Goal: Task Accomplishment & Management: Manage account settings

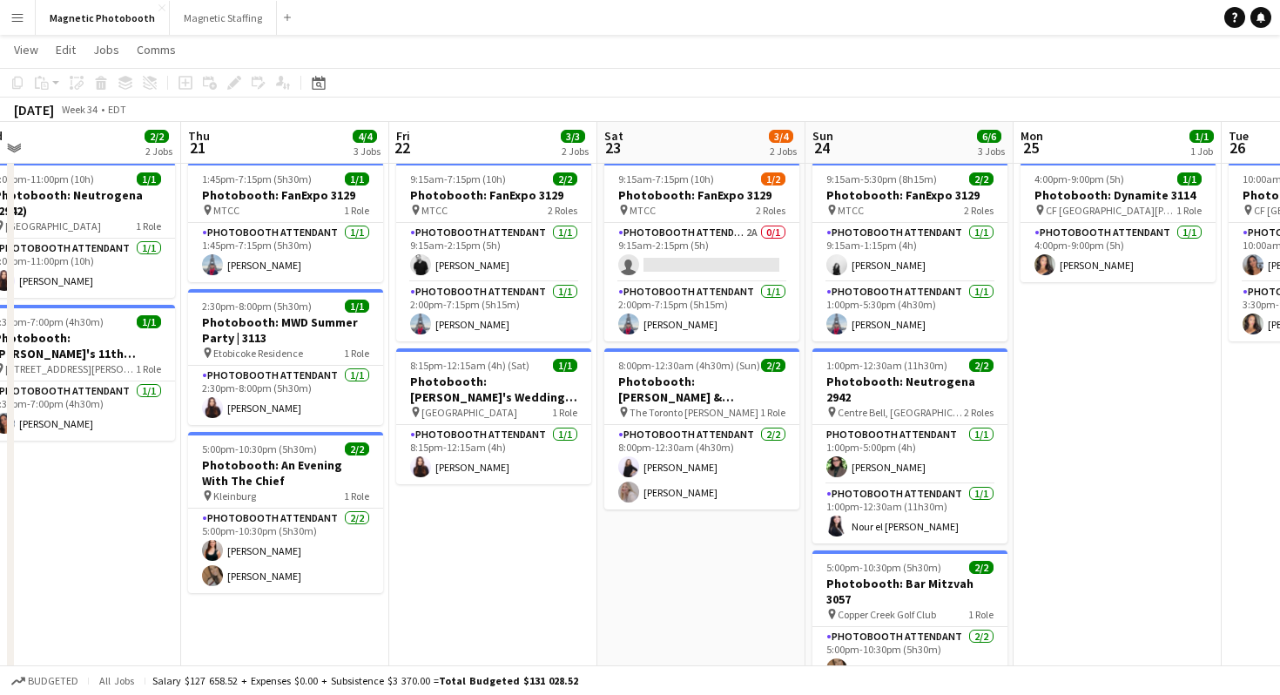
scroll to position [48, 0]
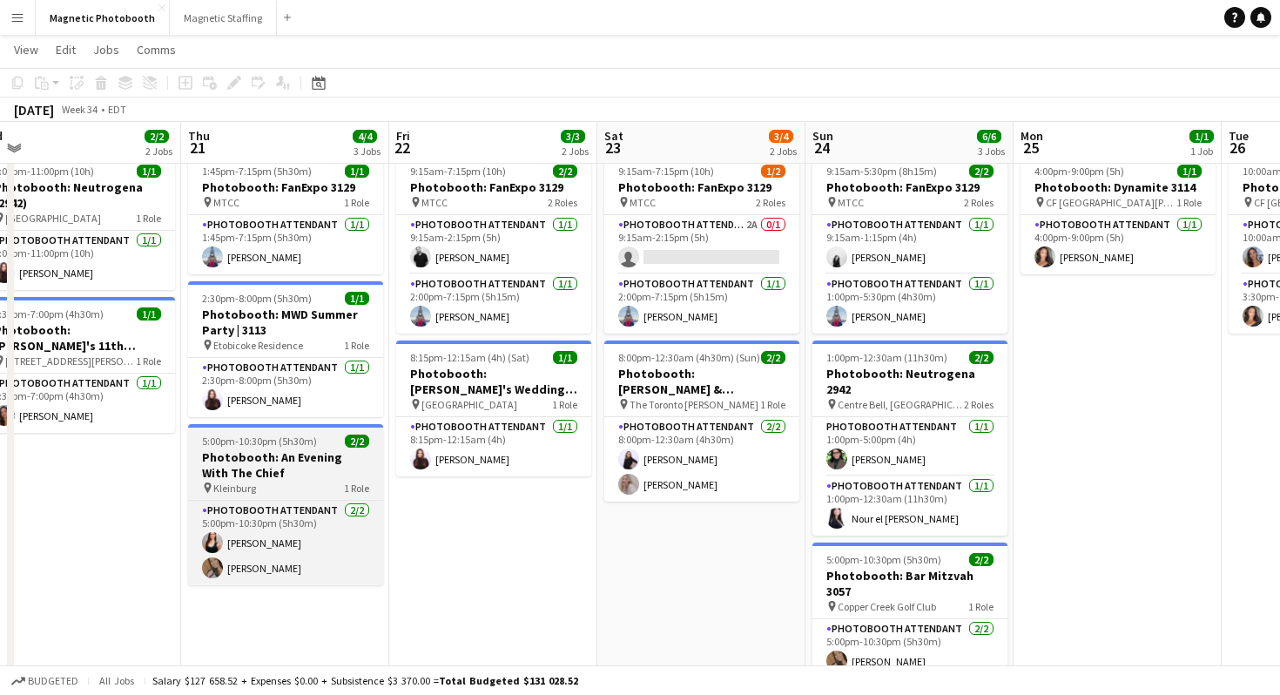
click at [295, 470] on h3 "Photobooth: An Evening With The Chief" at bounding box center [285, 464] width 195 height 31
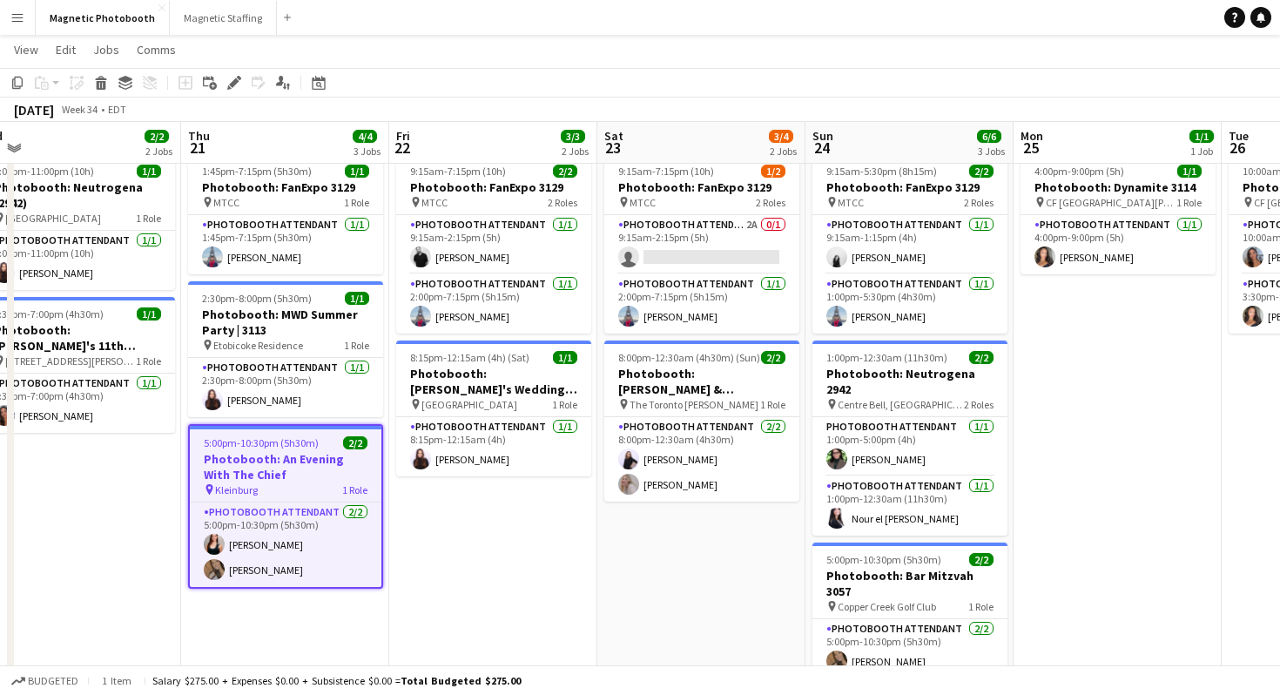
click at [221, 88] on div "Add job Add linked Job Edit Edit linked Job Applicants" at bounding box center [226, 82] width 133 height 21
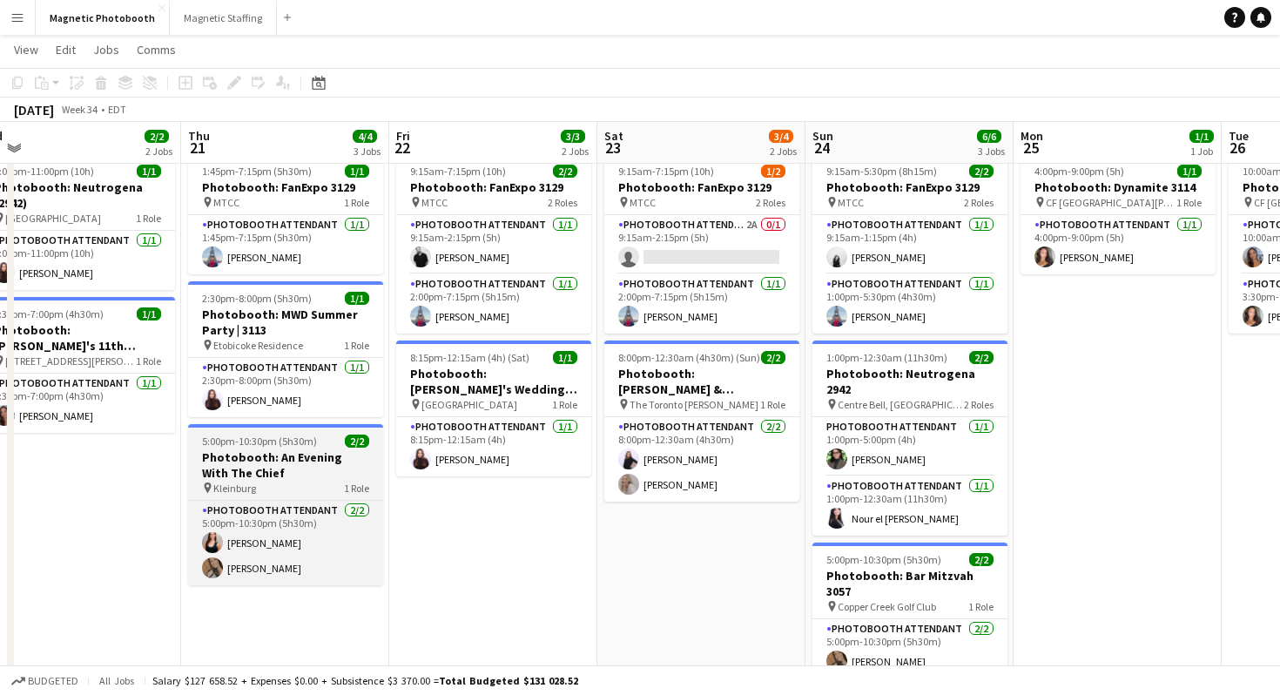
click at [263, 484] on div "pin Kleinburg 1 Role" at bounding box center [285, 488] width 195 height 14
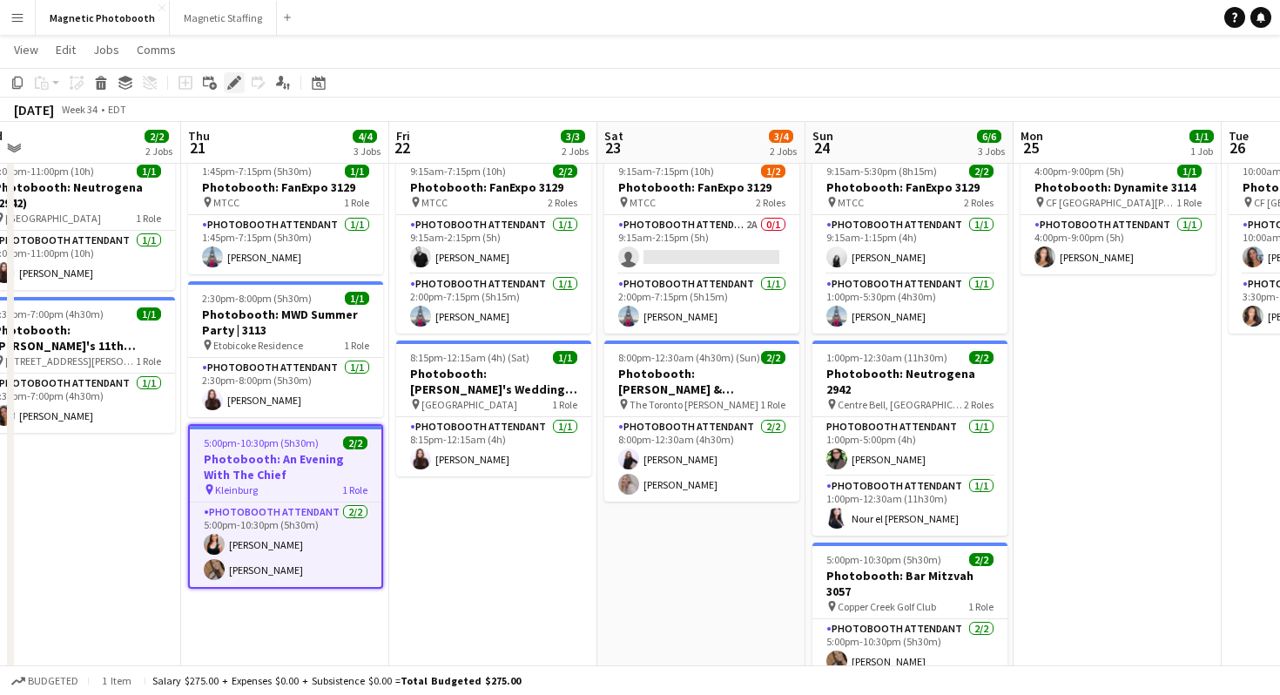
click at [232, 84] on icon at bounding box center [234, 83] width 10 height 10
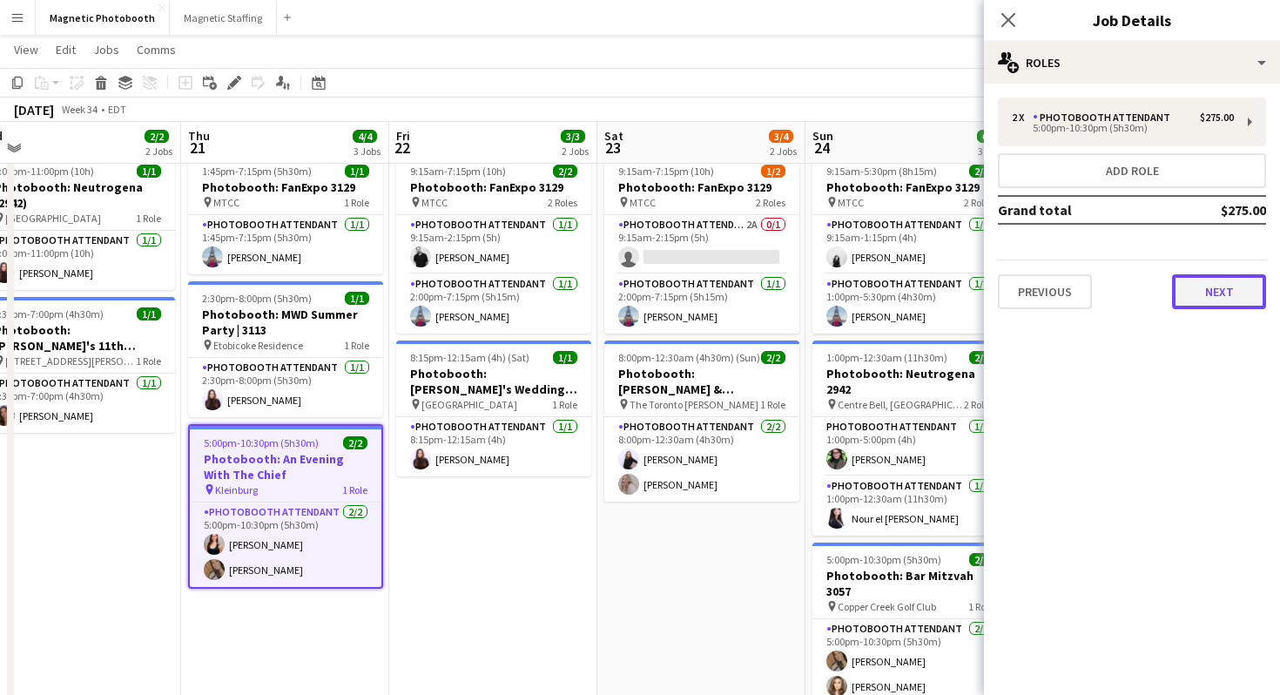
click at [1236, 284] on button "Next" at bounding box center [1219, 291] width 94 height 35
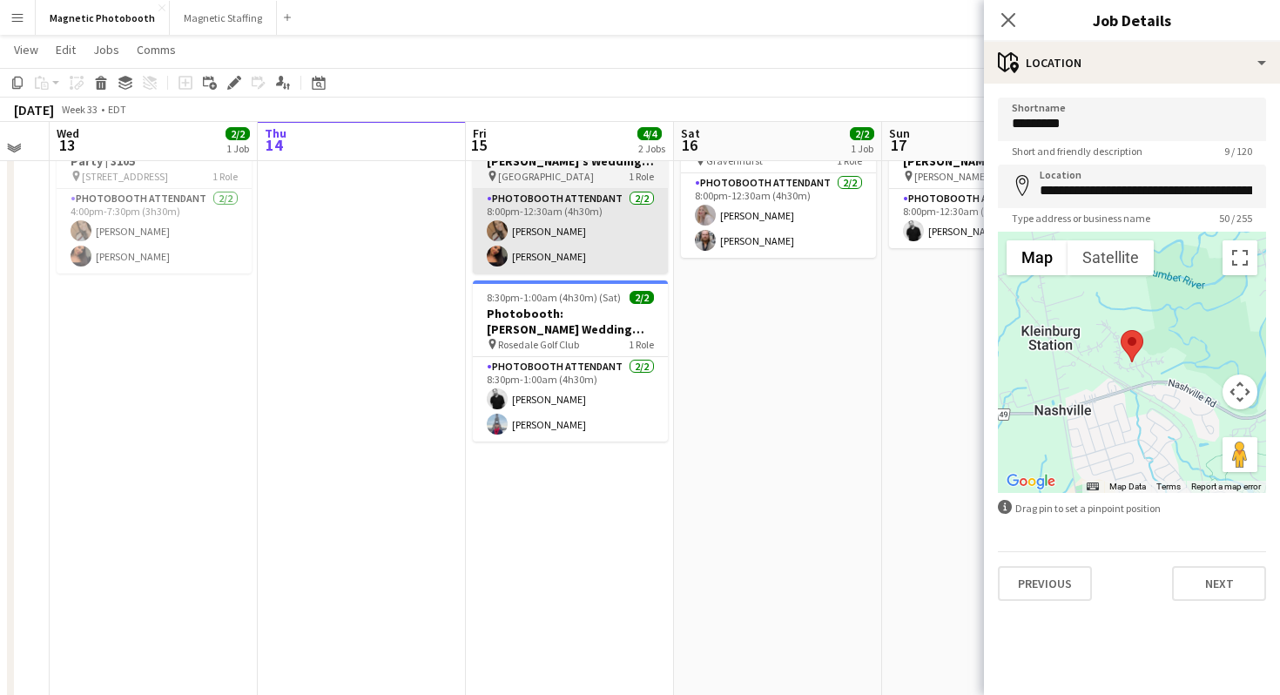
scroll to position [0, 0]
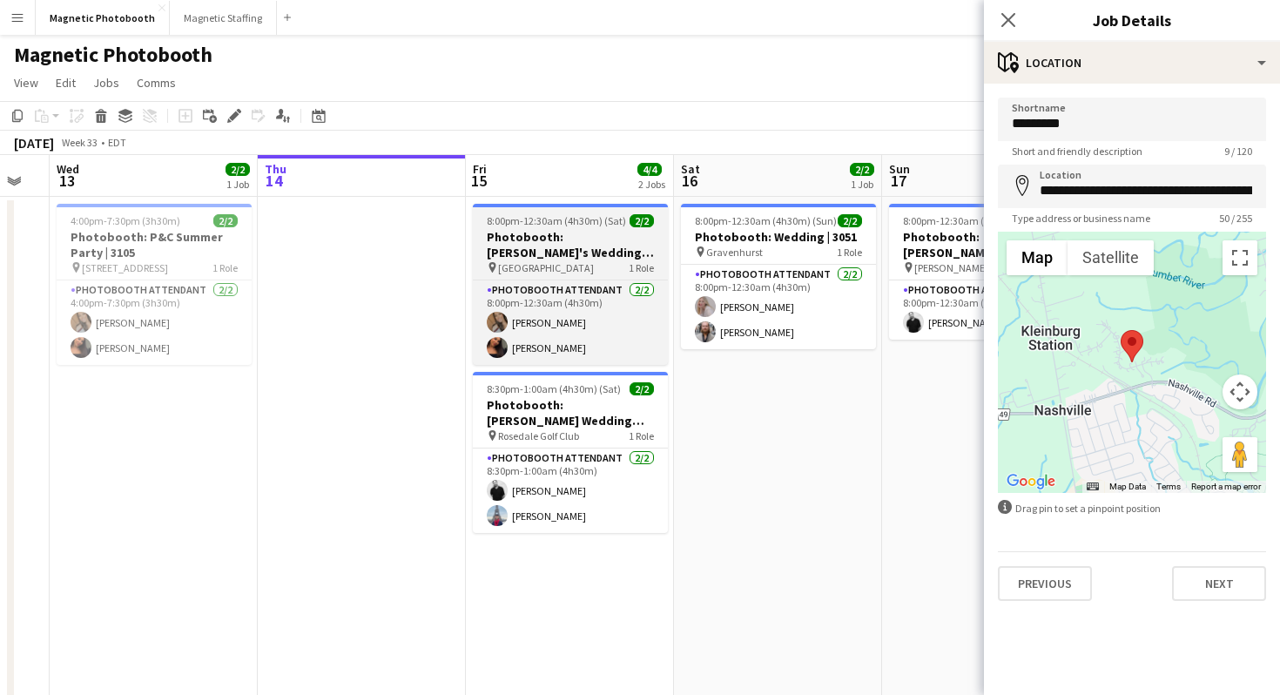
click at [562, 250] on h3 "Photobooth: [PERSON_NAME]'s Wedding | 3132" at bounding box center [570, 244] width 195 height 31
type input "**********"
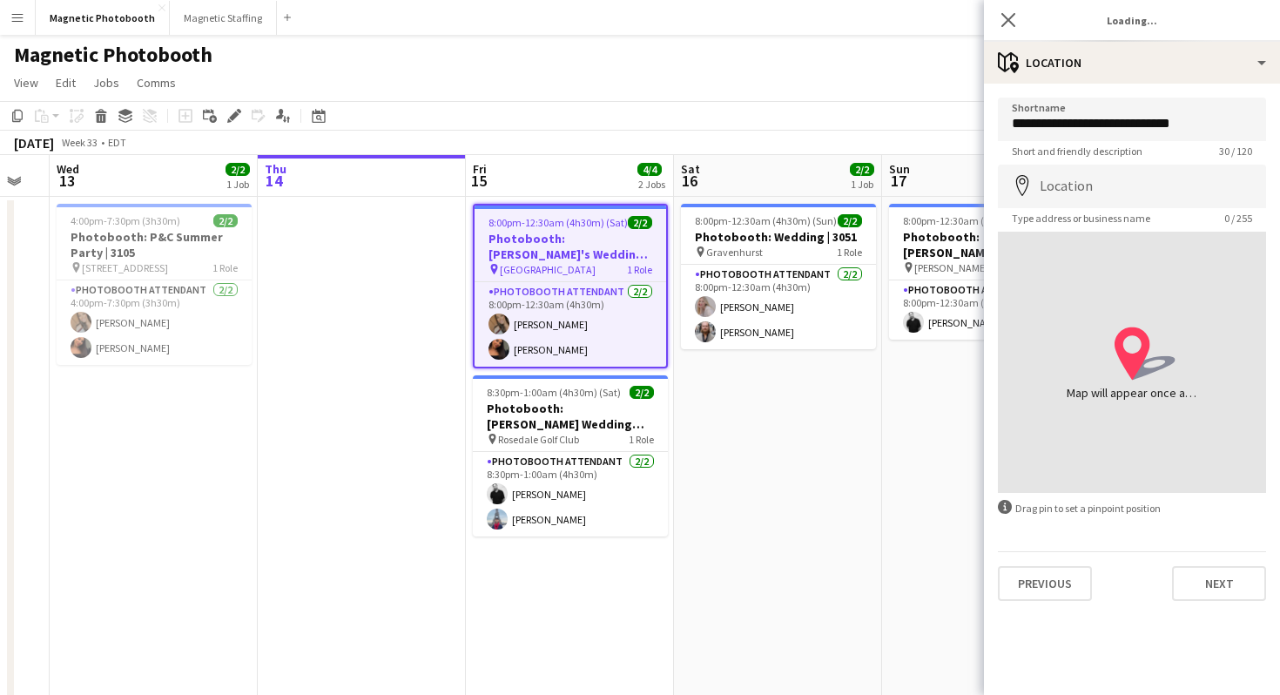
type input "**********"
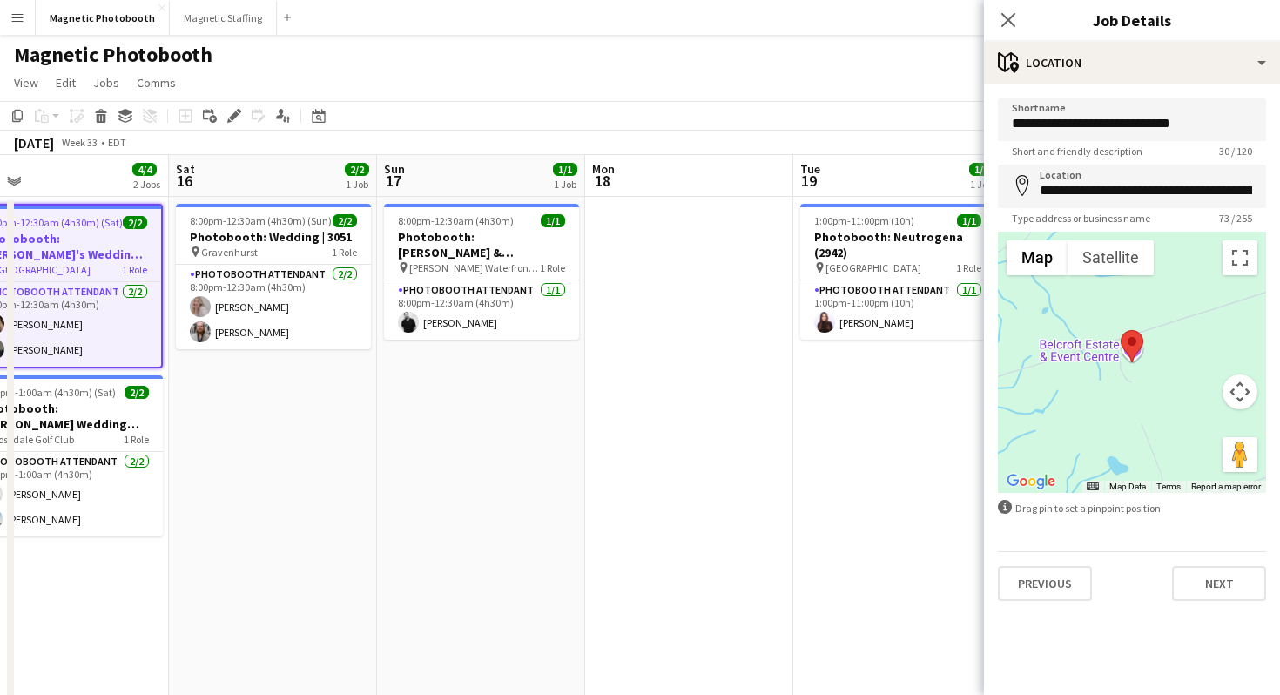
scroll to position [0, 468]
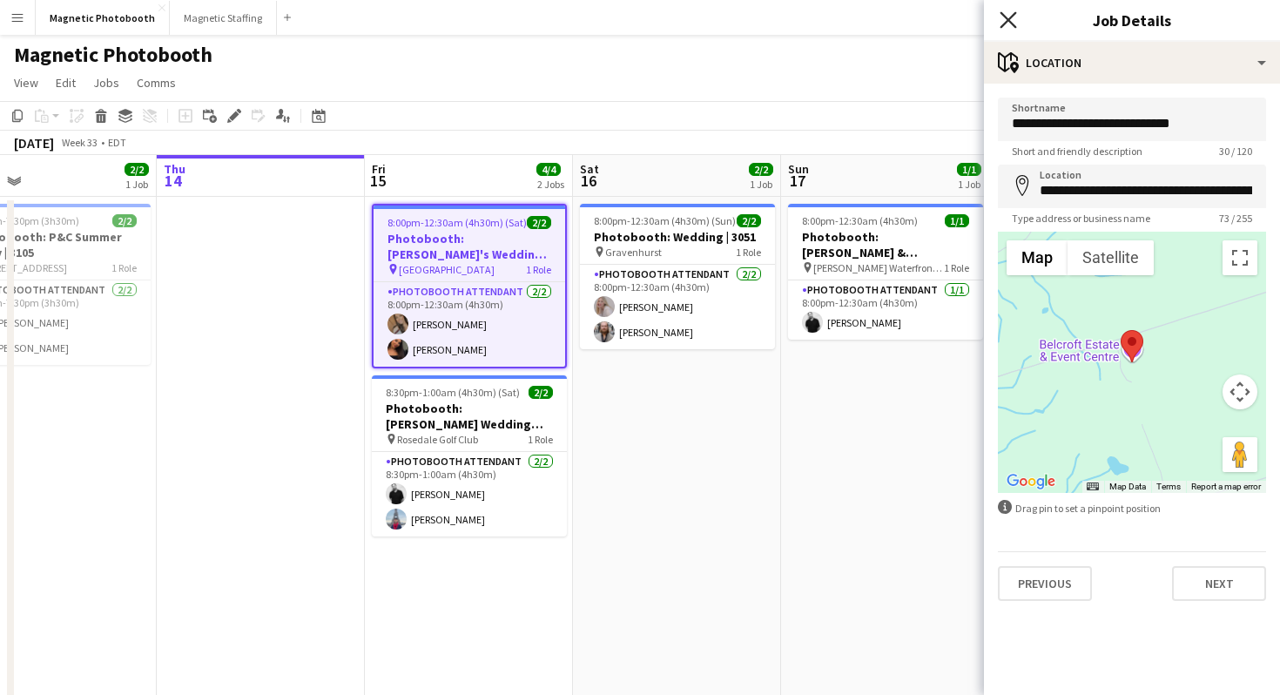
click at [1003, 12] on icon "Close pop-in" at bounding box center [1007, 19] width 17 height 17
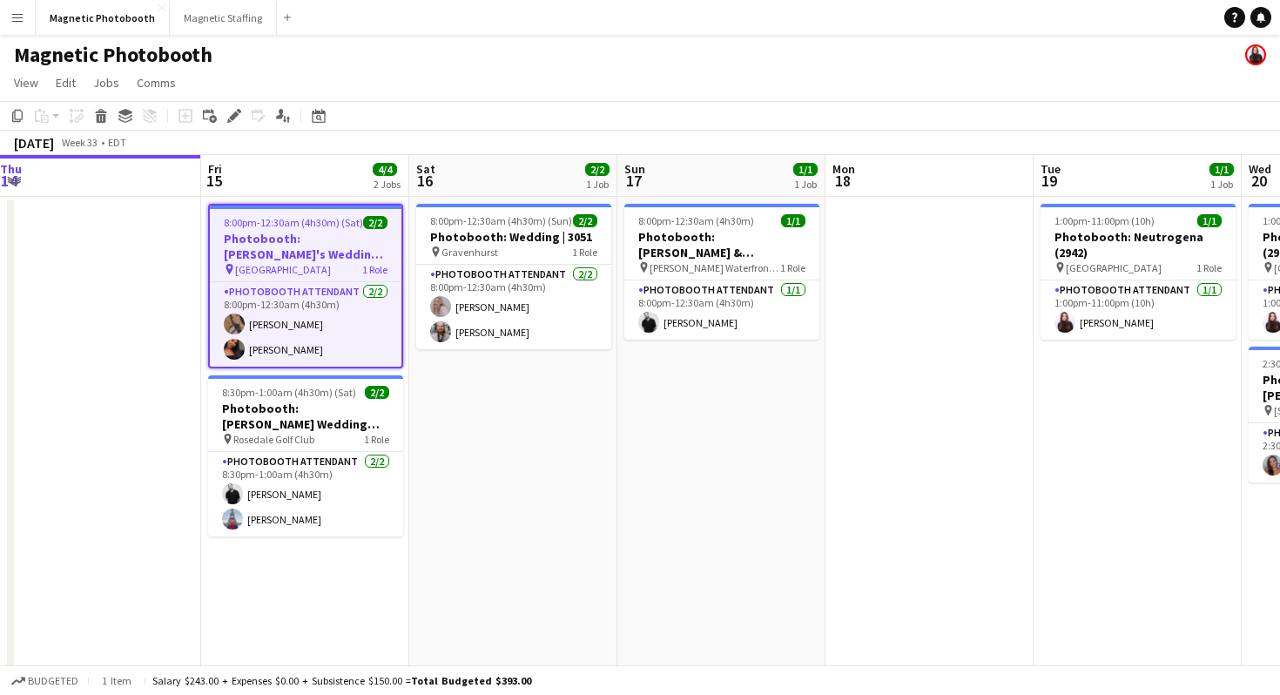
scroll to position [25, 0]
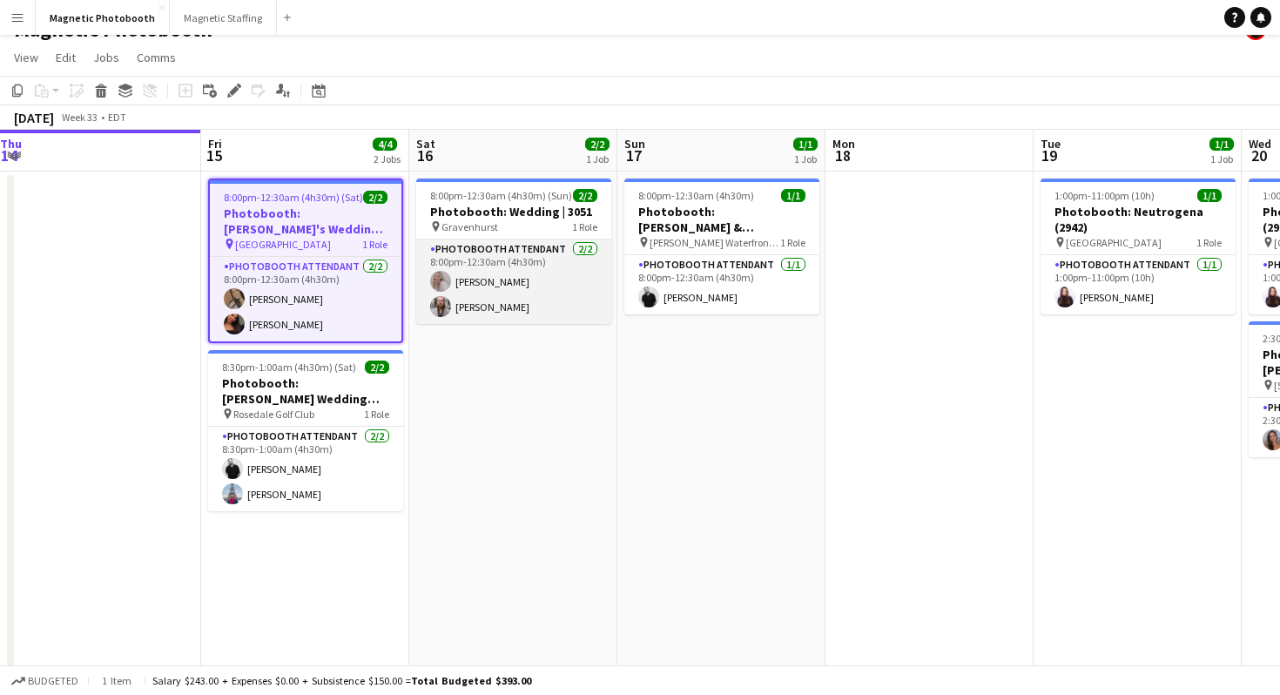
click at [440, 278] on app-user-avatar at bounding box center [440, 281] width 21 height 21
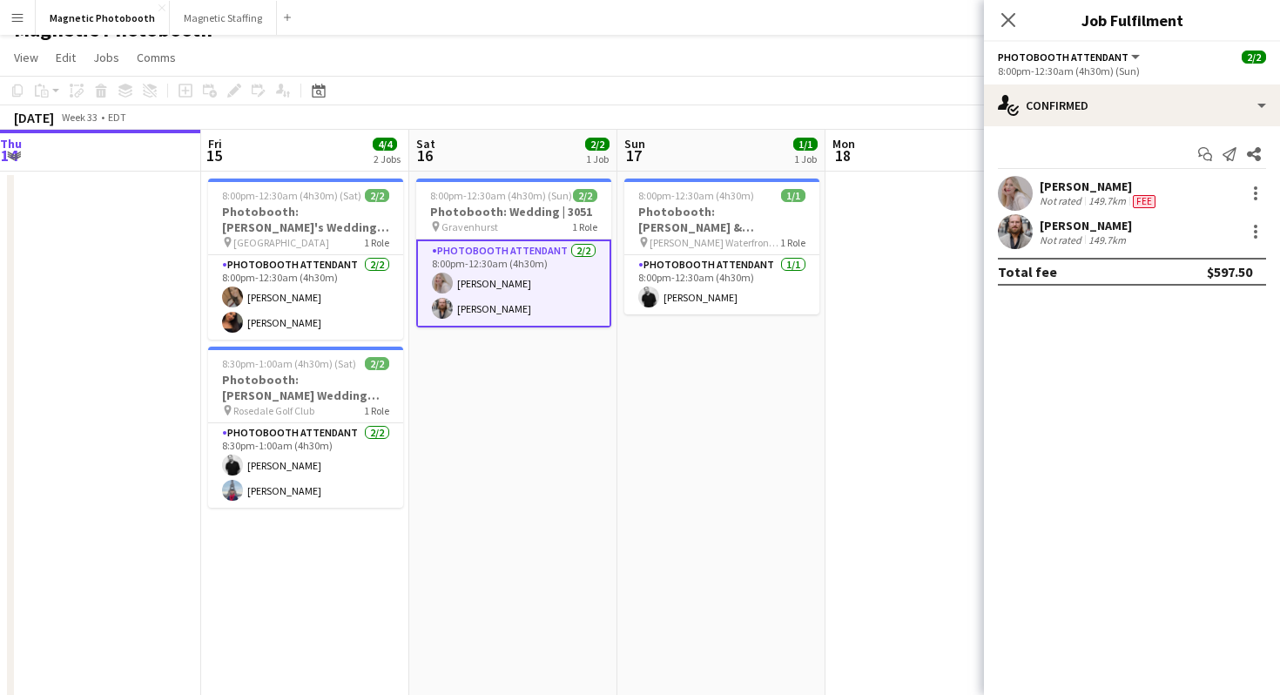
click at [1010, 201] on app-user-avatar at bounding box center [1015, 193] width 35 height 35
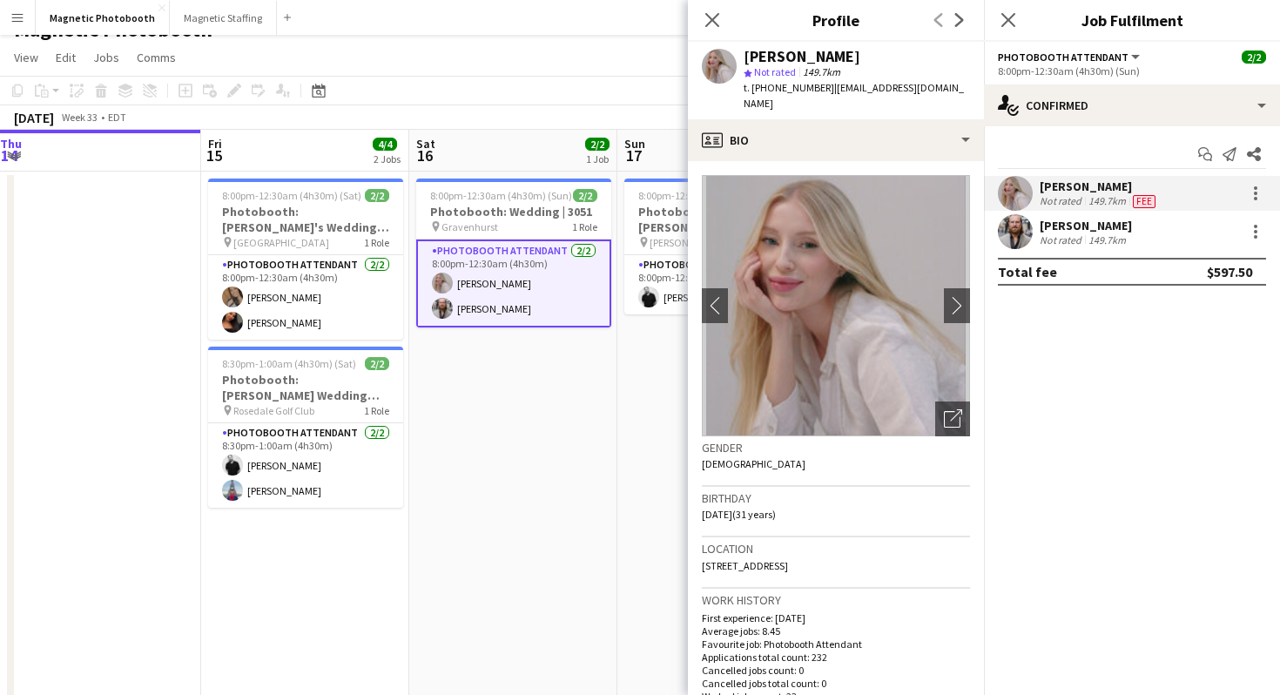
drag, startPoint x: 886, startPoint y: 551, endPoint x: 689, endPoint y: 549, distance: 197.6
click at [689, 549] on app-crew-profile-bio "chevron-left chevron-right Open photos pop-in Gender [DEMOGRAPHIC_DATA] Birthda…" at bounding box center [836, 428] width 296 height 534
copy span "[STREET_ADDRESS]"
click at [238, 299] on app-user-avatar at bounding box center [232, 296] width 21 height 21
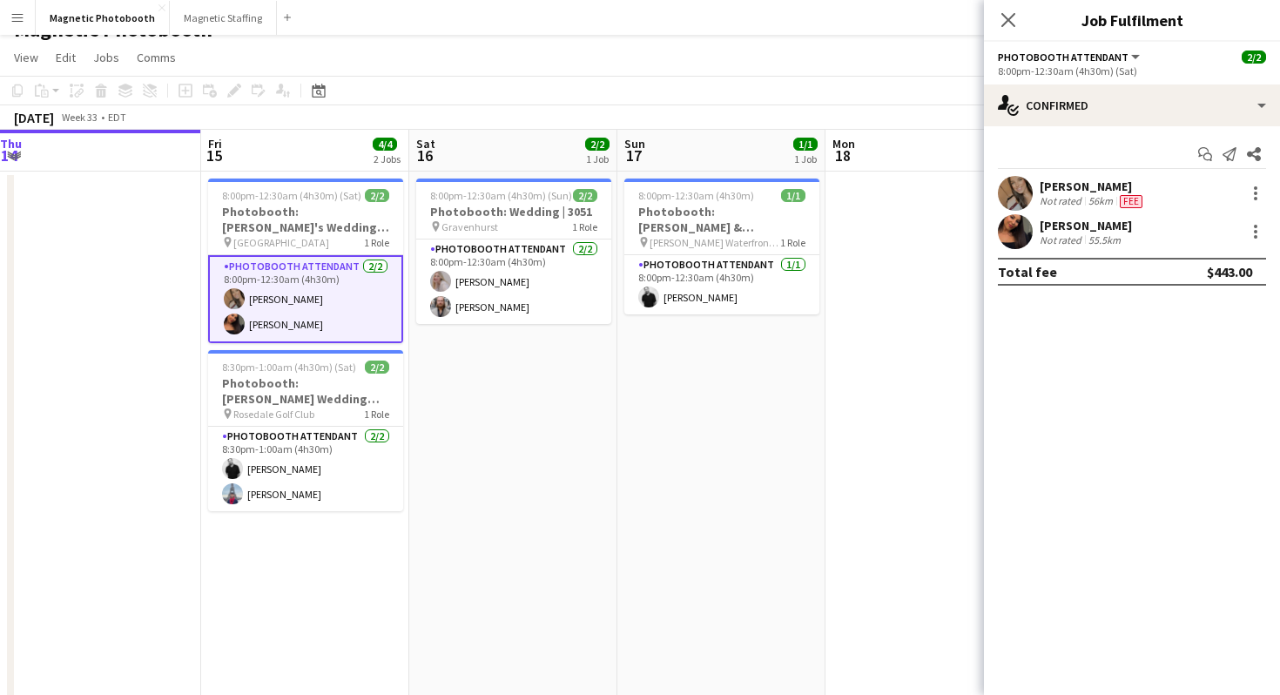
click at [1013, 193] on app-user-avatar at bounding box center [1015, 193] width 35 height 35
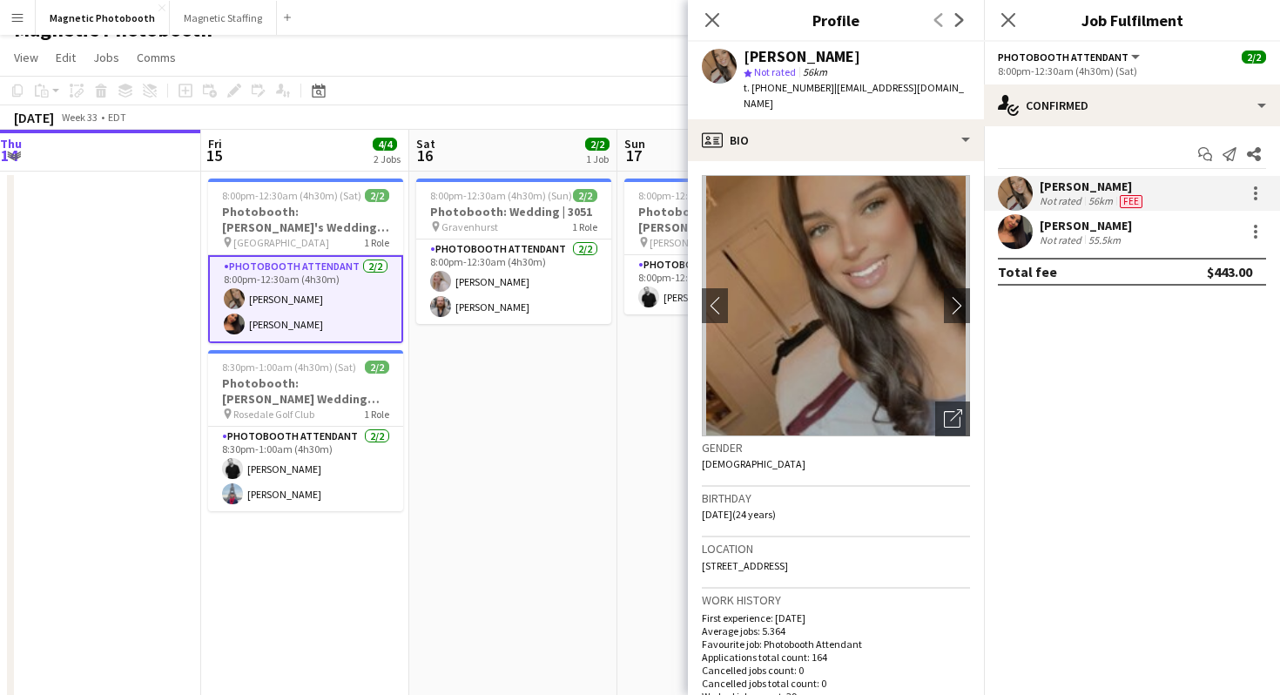
drag, startPoint x: 879, startPoint y: 548, endPoint x: 699, endPoint y: 553, distance: 180.3
click at [698, 553] on app-crew-profile-bio "chevron-left chevron-right Open photos pop-in Gender [DEMOGRAPHIC_DATA] Birthda…" at bounding box center [836, 428] width 296 height 534
copy span "[STREET_ADDRESS]"
click at [433, 286] on app-user-avatar at bounding box center [440, 281] width 21 height 21
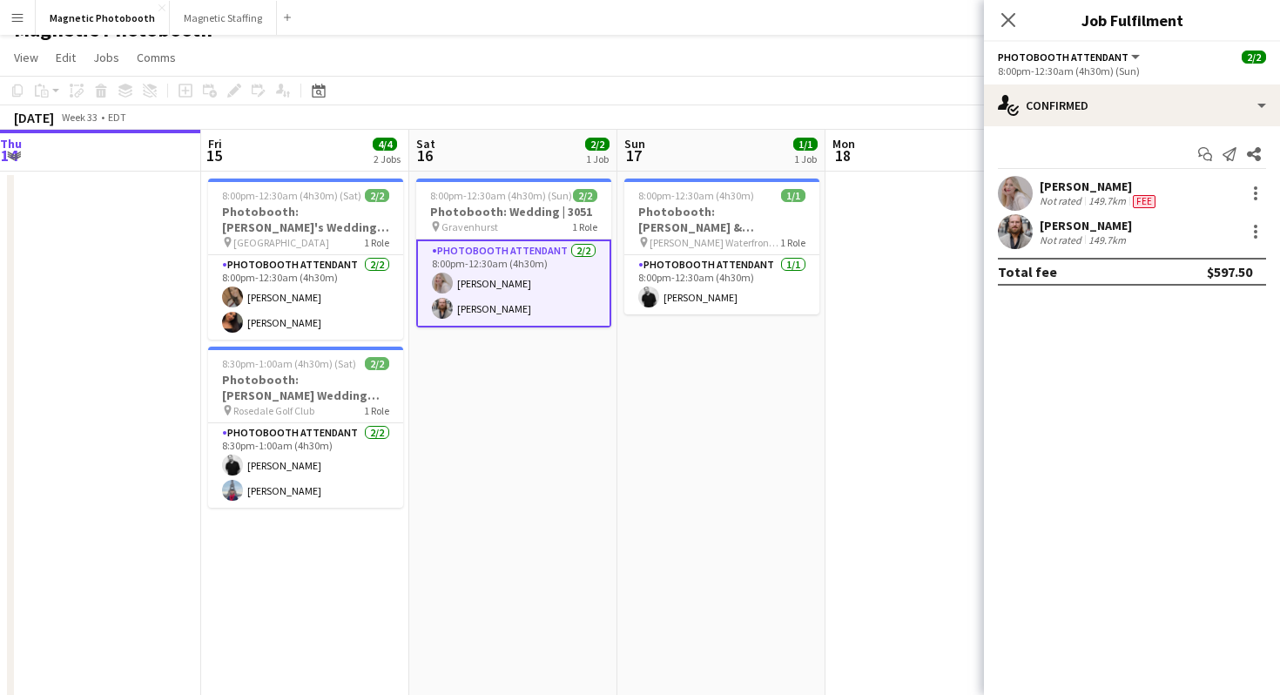
click at [1014, 195] on app-user-avatar at bounding box center [1015, 193] width 35 height 35
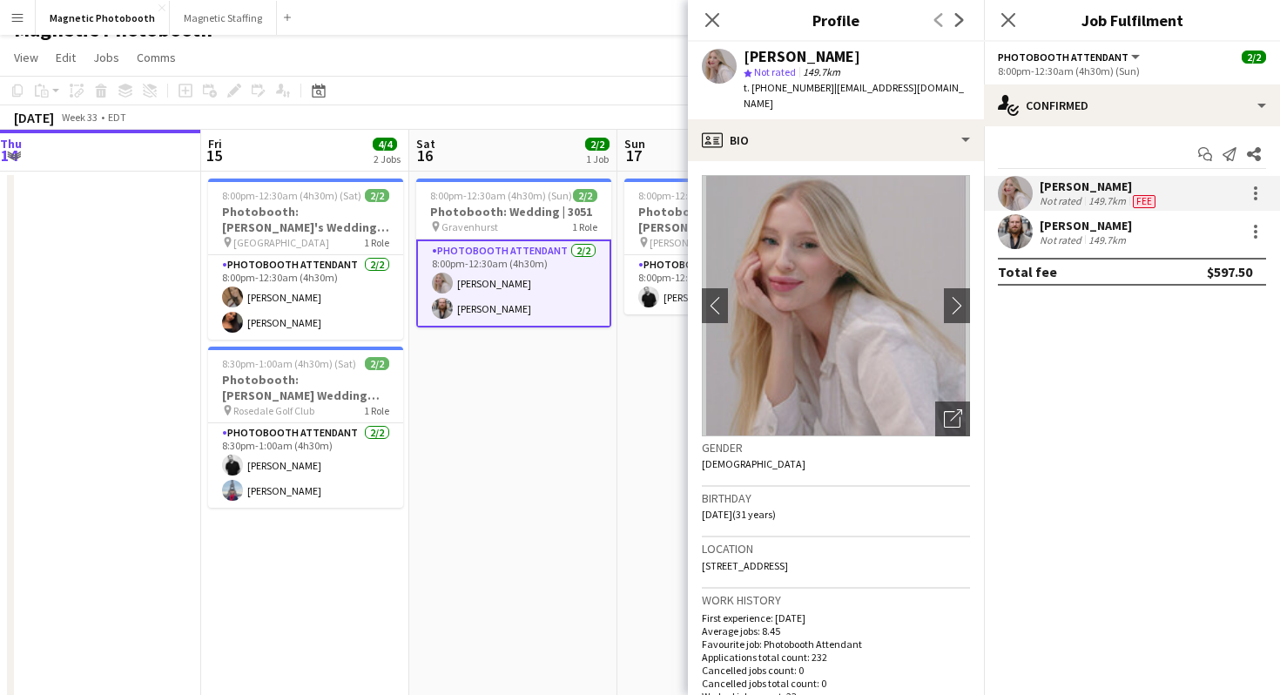
drag, startPoint x: 700, startPoint y: 548, endPoint x: 924, endPoint y: 550, distance: 223.8
click at [924, 551] on app-crew-profile-bio "chevron-left chevron-right Open photos pop-in Gender [DEMOGRAPHIC_DATA] Birthda…" at bounding box center [836, 428] width 296 height 534
copy span "[STREET_ADDRESS]"
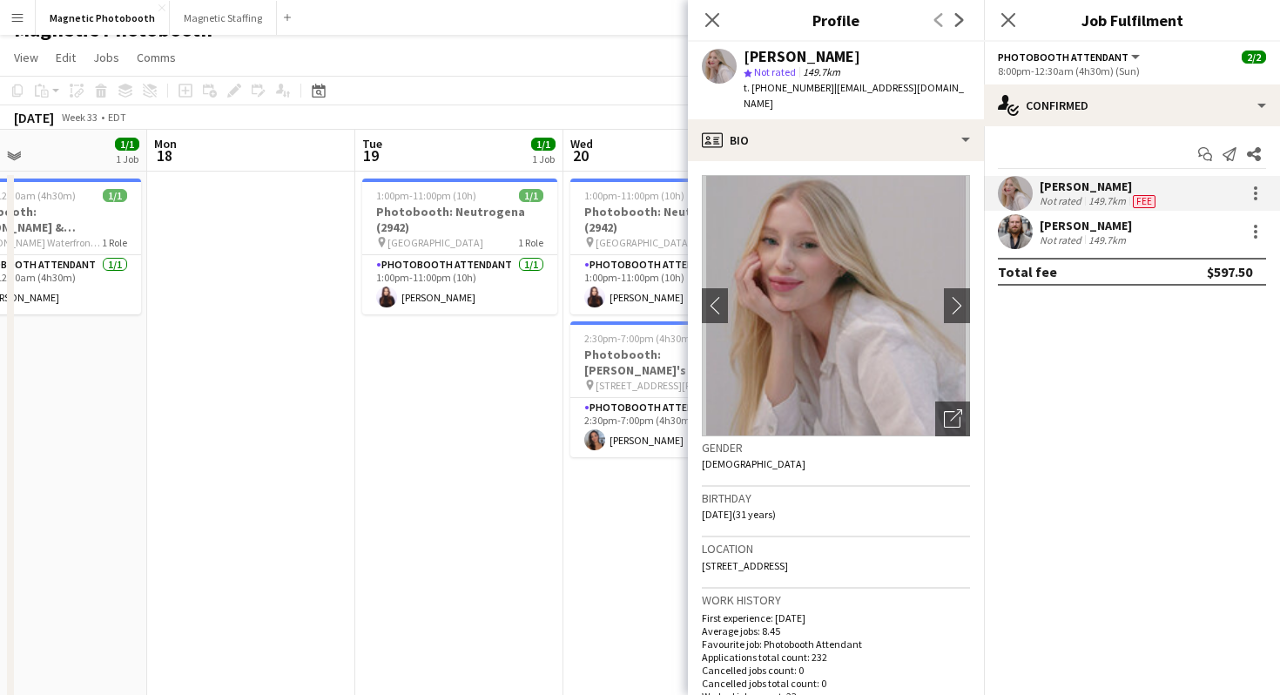
scroll to position [0, 689]
click at [717, 23] on icon "Close pop-in" at bounding box center [711, 19] width 17 height 17
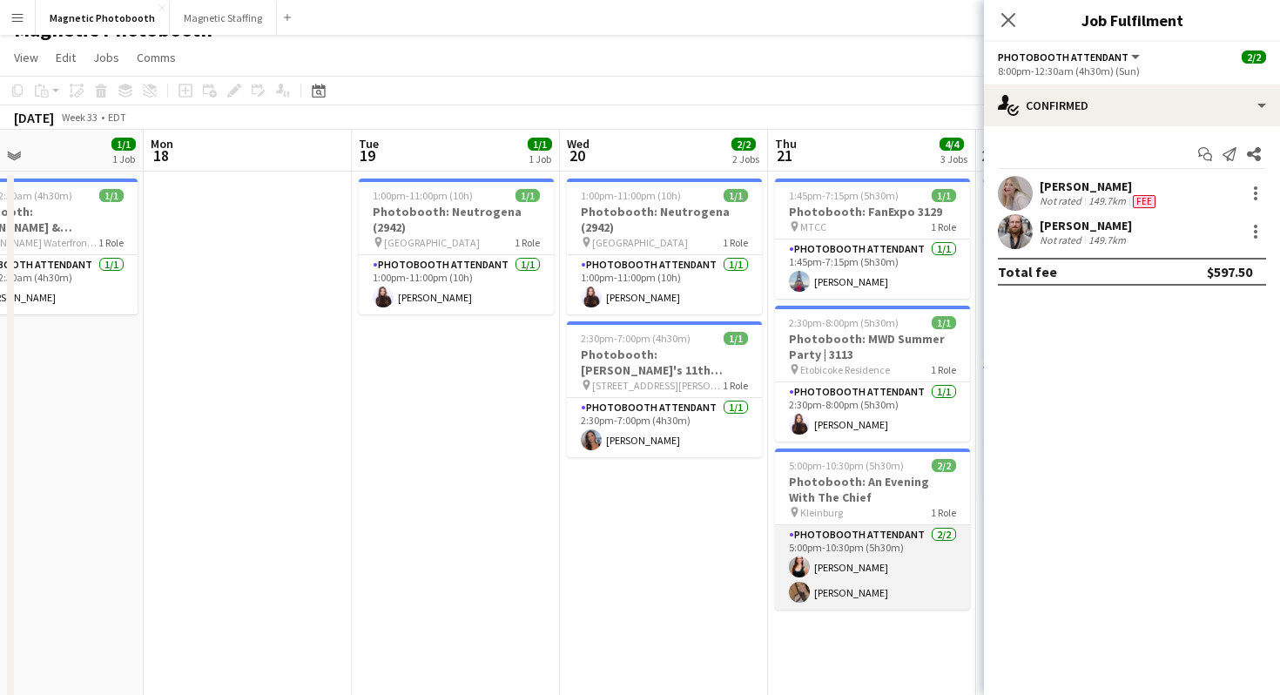
click at [802, 595] on app-user-avatar at bounding box center [799, 592] width 21 height 21
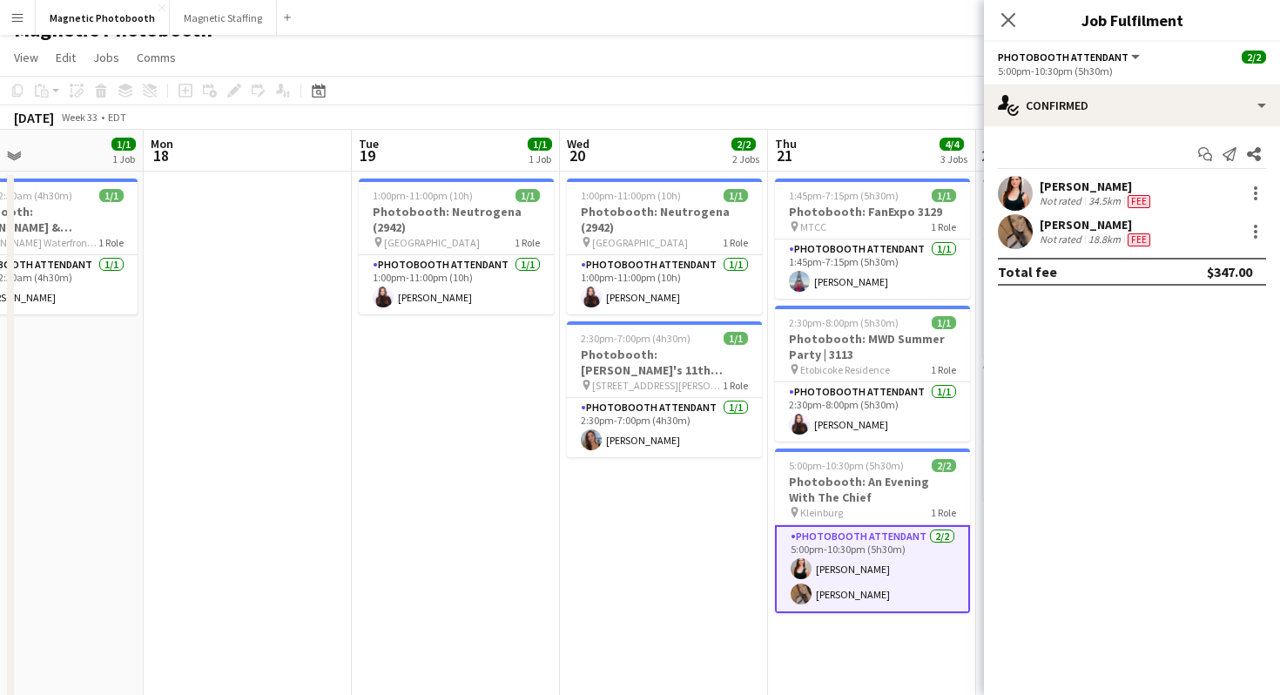
click at [1015, 241] on app-user-avatar at bounding box center [1015, 231] width 35 height 35
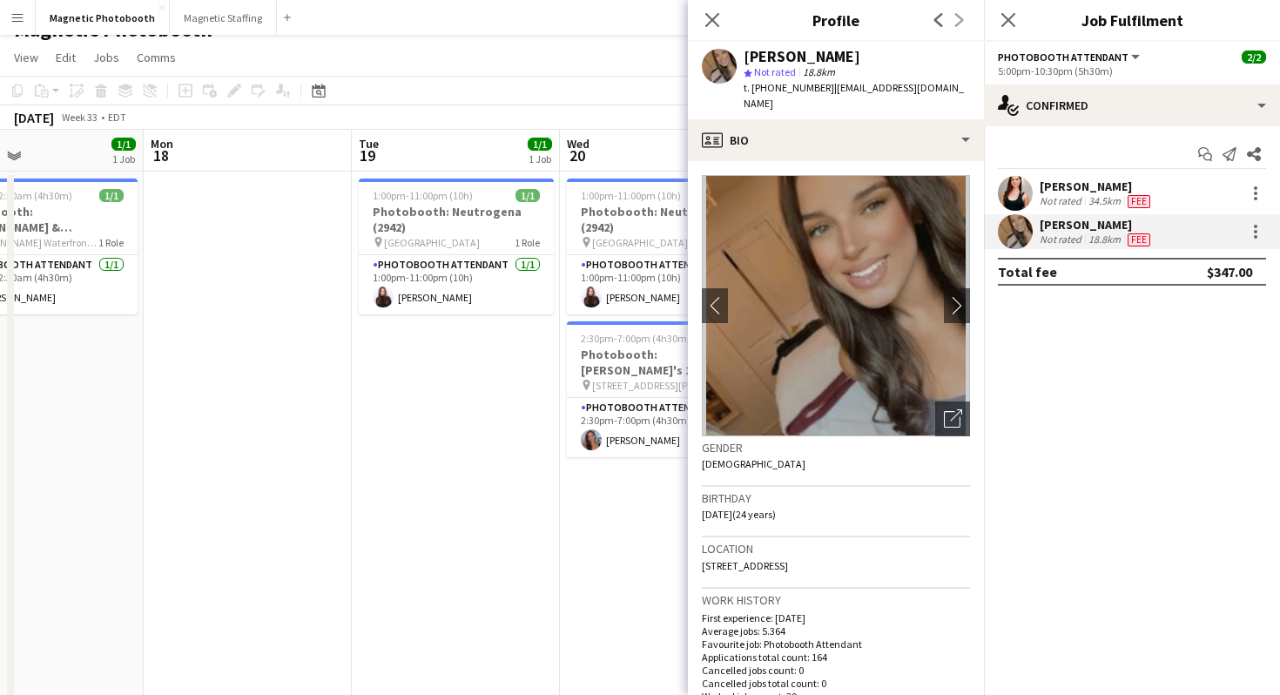
drag, startPoint x: 700, startPoint y: 549, endPoint x: 893, endPoint y: 550, distance: 193.3
click at [893, 550] on app-crew-profile-bio "chevron-left chevron-right Open photos pop-in Gender [DEMOGRAPHIC_DATA] Birthda…" at bounding box center [836, 428] width 296 height 534
copy span "[STREET_ADDRESS]"
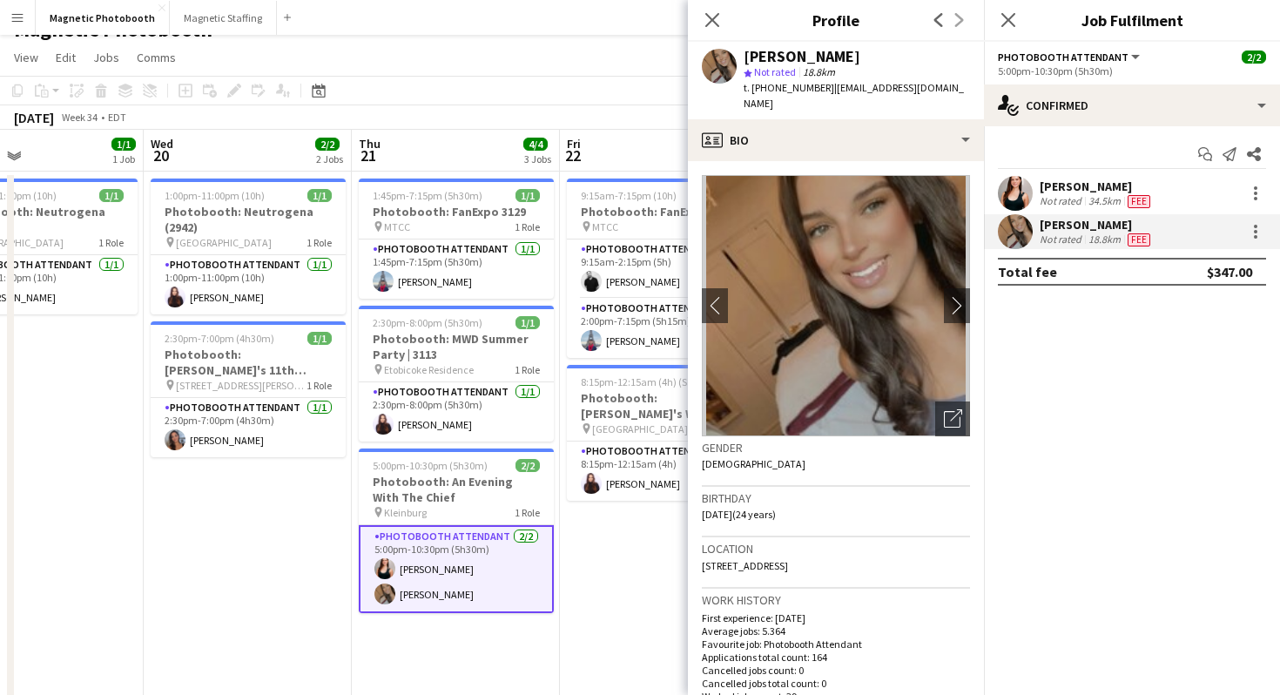
click at [724, 9] on div "Close pop-in" at bounding box center [712, 20] width 49 height 40
click at [717, 21] on icon "Close pop-in" at bounding box center [711, 19] width 17 height 17
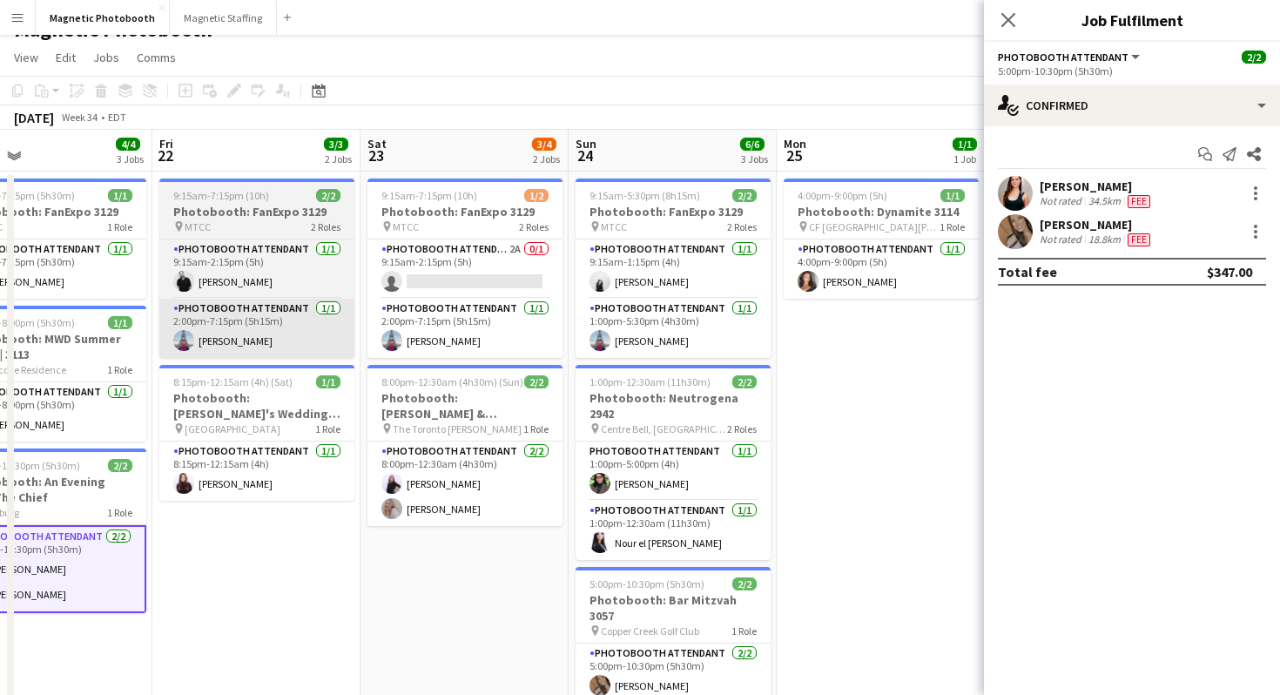
scroll to position [0, 471]
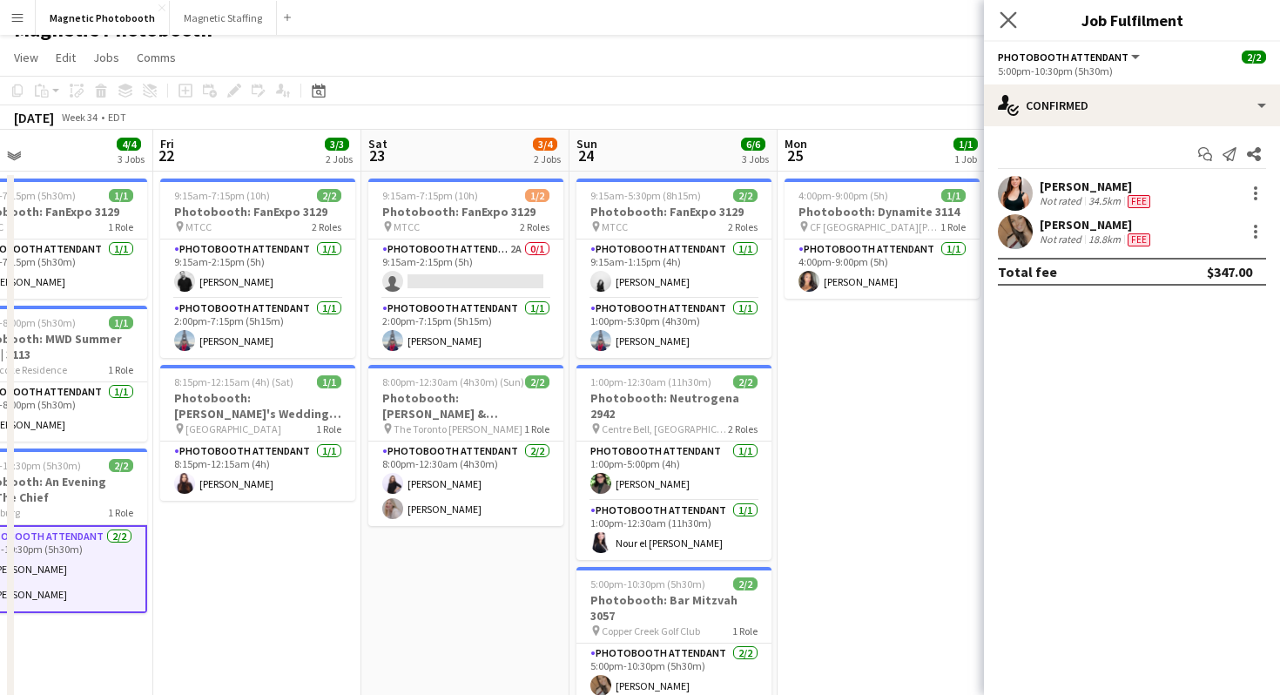
click at [999, 22] on app-icon "Close pop-in" at bounding box center [1008, 20] width 25 height 25
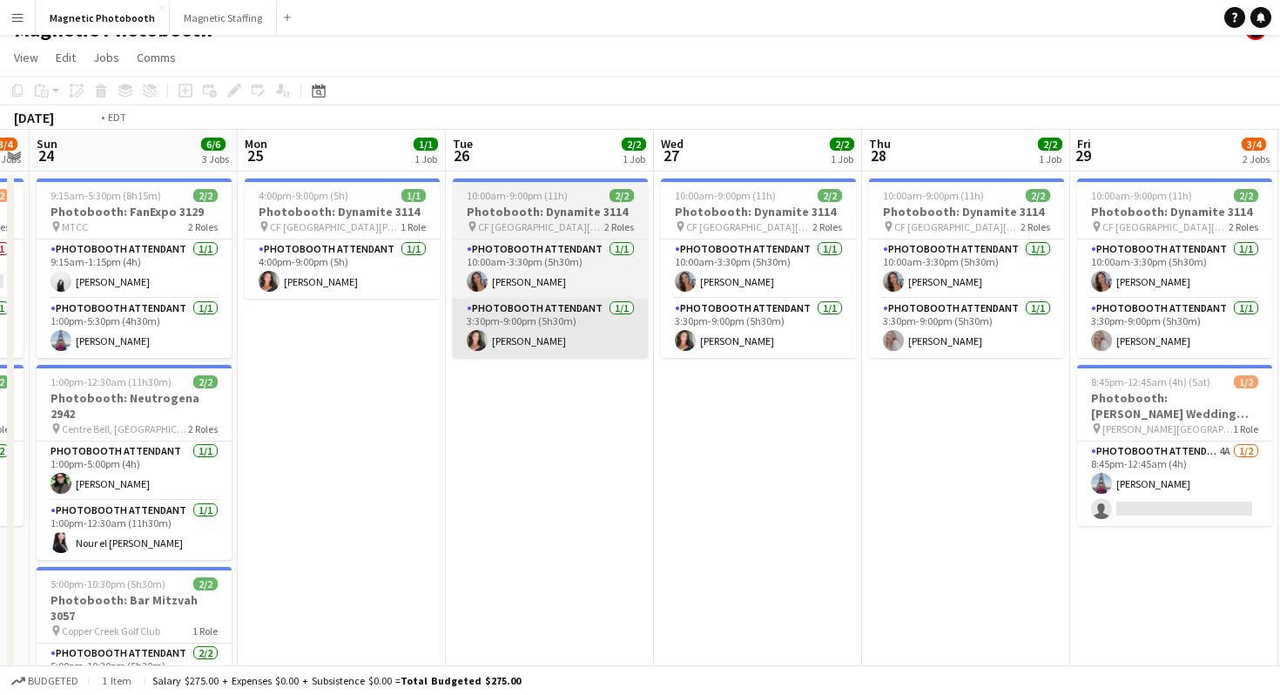
scroll to position [0, 678]
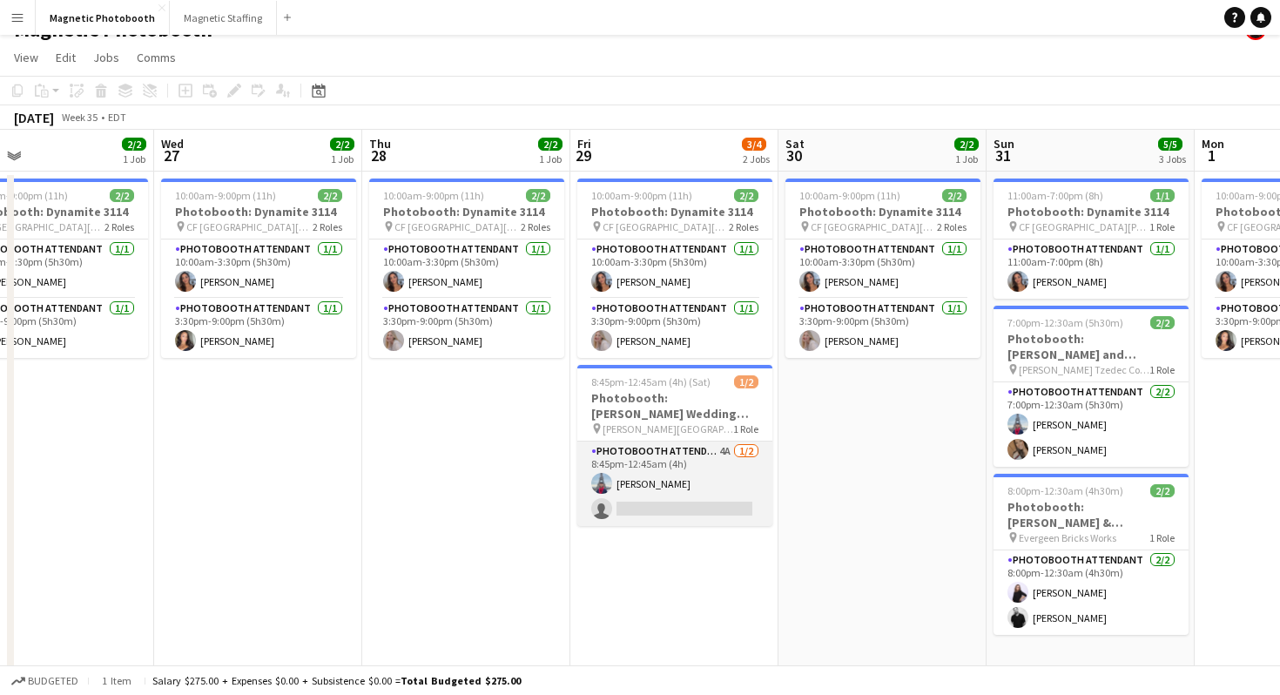
click at [730, 506] on app-card-role "Photobooth Attendant 4A [DATE] 8:45pm-12:45am (4h) [PERSON_NAME] single-neutral…" at bounding box center [674, 483] width 195 height 84
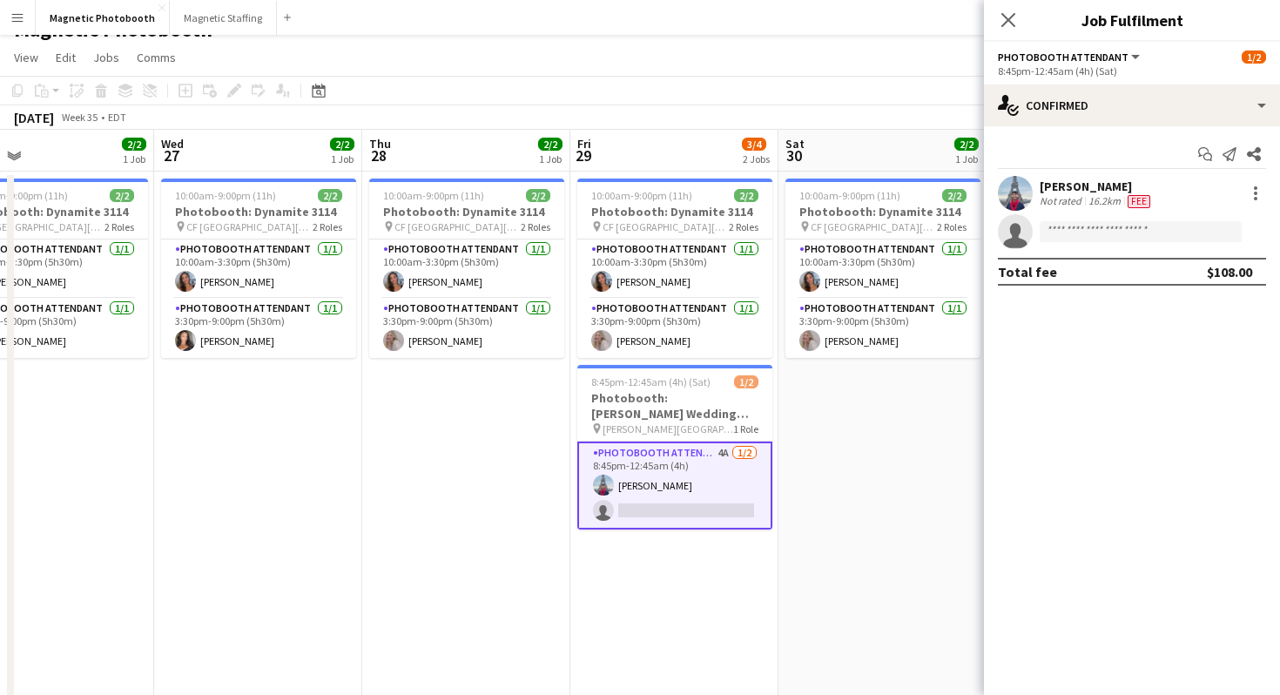
click at [1014, 135] on div "Start chat Send notification Share [PERSON_NAME] Not rated 16.2km Fee single-ne…" at bounding box center [1132, 212] width 296 height 173
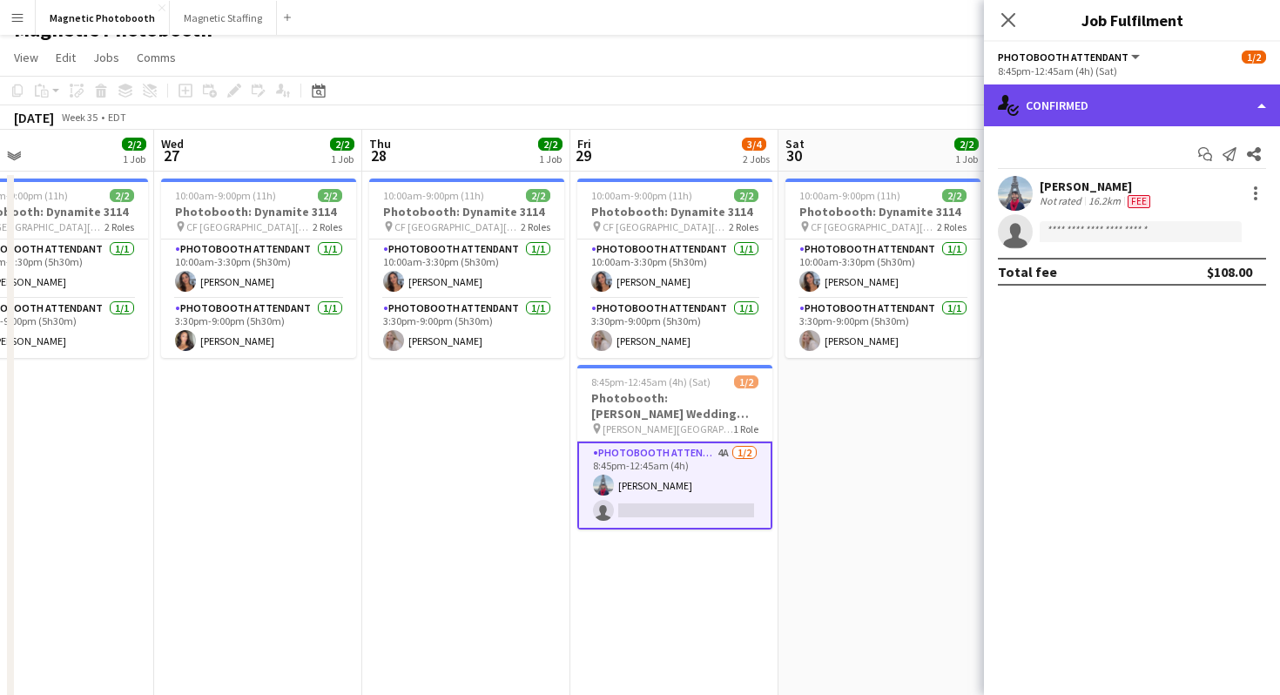
click at [1022, 106] on div "single-neutral-actions-check-2 Confirmed" at bounding box center [1132, 105] width 296 height 42
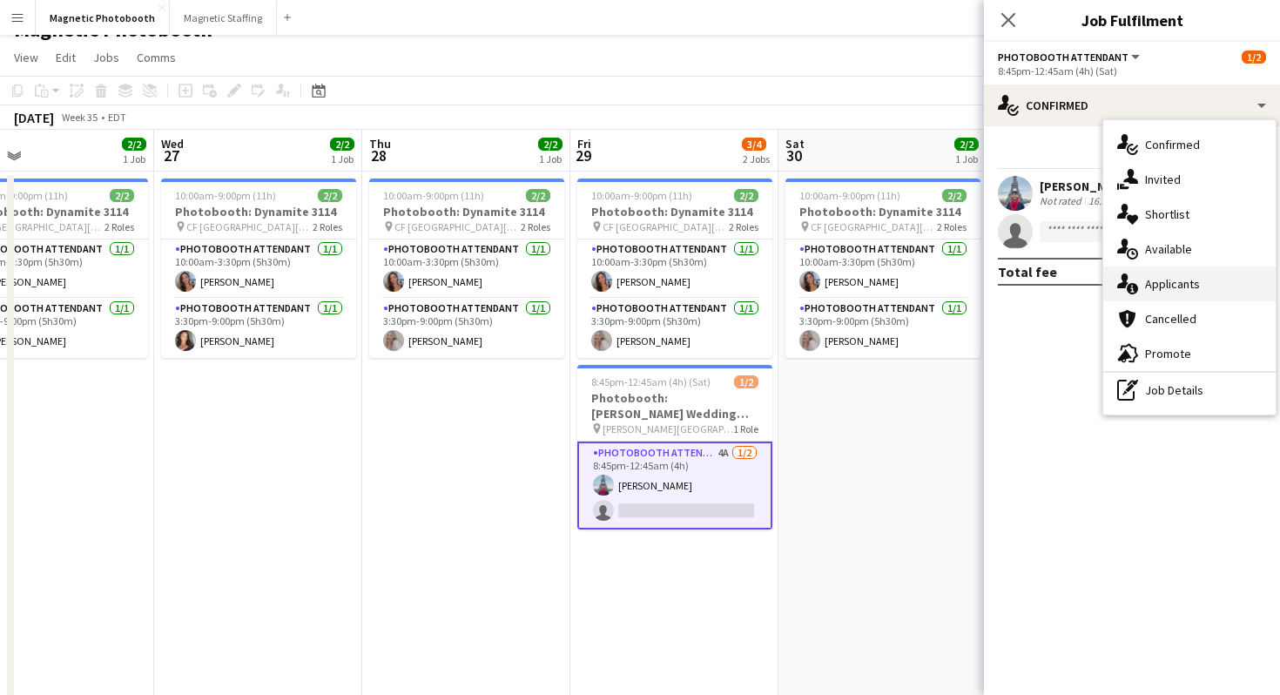
click at [1152, 274] on div "single-neutral-actions-information Applicants" at bounding box center [1189, 283] width 172 height 35
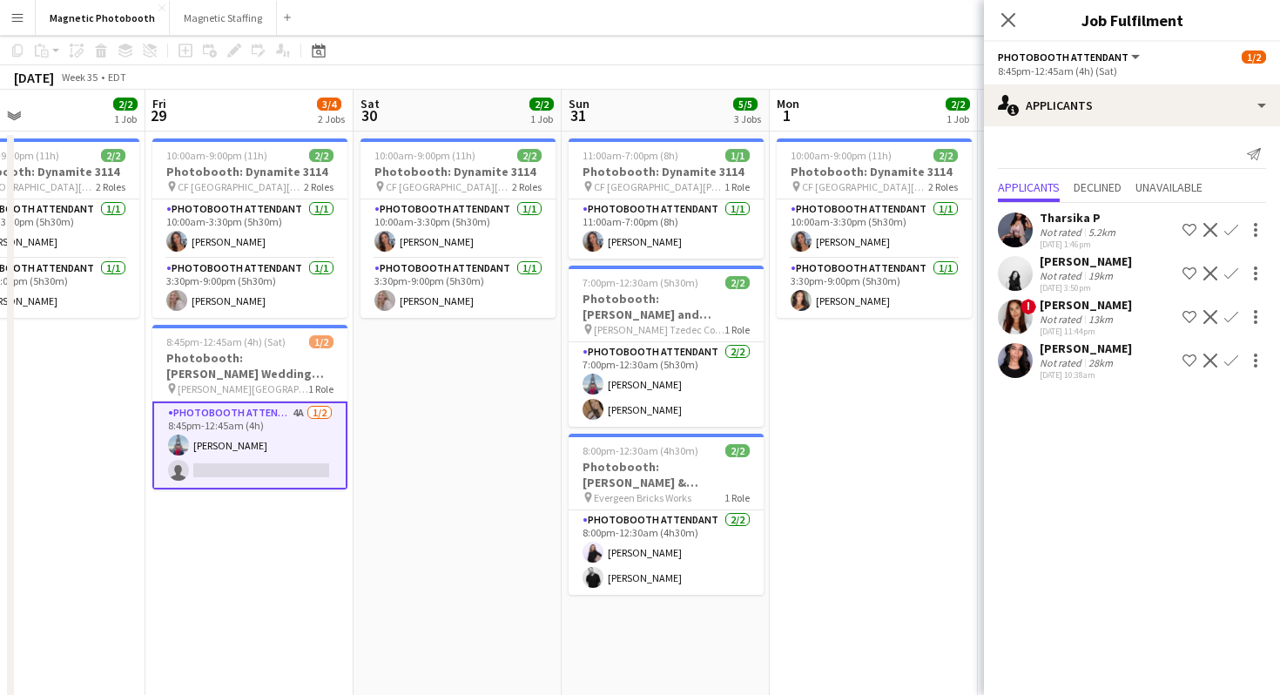
scroll to position [18, 0]
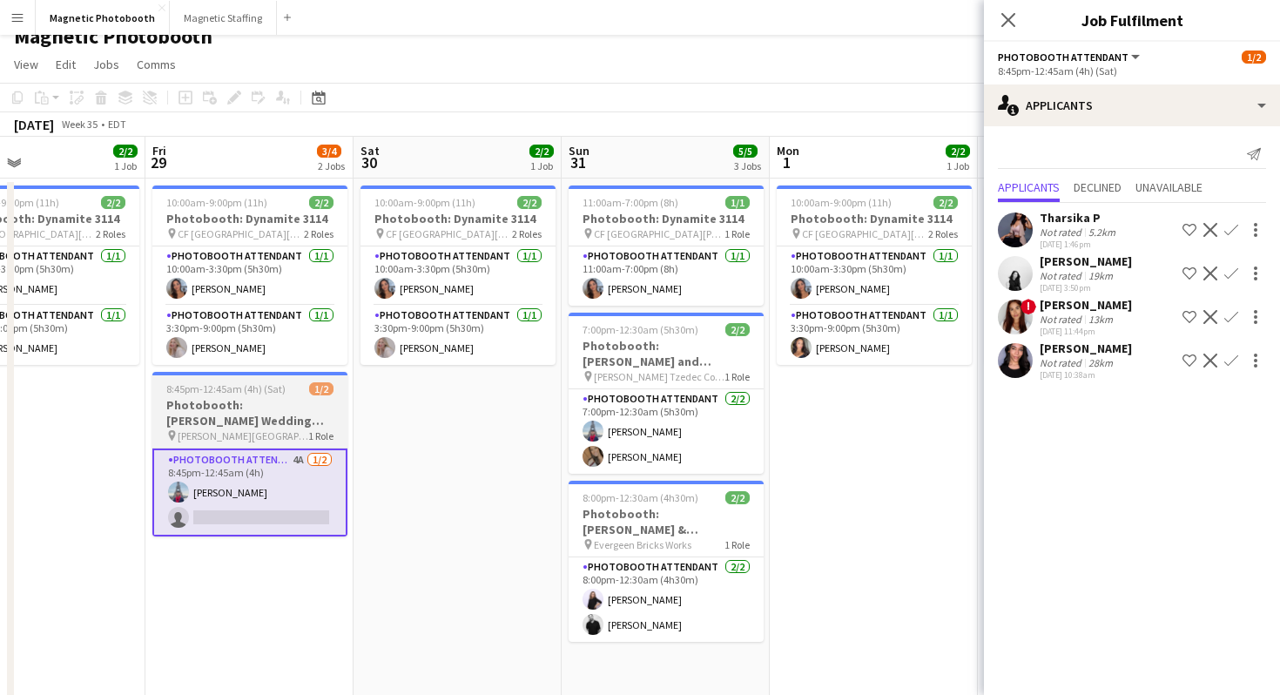
click at [285, 413] on h3 "Photobooth: [PERSON_NAME] Wedding (3134)" at bounding box center [249, 412] width 195 height 31
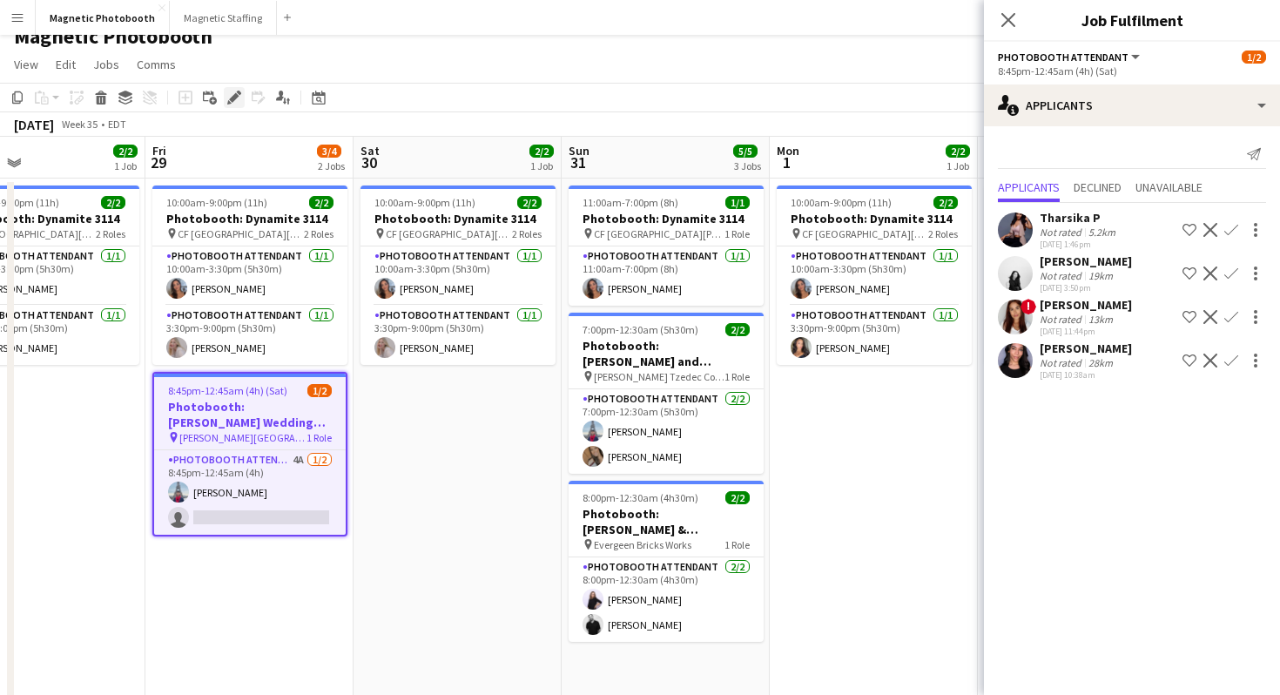
click at [229, 101] on icon at bounding box center [229, 102] width 4 height 4
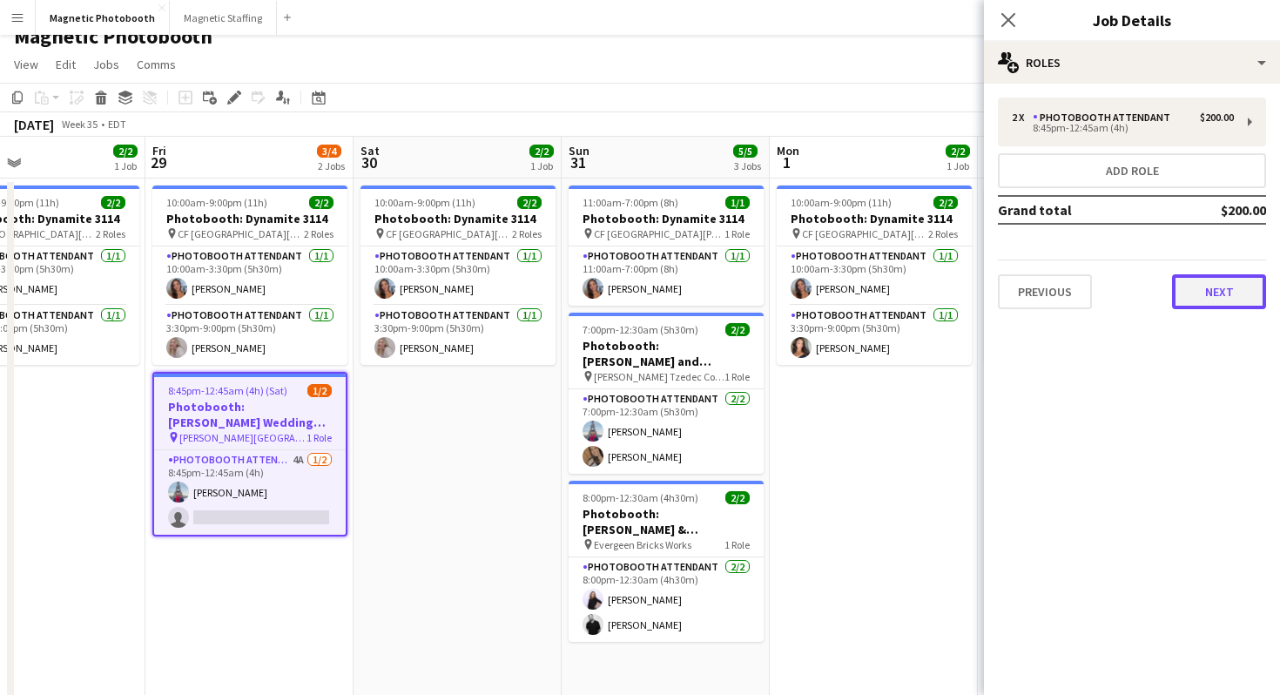
click at [1211, 297] on button "Next" at bounding box center [1219, 291] width 94 height 35
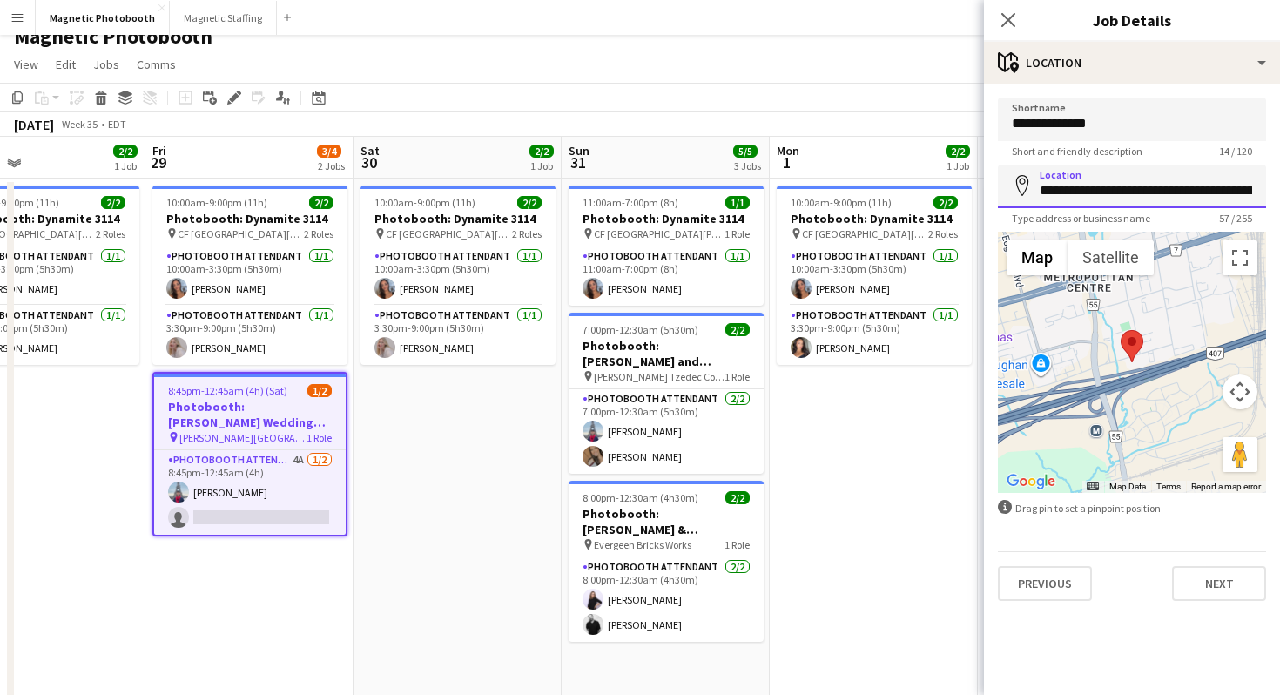
scroll to position [0, 138]
drag, startPoint x: 1181, startPoint y: 182, endPoint x: 1279, endPoint y: 182, distance: 98.4
click at [1279, 182] on form "**********" at bounding box center [1132, 349] width 296 height 503
click at [999, 26] on icon "Close pop-in" at bounding box center [1007, 19] width 17 height 17
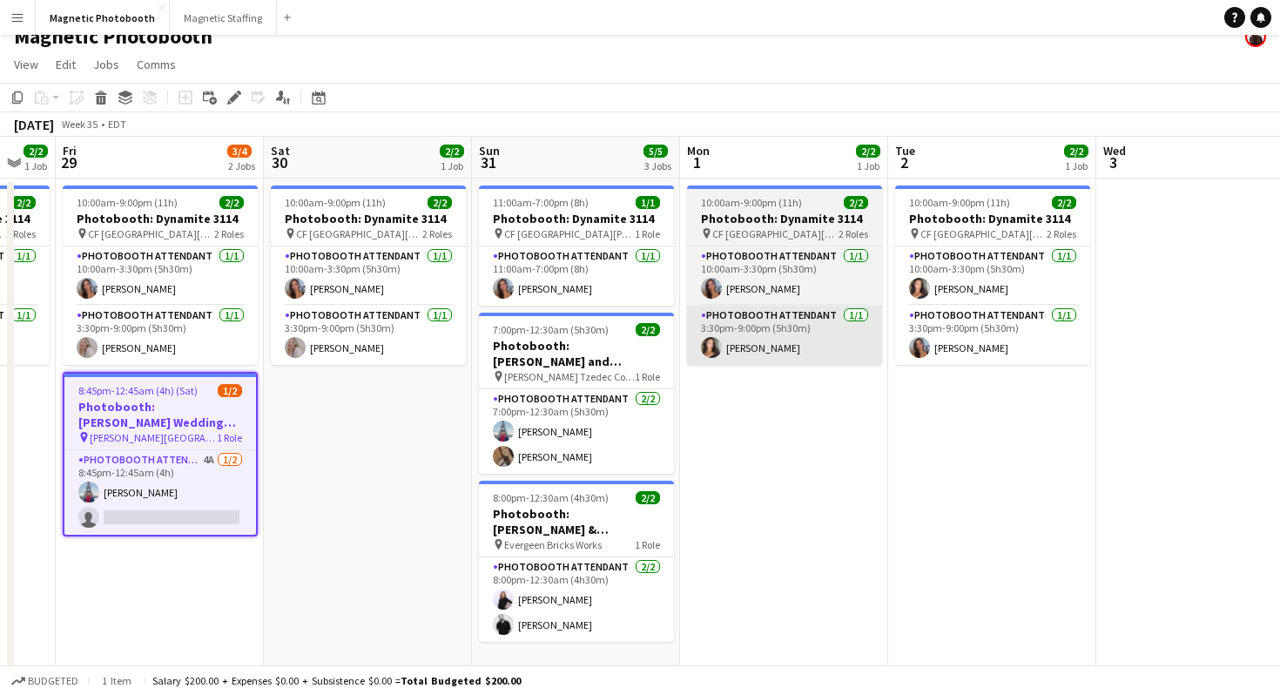
scroll to position [0, 360]
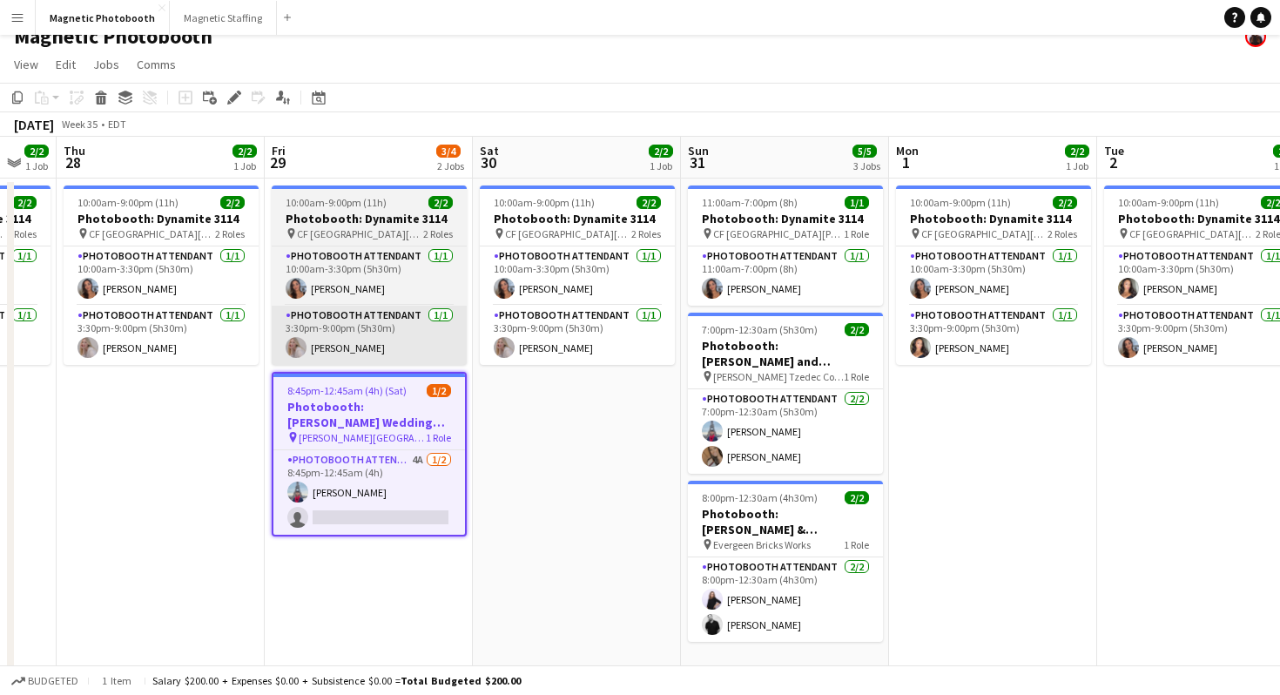
click at [187, 344] on div "10:00am-9:00pm (11h) 2/2 Photobooth: Dynamite 3114 pin [GEOGRAPHIC_DATA][PERSON…" at bounding box center [800, 509] width 2320 height 662
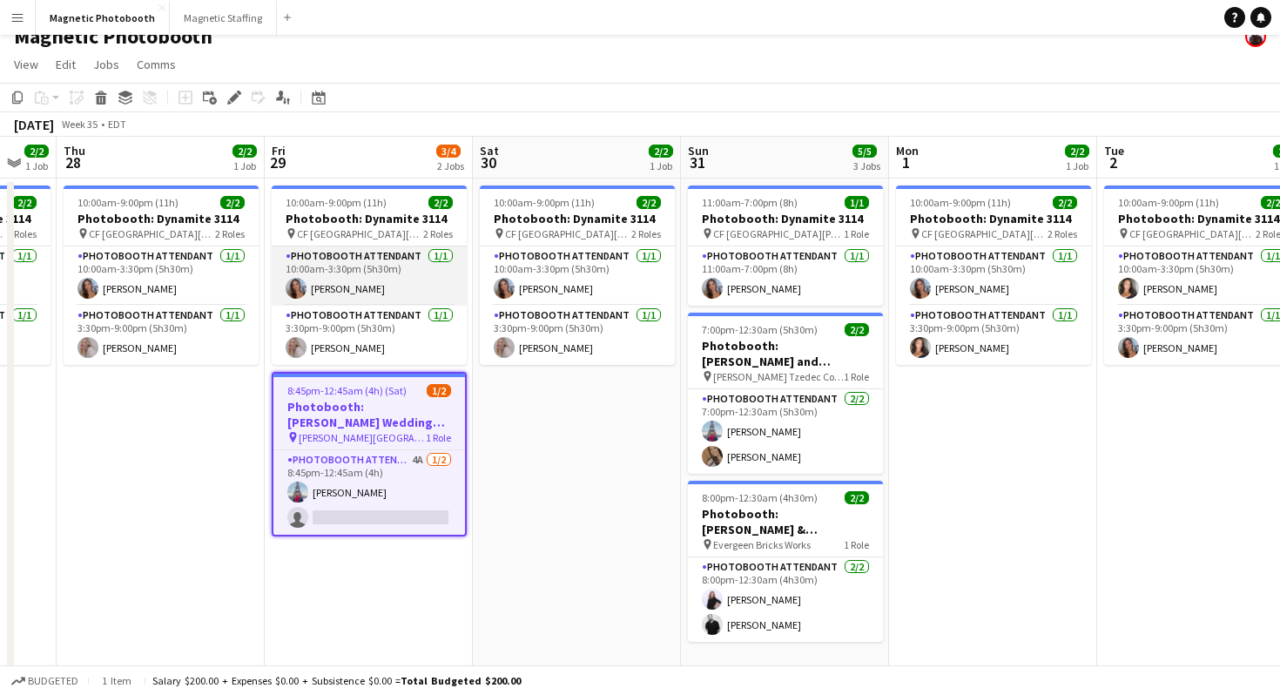
click at [372, 262] on app-card-role "Photobooth Attendant [DATE] 10:00am-3:30pm (5h30m) [PERSON_NAME]" at bounding box center [369, 275] width 195 height 59
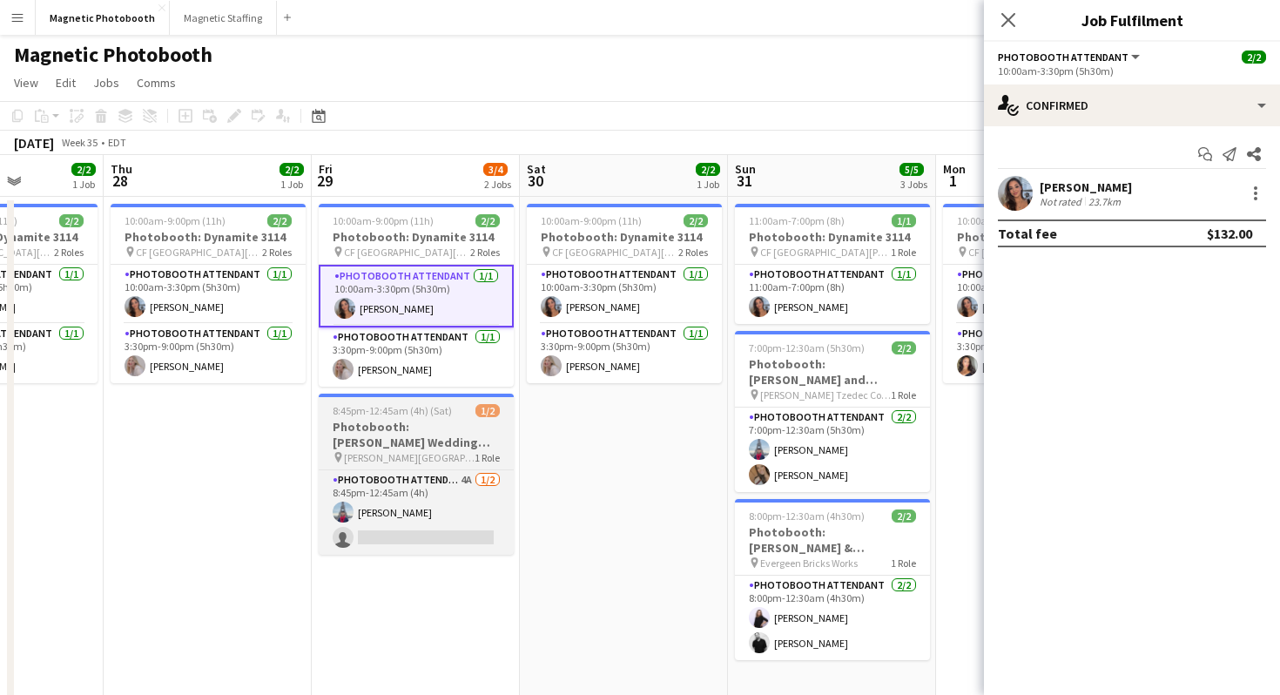
scroll to position [0, 731]
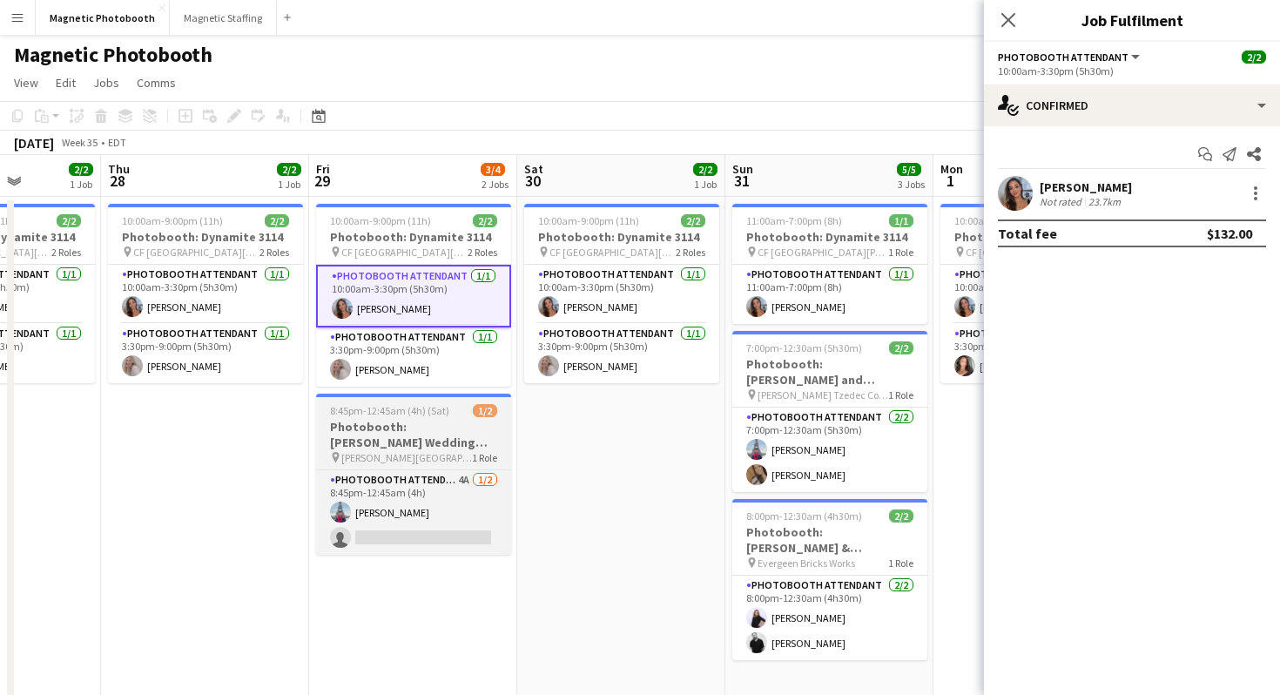
click at [476, 428] on h3 "Photobooth: [PERSON_NAME] Wedding (3134)" at bounding box center [413, 434] width 195 height 31
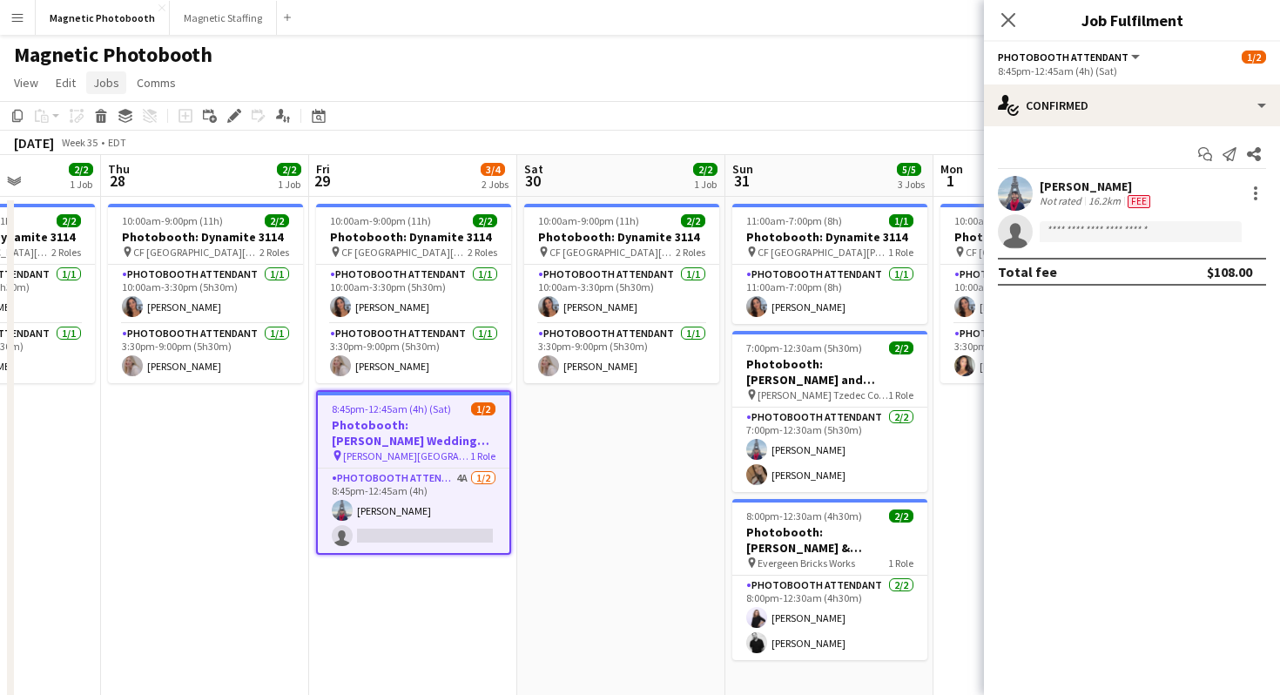
click at [103, 78] on span "Jobs" at bounding box center [106, 83] width 26 height 16
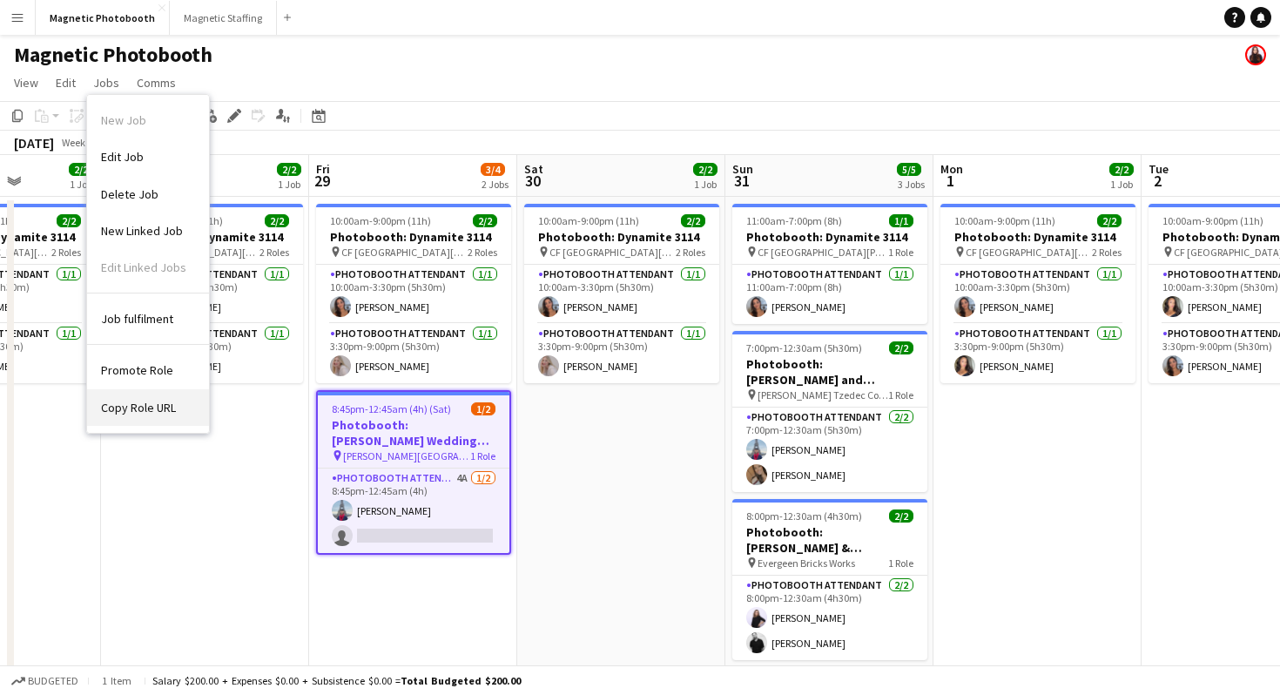
click at [168, 407] on span "Copy Role URL" at bounding box center [138, 408] width 75 height 16
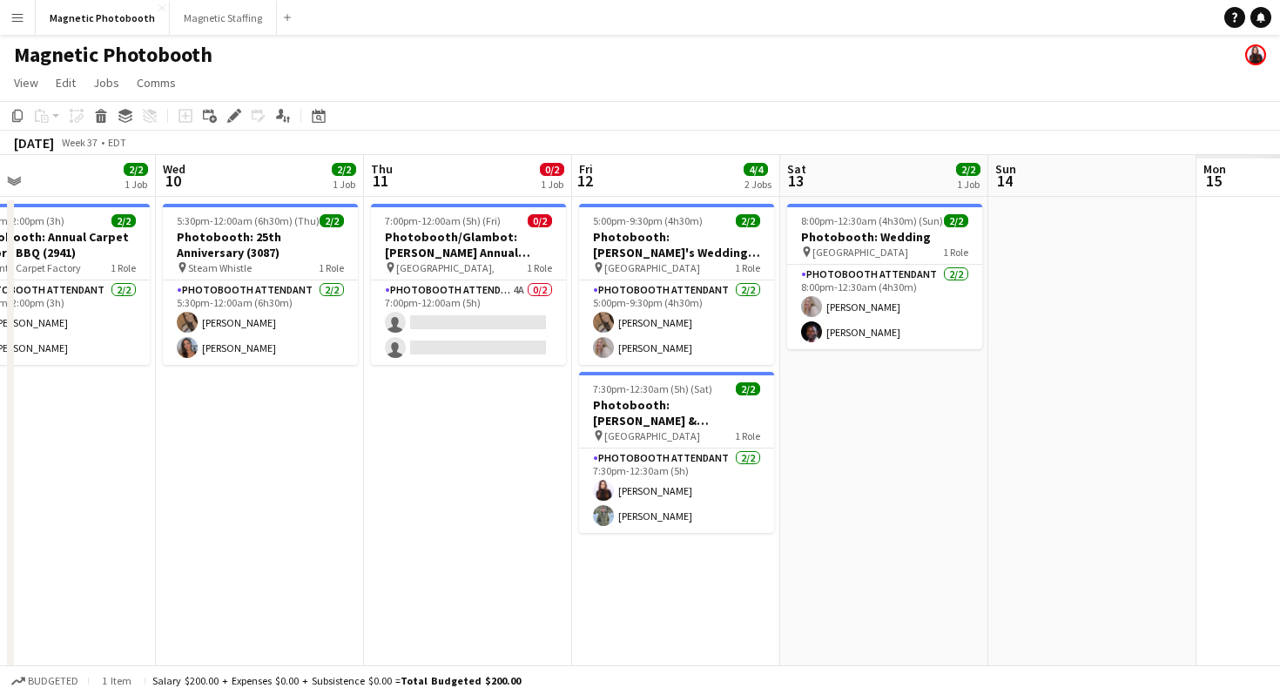
scroll to position [0, 495]
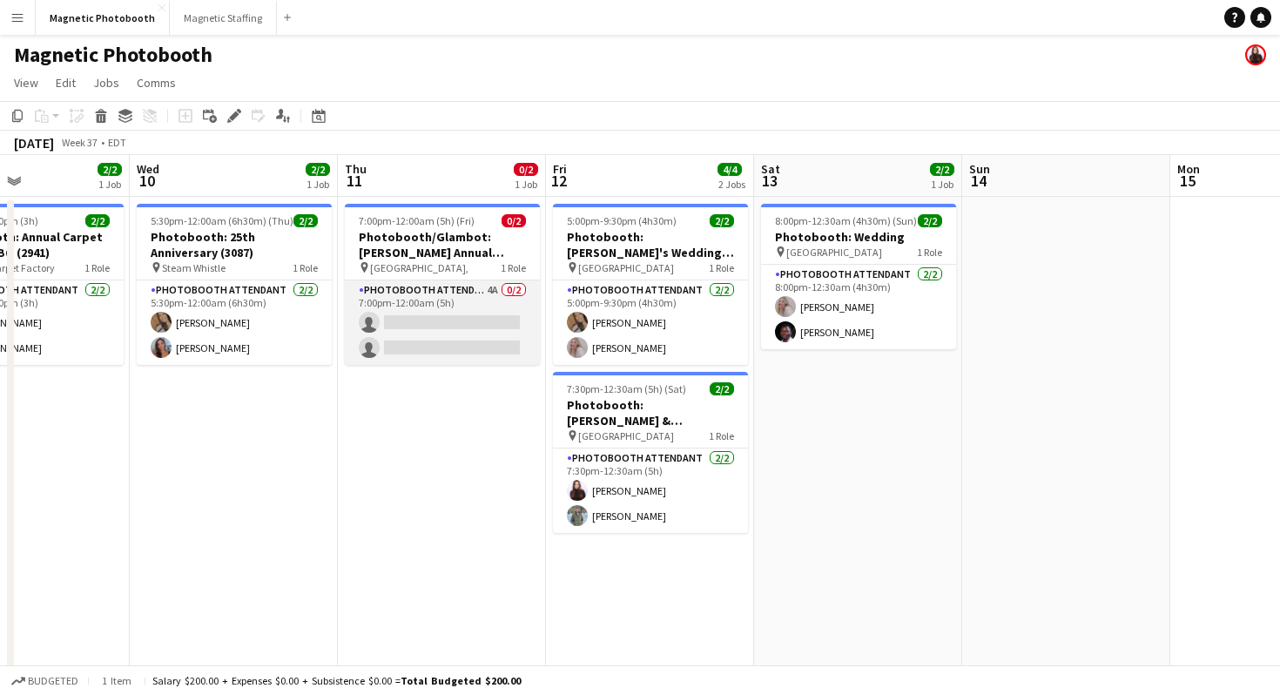
click at [474, 328] on app-card-role "Photobooth Attendant 4A 0/2 7:00pm-12:00am (5h) single-neutral-actions single-n…" at bounding box center [442, 322] width 195 height 84
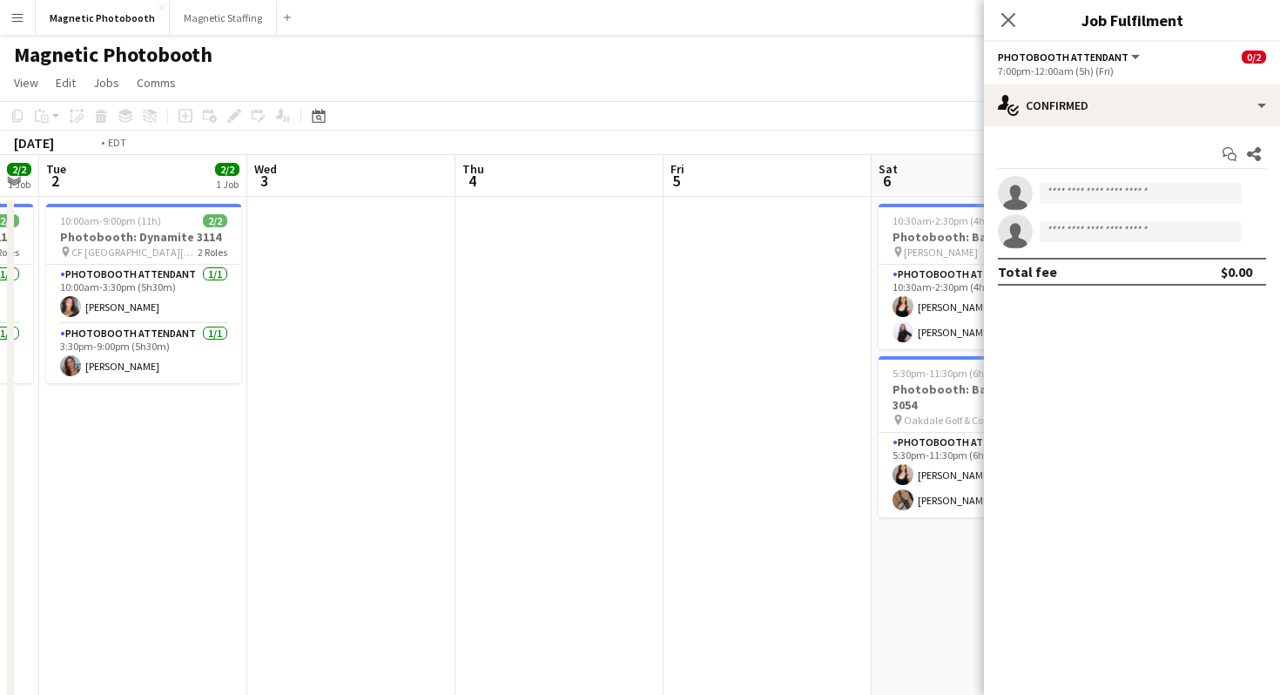
scroll to position [0, 403]
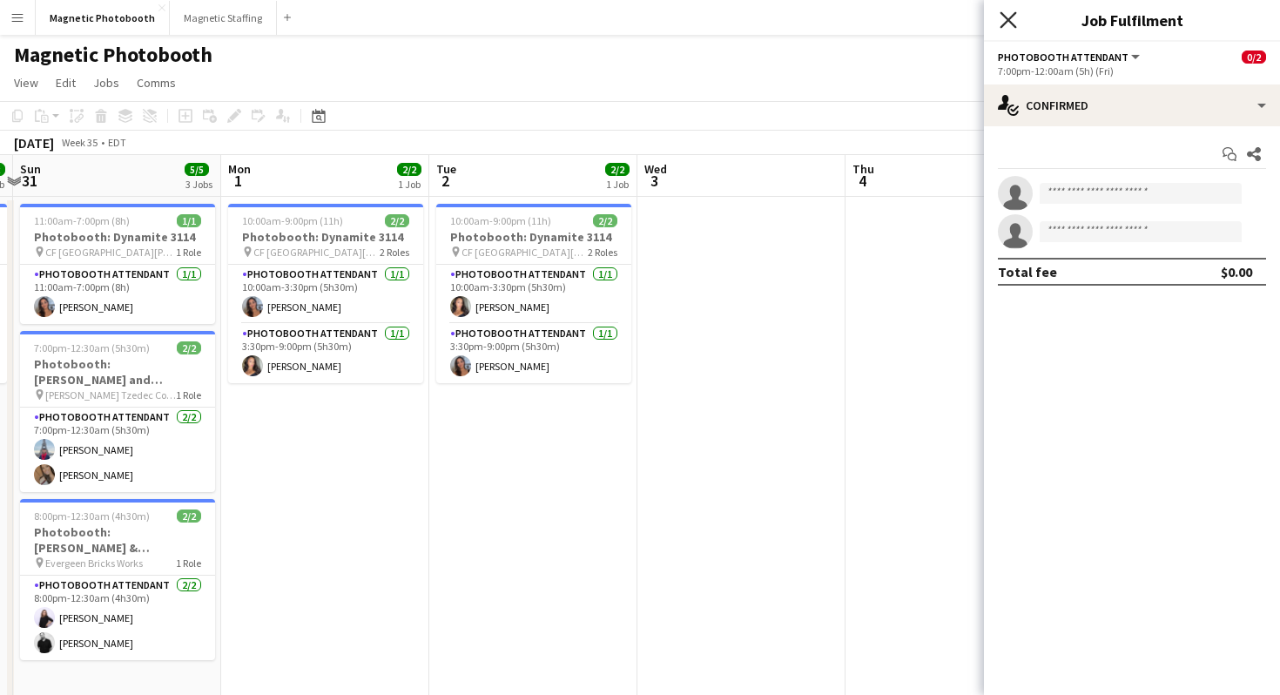
click at [1013, 28] on app-icon "Close pop-in" at bounding box center [1008, 20] width 25 height 25
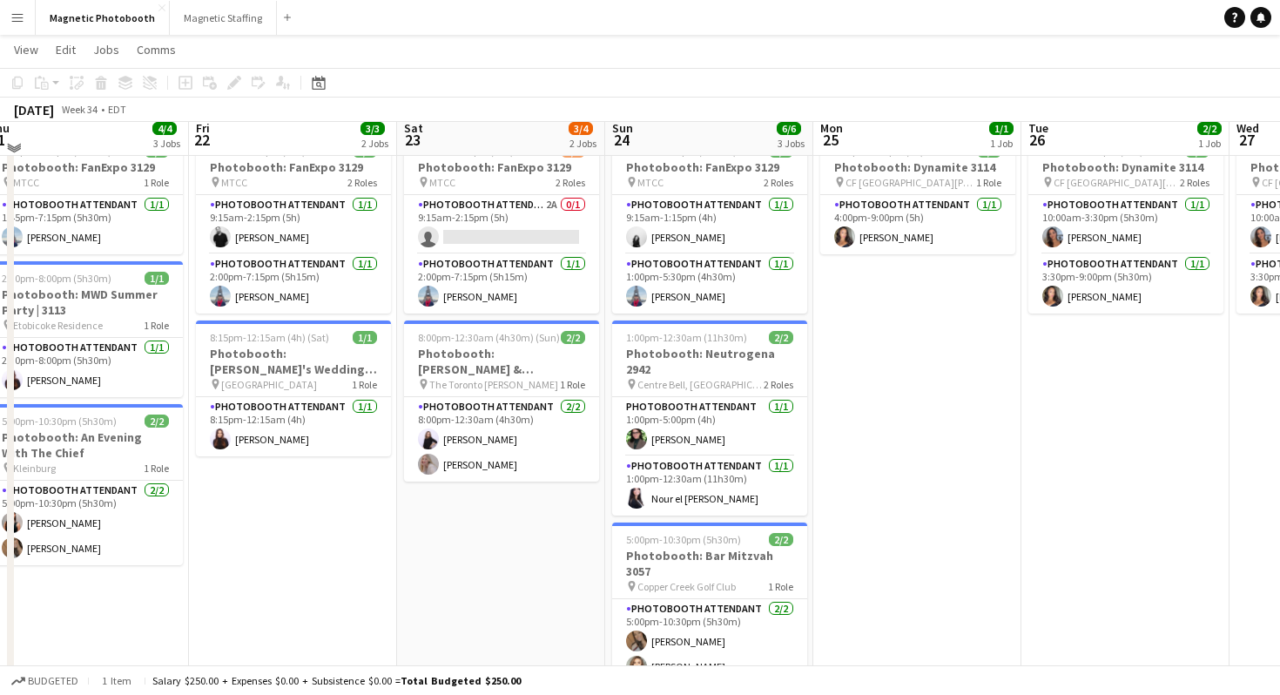
scroll to position [0, 0]
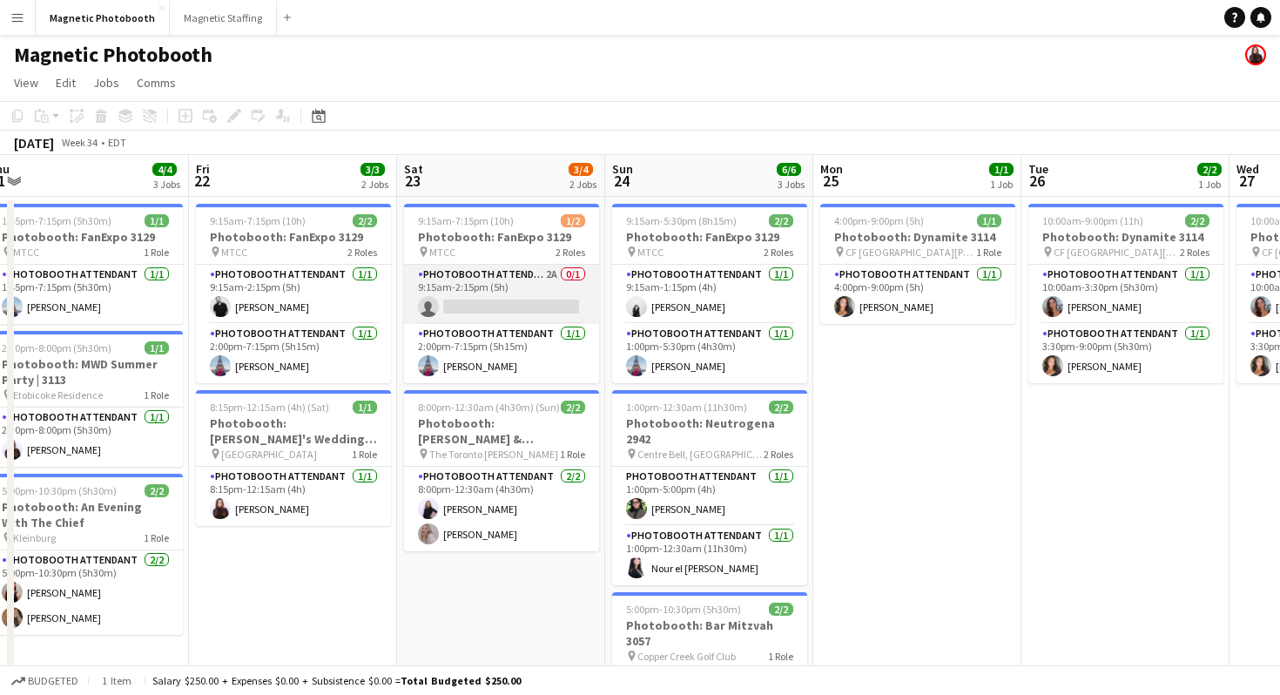
click at [508, 300] on app-card-role "Photobooth Attendant 2A 0/1 9:15am-2:15pm (5h) single-neutral-actions" at bounding box center [501, 294] width 195 height 59
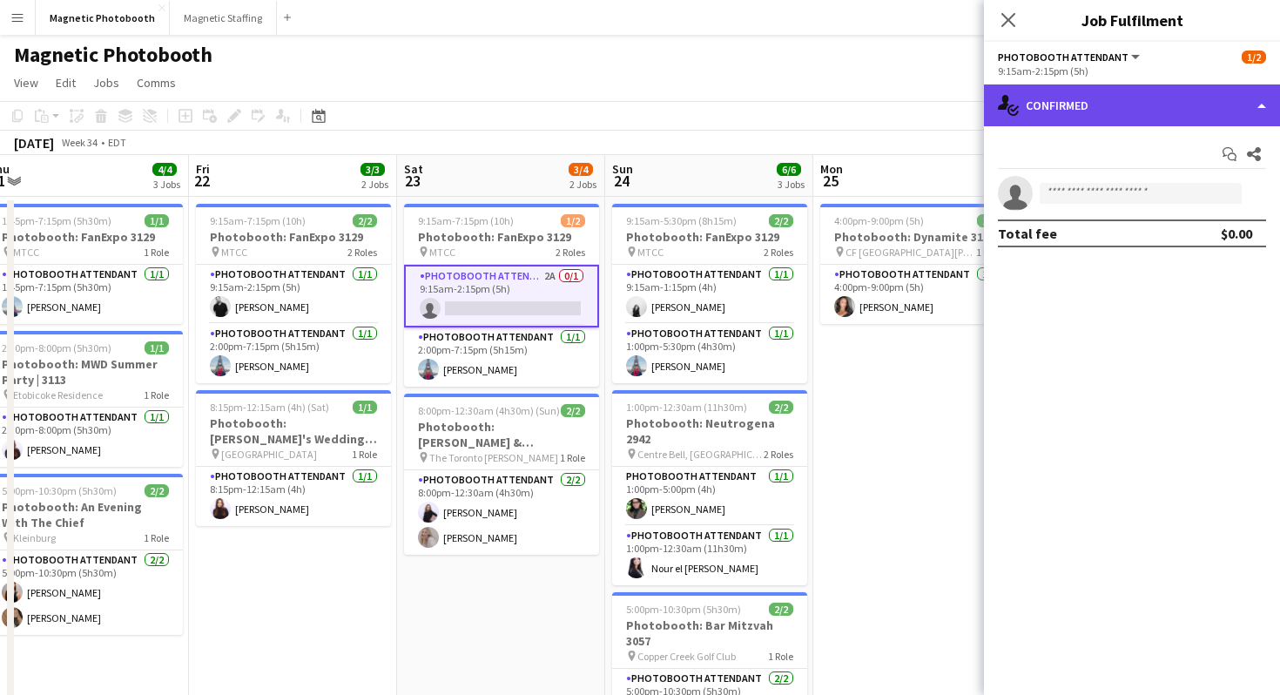
click at [1044, 118] on div "single-neutral-actions-check-2 Confirmed" at bounding box center [1132, 105] width 296 height 42
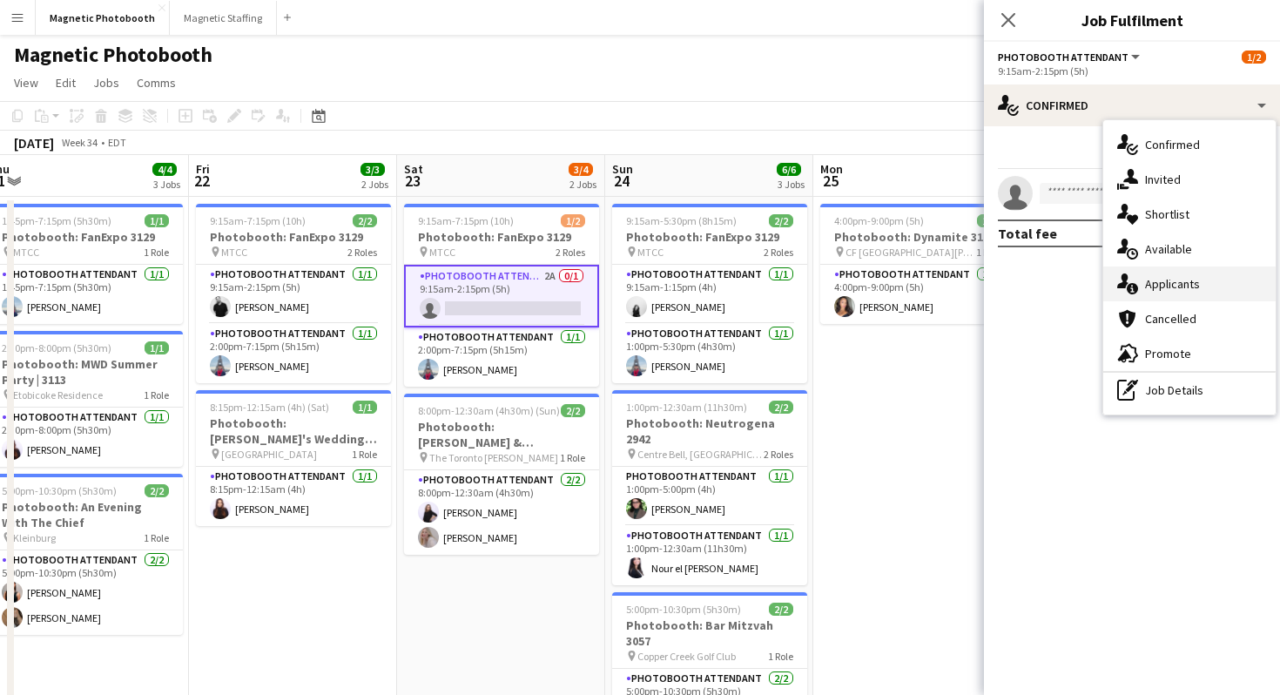
click at [1173, 286] on div "single-neutral-actions-information Applicants" at bounding box center [1189, 283] width 172 height 35
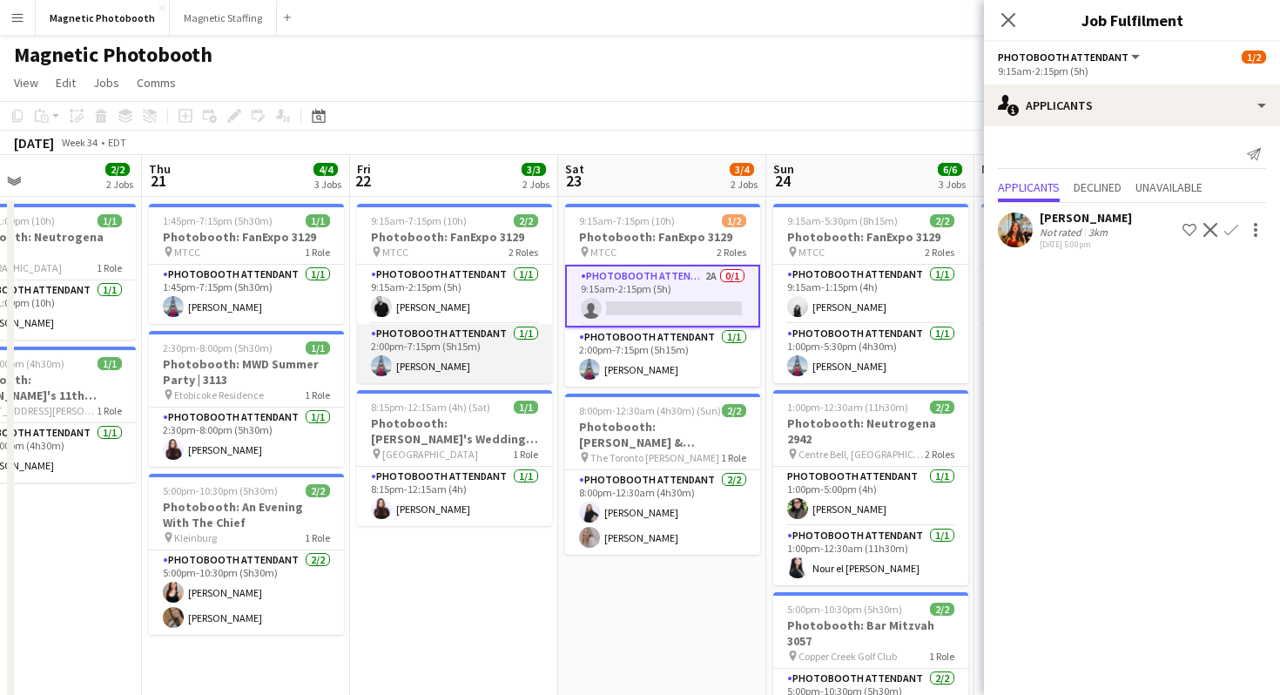
scroll to position [0, 501]
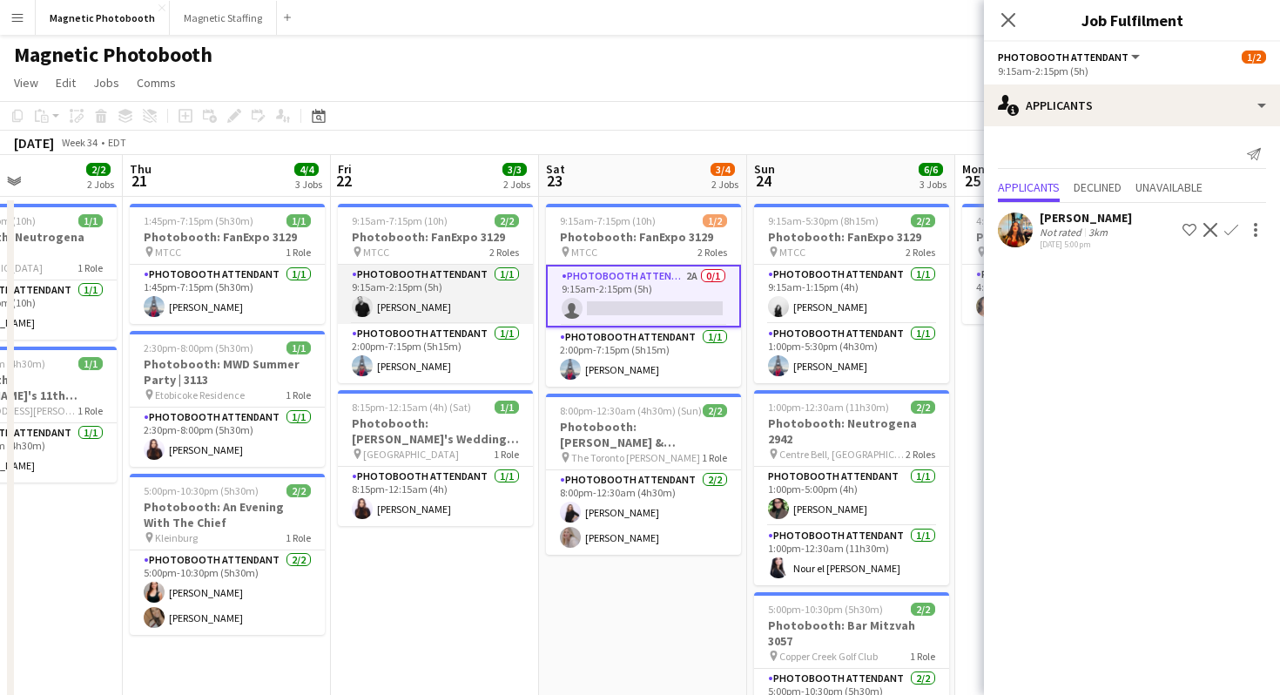
click at [484, 301] on app-card-role "Photobooth Attendant [DATE] 9:15am-2:15pm (5h) [PERSON_NAME]" at bounding box center [435, 294] width 195 height 59
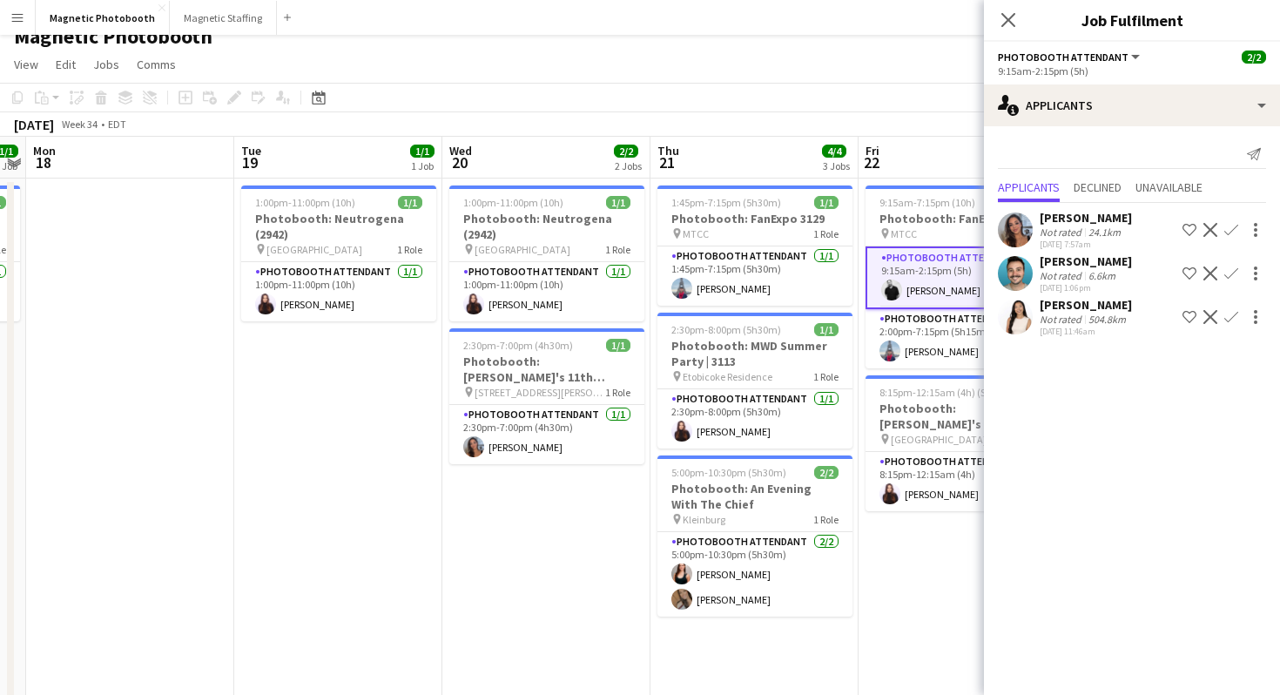
scroll to position [0, 491]
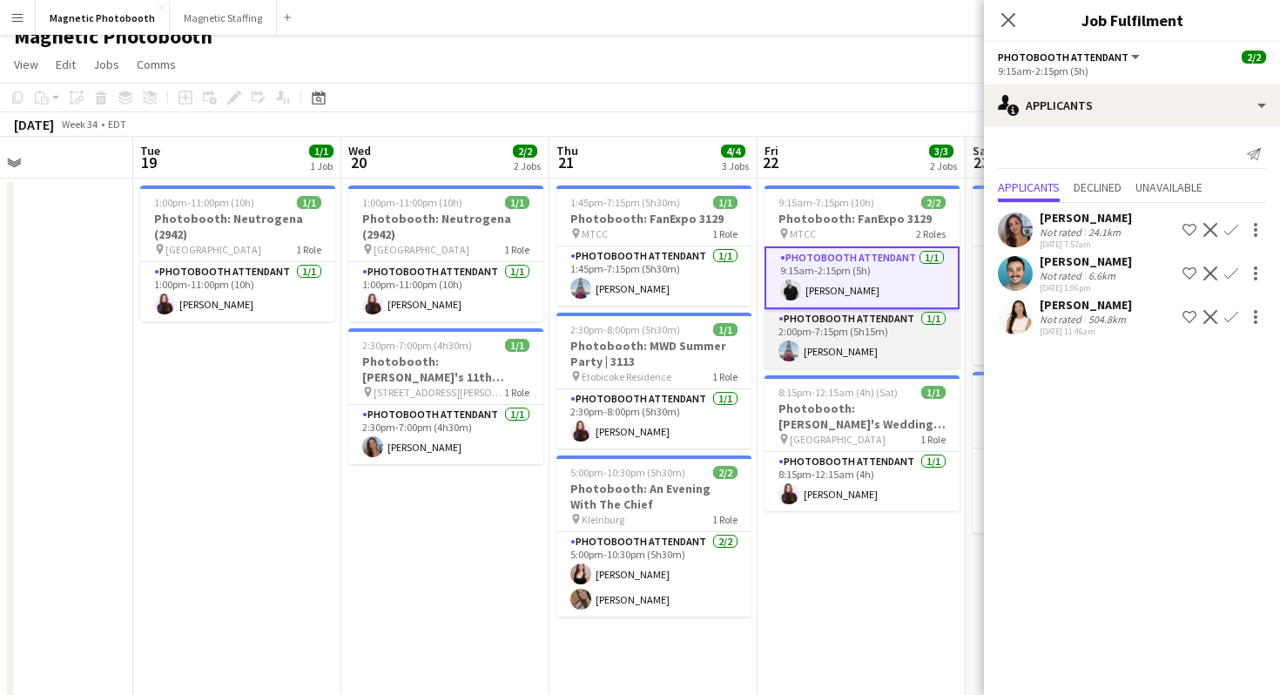
click at [794, 346] on app-user-avatar at bounding box center [788, 350] width 21 height 21
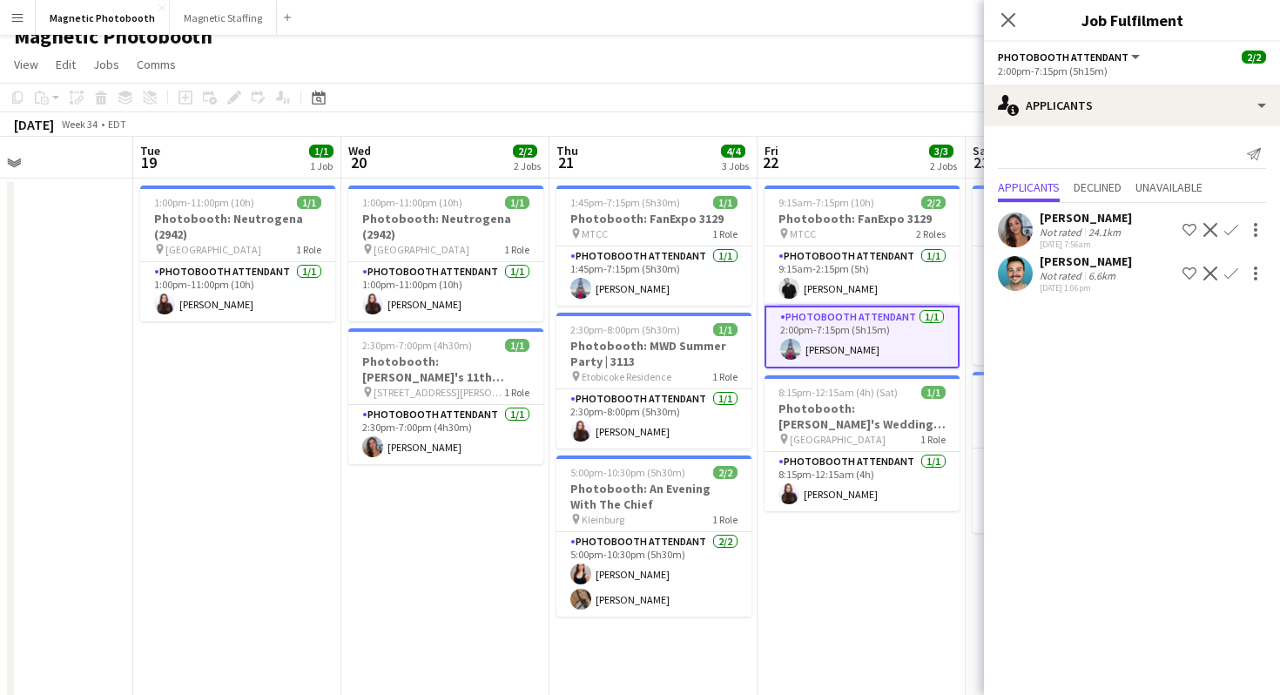
click at [803, 336] on app-card-role "Photobooth Attendant [DATE] 2:00pm-7:15pm (5h15m) [PERSON_NAME]" at bounding box center [861, 337] width 195 height 63
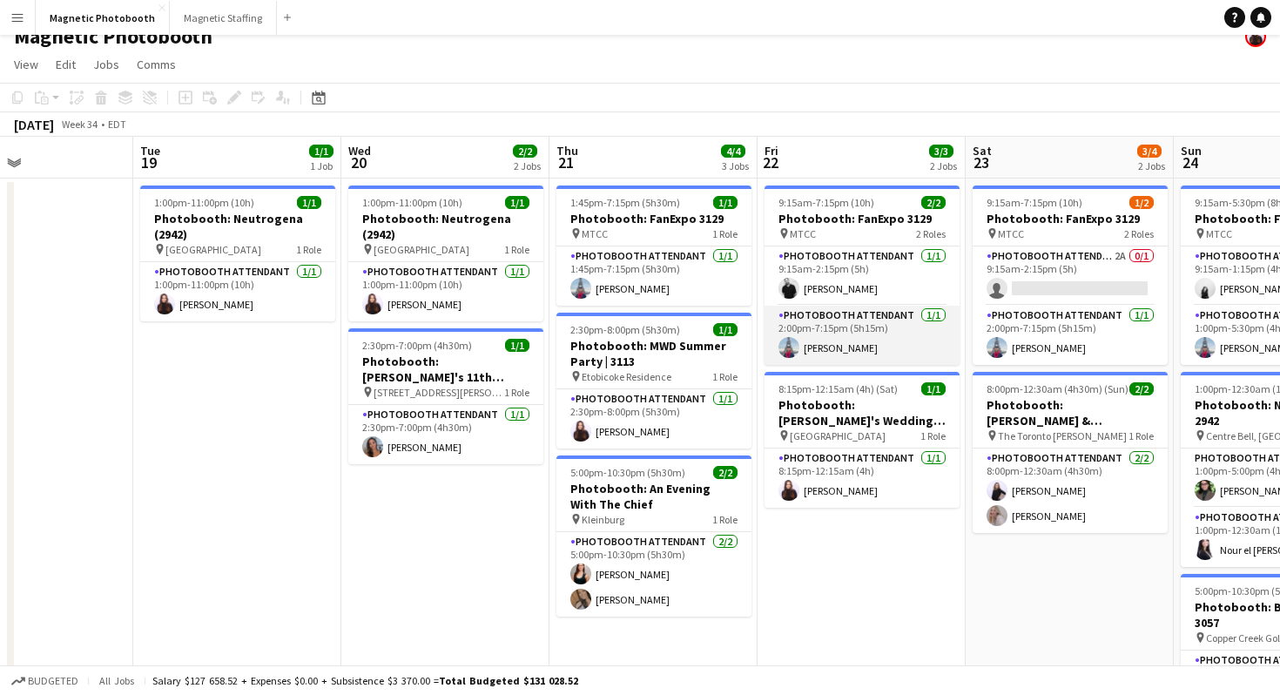
click at [805, 333] on app-card-role "Photobooth Attendant [DATE] 2:00pm-7:15pm (5h15m) [PERSON_NAME]" at bounding box center [861, 335] width 195 height 59
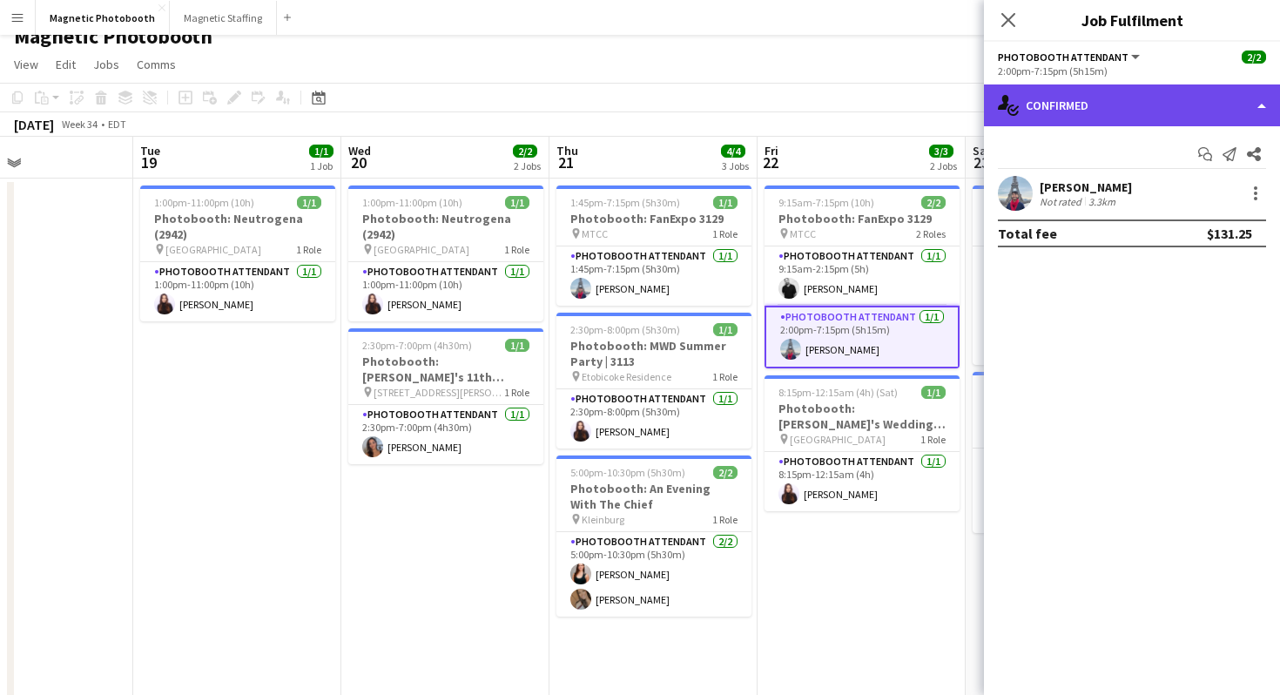
click at [1052, 90] on div "single-neutral-actions-check-2 Confirmed" at bounding box center [1132, 105] width 296 height 42
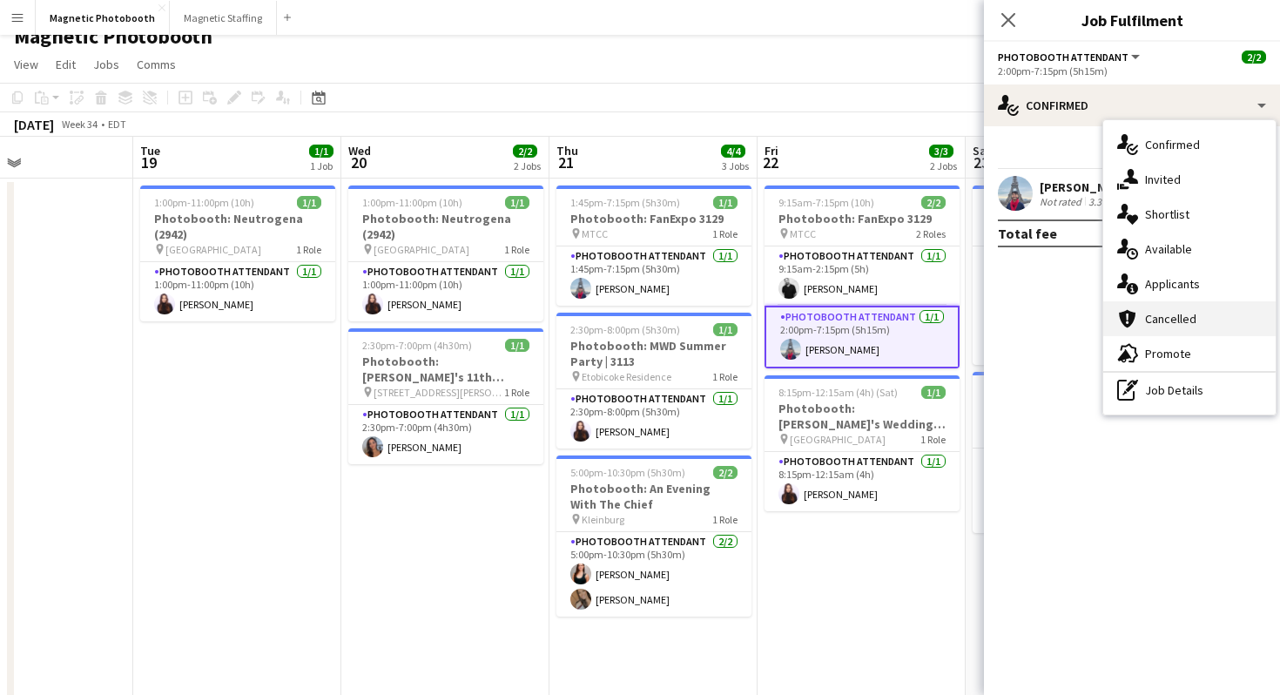
click at [1145, 301] on div "cancellation Cancelled" at bounding box center [1189, 318] width 172 height 35
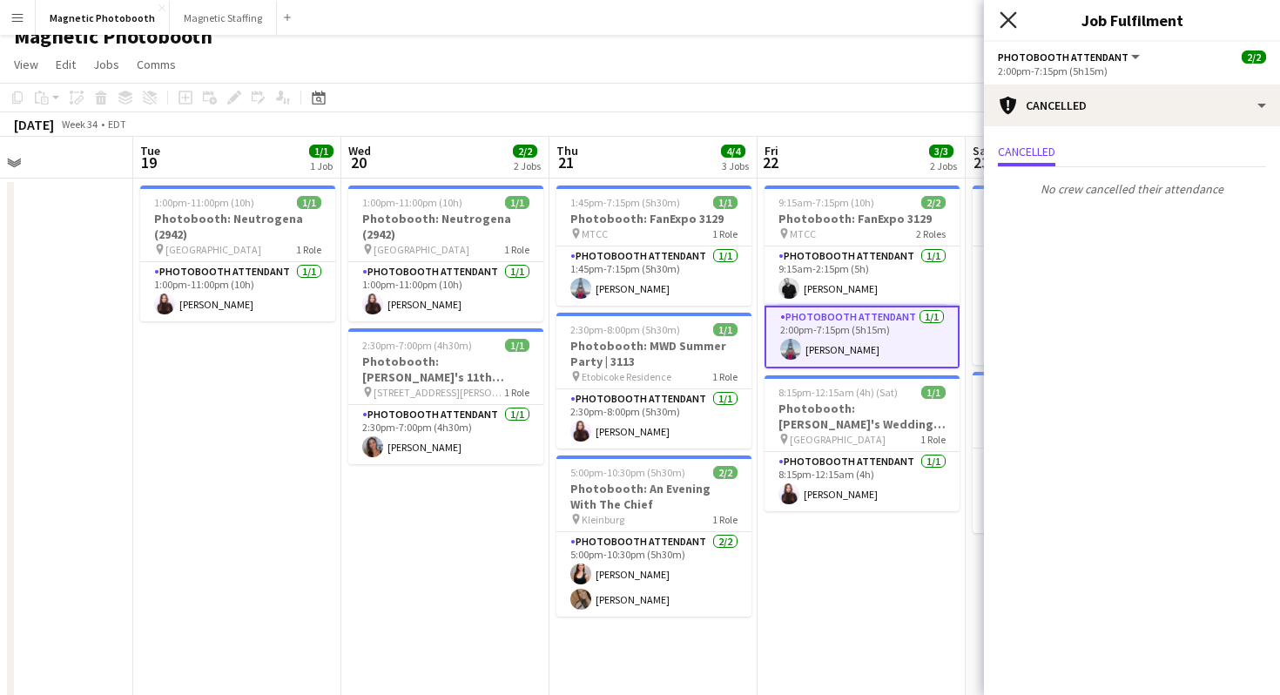
click at [1012, 16] on icon at bounding box center [1007, 19] width 17 height 17
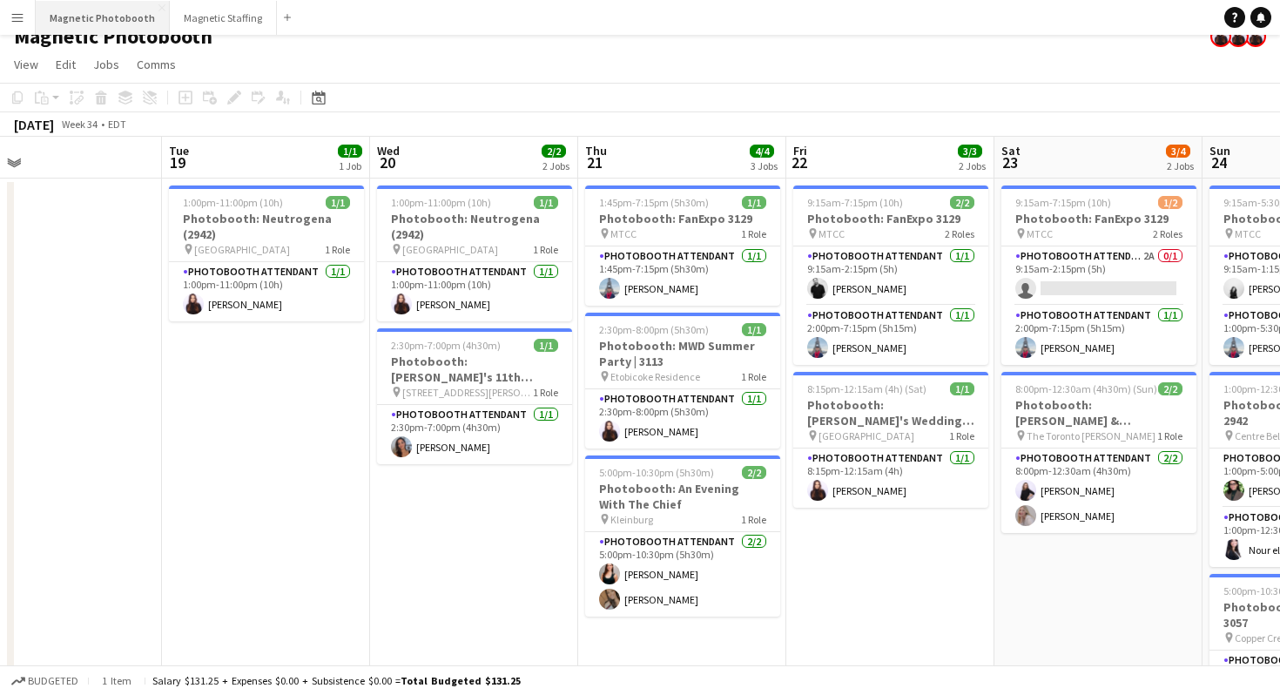
scroll to position [0, 0]
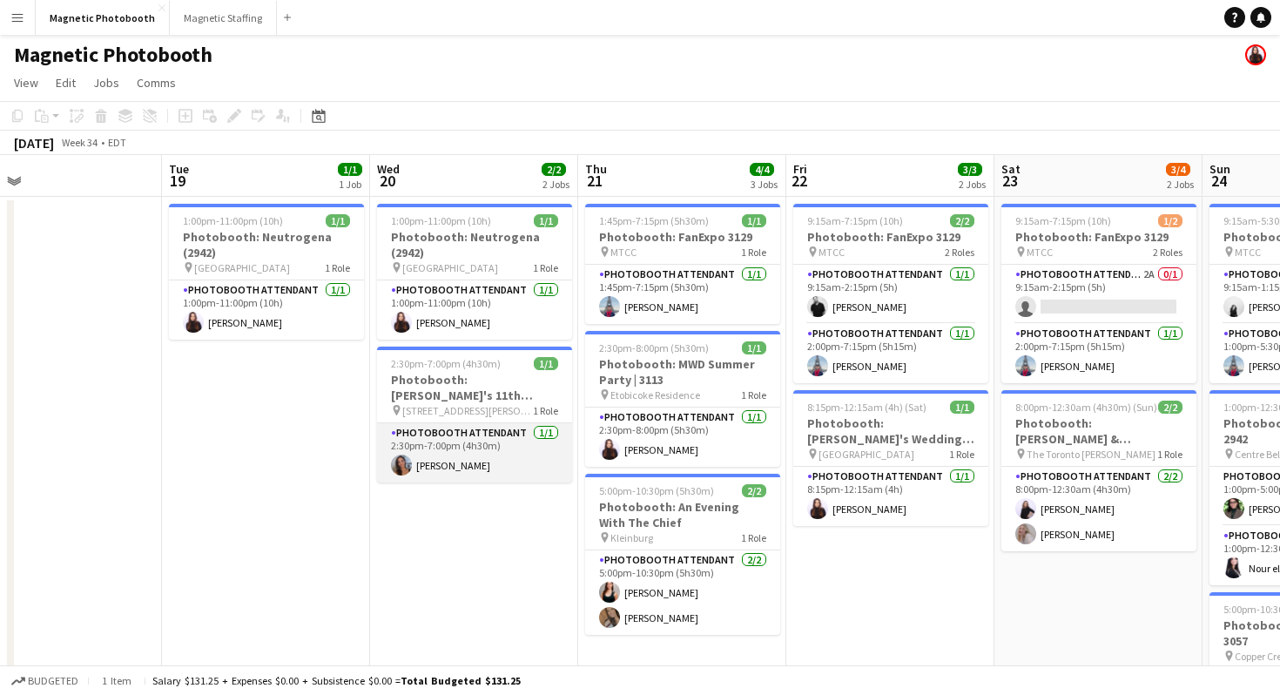
click at [452, 466] on app-card-role "Photobooth Attendant [DATE] 2:30pm-7:00pm (4h30m) [PERSON_NAME]" at bounding box center [474, 452] width 195 height 59
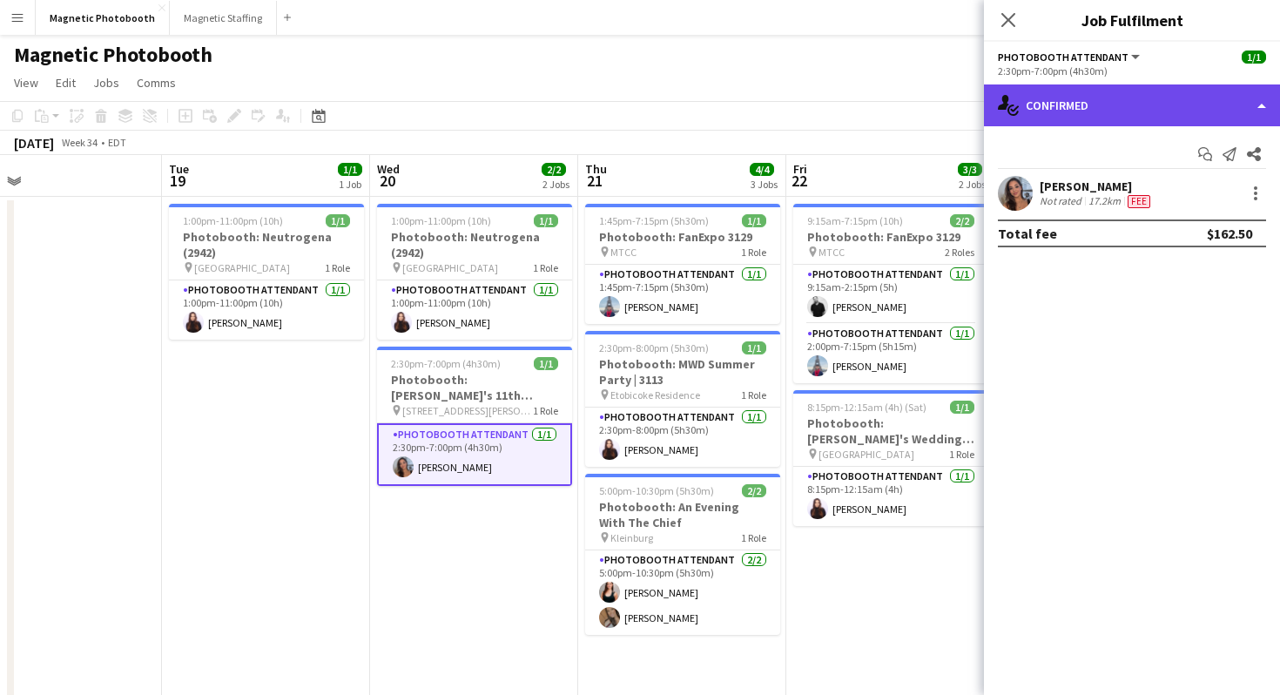
click at [1071, 112] on div "single-neutral-actions-check-2 Confirmed" at bounding box center [1132, 105] width 296 height 42
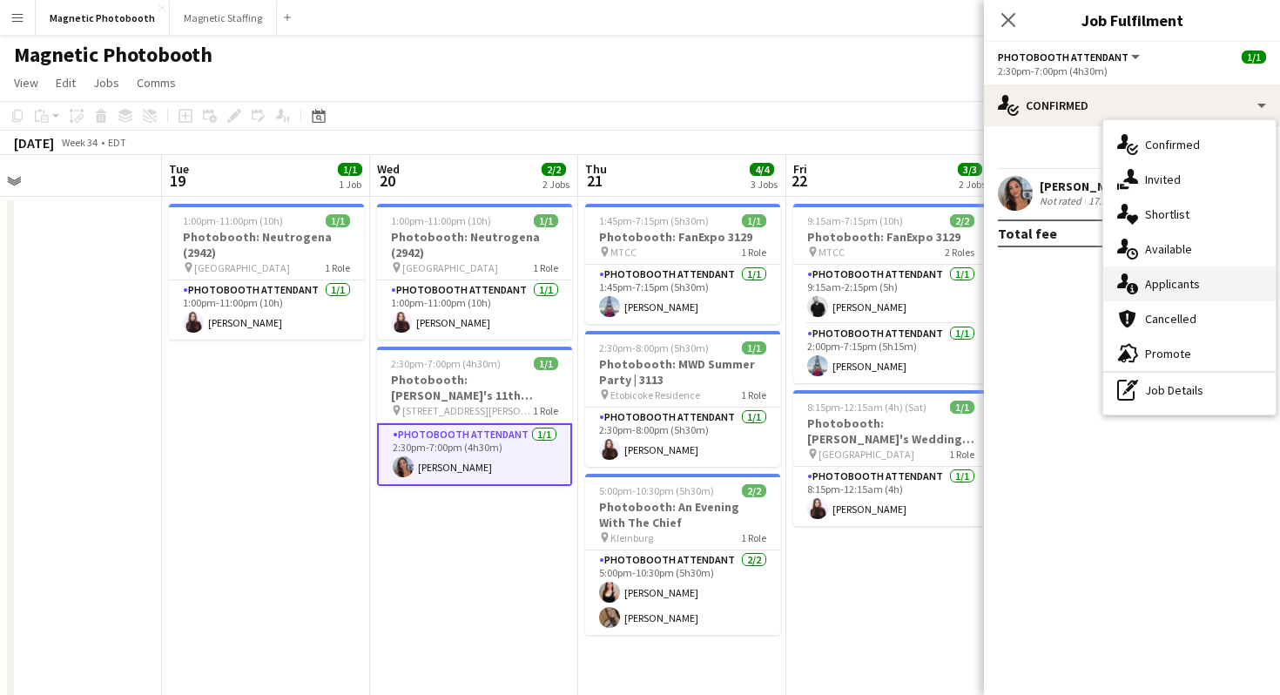
click at [1177, 292] on div "single-neutral-actions-information Applicants" at bounding box center [1189, 283] width 172 height 35
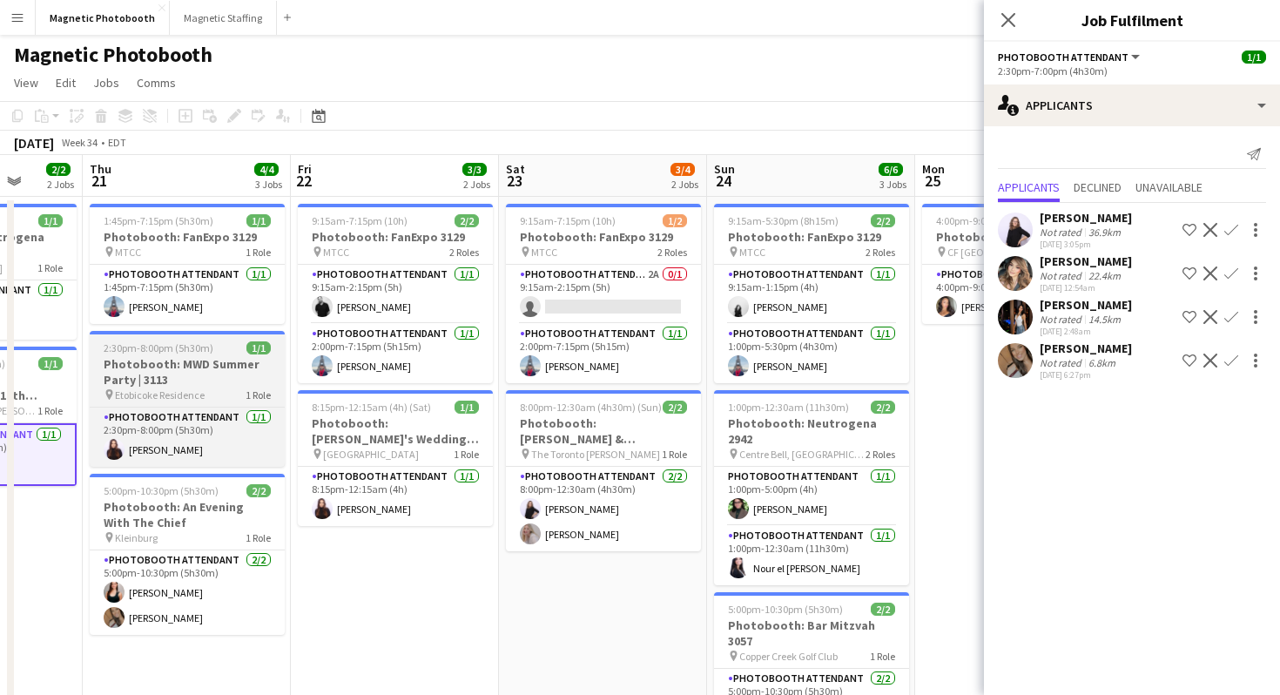
scroll to position [0, 582]
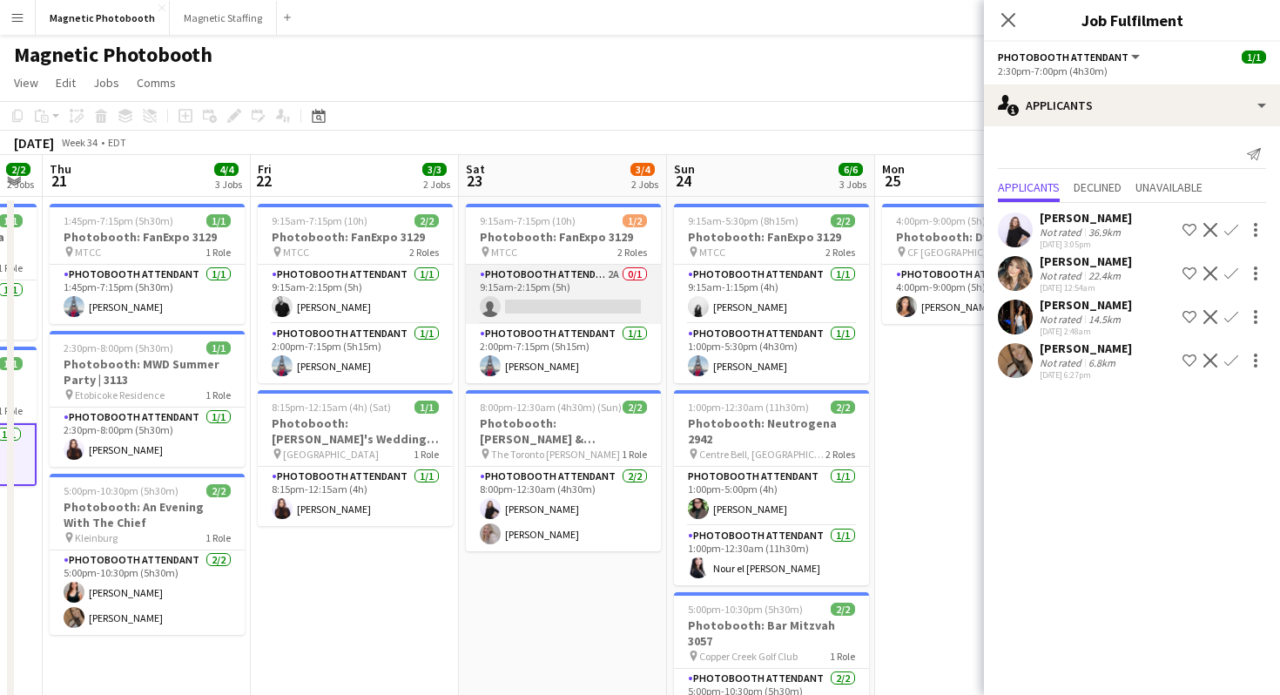
click at [562, 297] on app-card-role "Photobooth Attendant 2A 0/1 9:15am-2:15pm (5h) single-neutral-actions" at bounding box center [563, 294] width 195 height 59
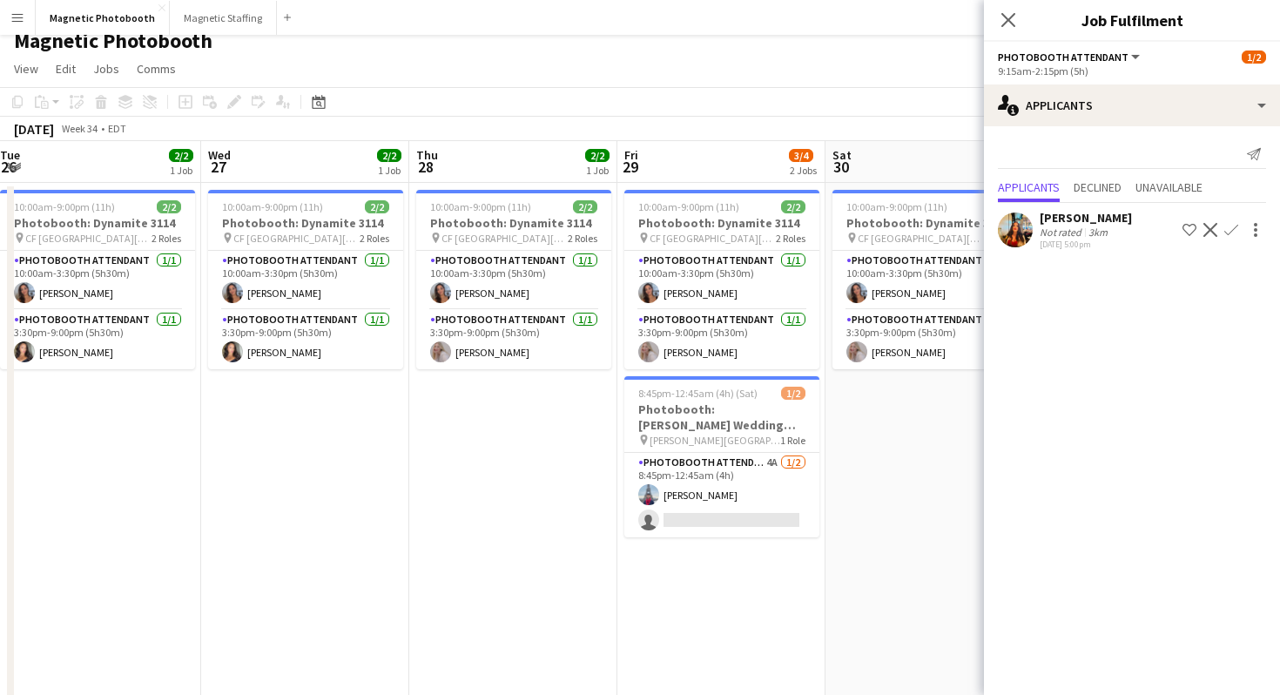
scroll to position [0, 846]
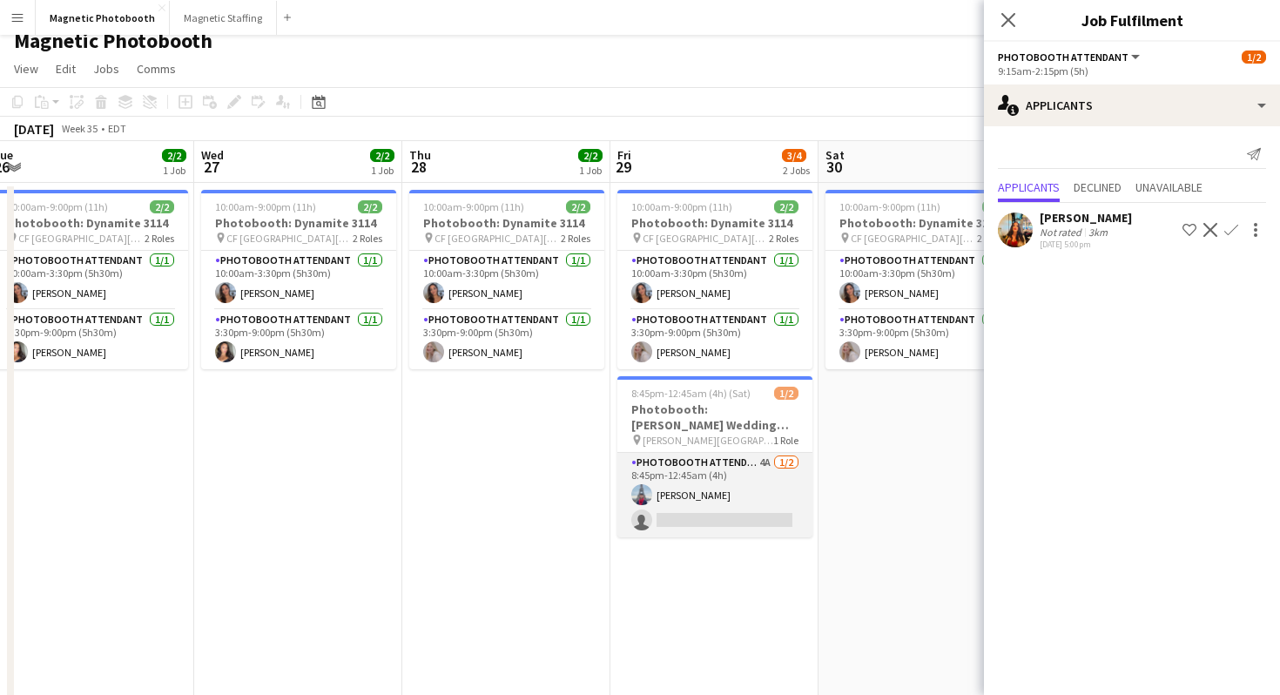
click at [720, 503] on app-card-role "Photobooth Attendant 4A [DATE] 8:45pm-12:45am (4h) [PERSON_NAME] single-neutral…" at bounding box center [714, 495] width 195 height 84
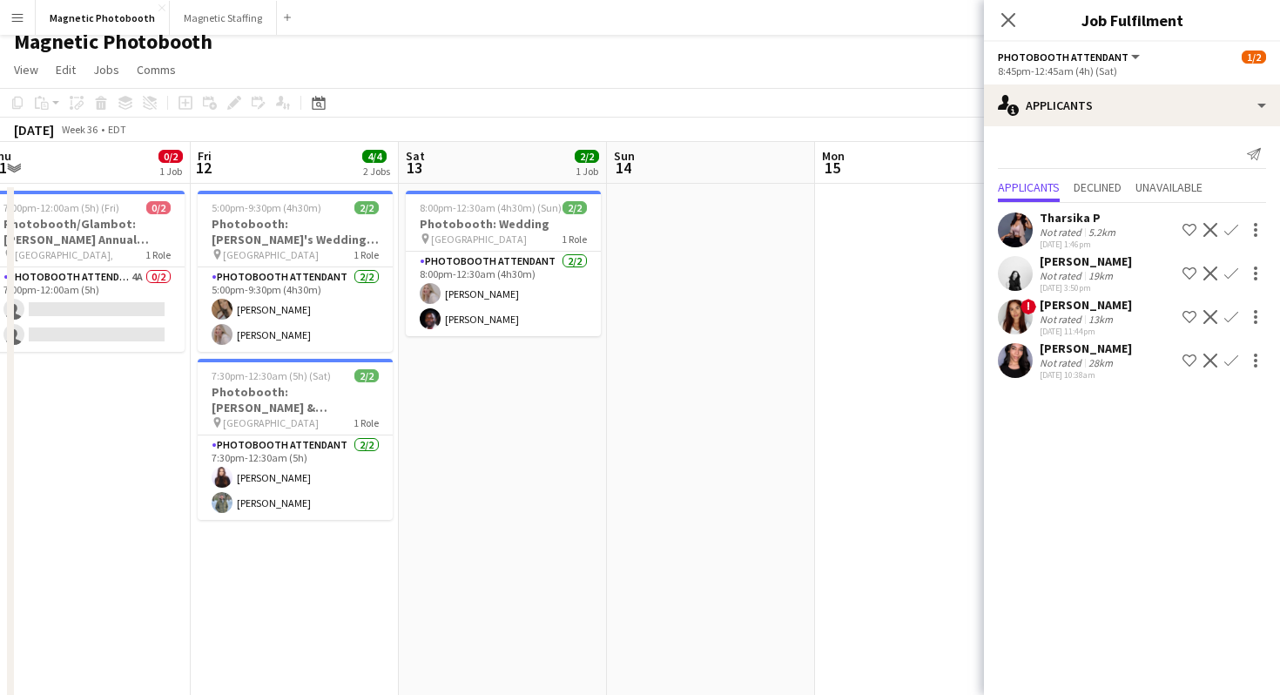
scroll to position [0, 478]
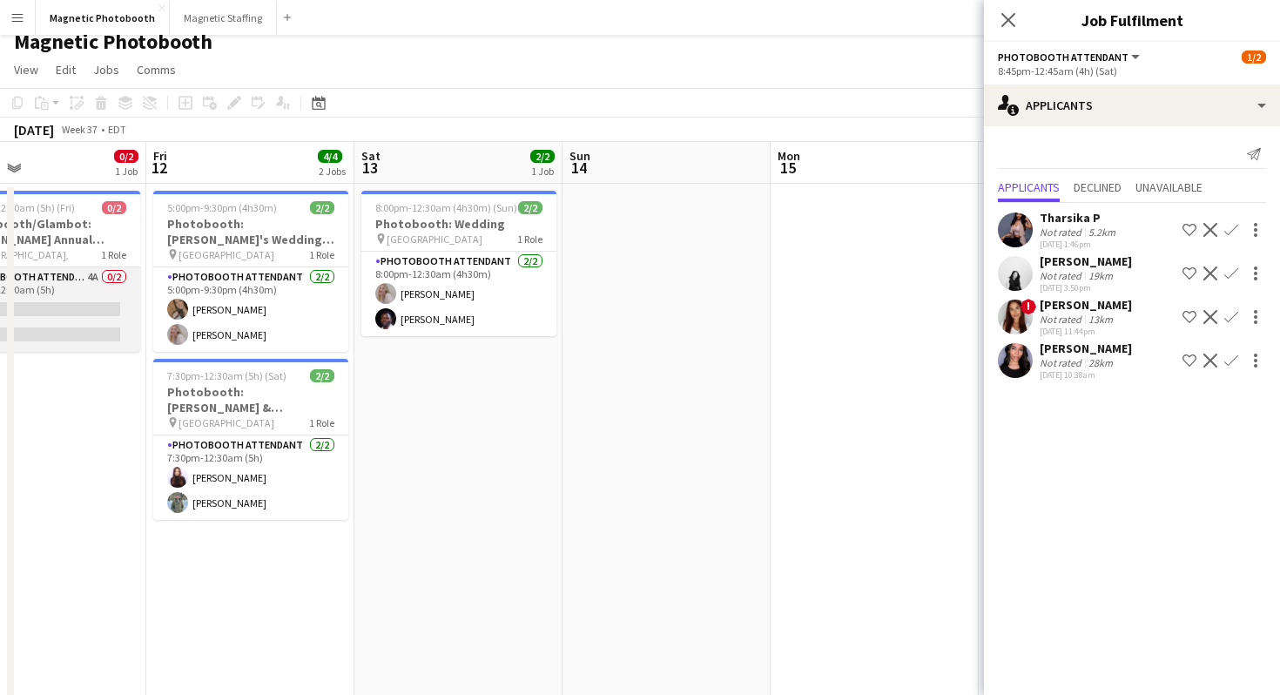
click at [114, 333] on app-card-role "Photobooth Attendant 4A 0/2 7:00pm-12:00am (5h) single-neutral-actions single-n…" at bounding box center [42, 309] width 195 height 84
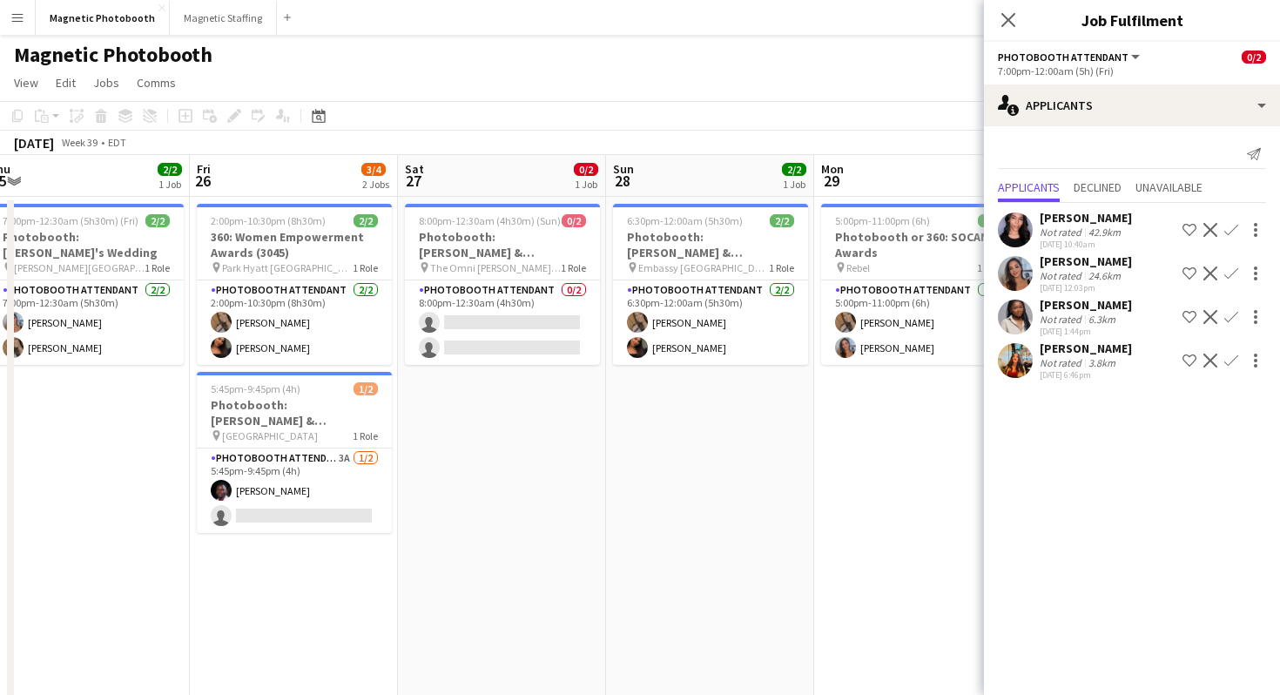
scroll to position [0, 865]
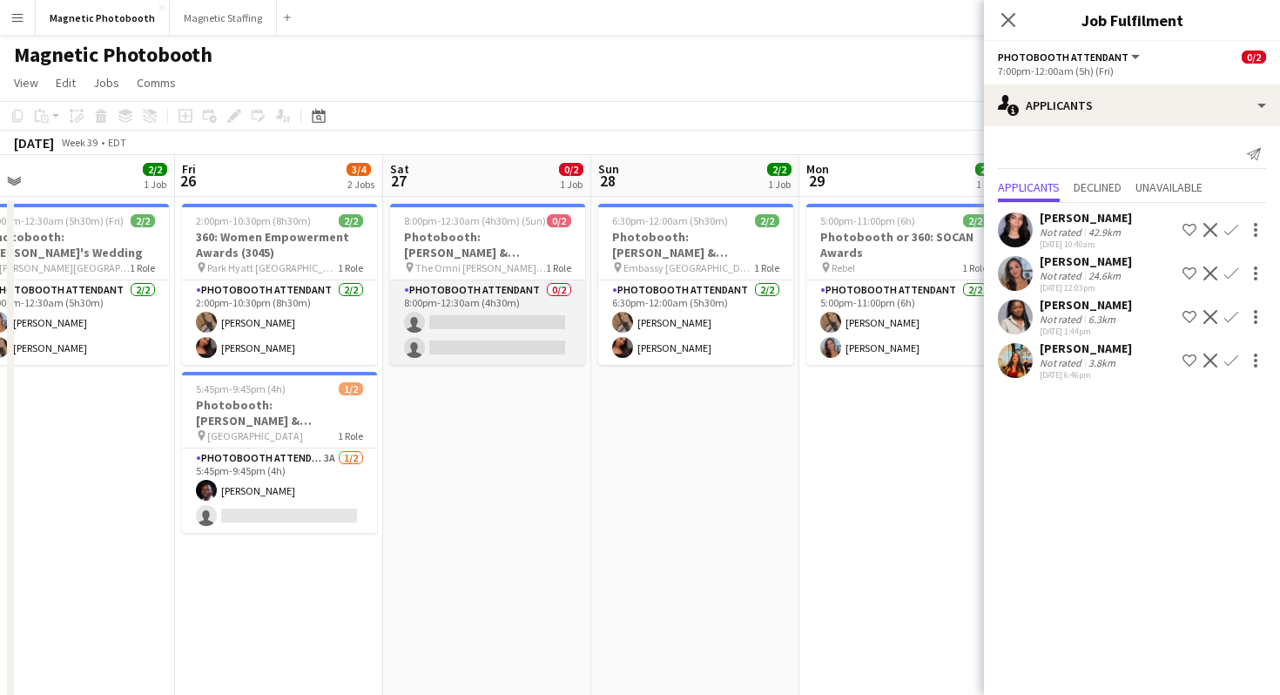
click at [507, 335] on app-card-role "Photobooth Attendant 0/2 8:00pm-12:30am (4h30m) single-neutral-actions single-n…" at bounding box center [487, 322] width 195 height 84
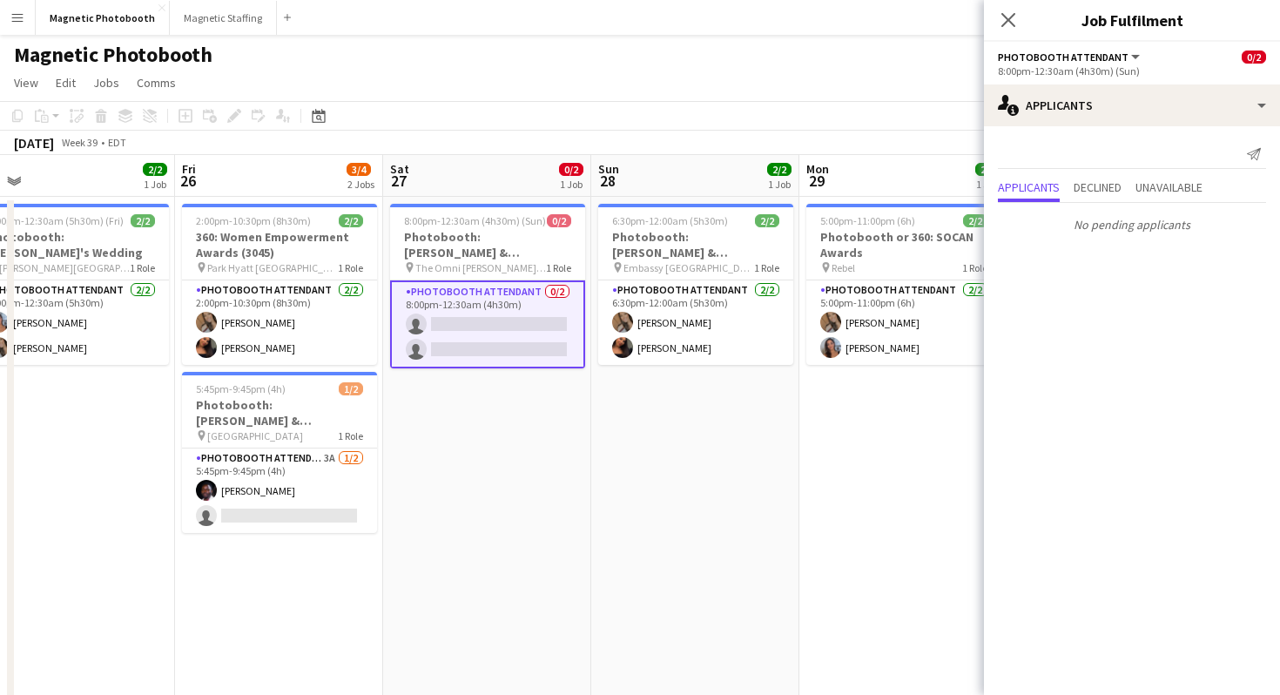
click at [471, 340] on app-card-role "Photobooth Attendant 0/2 8:00pm-12:30am (4h30m) single-neutral-actions single-n…" at bounding box center [487, 324] width 195 height 88
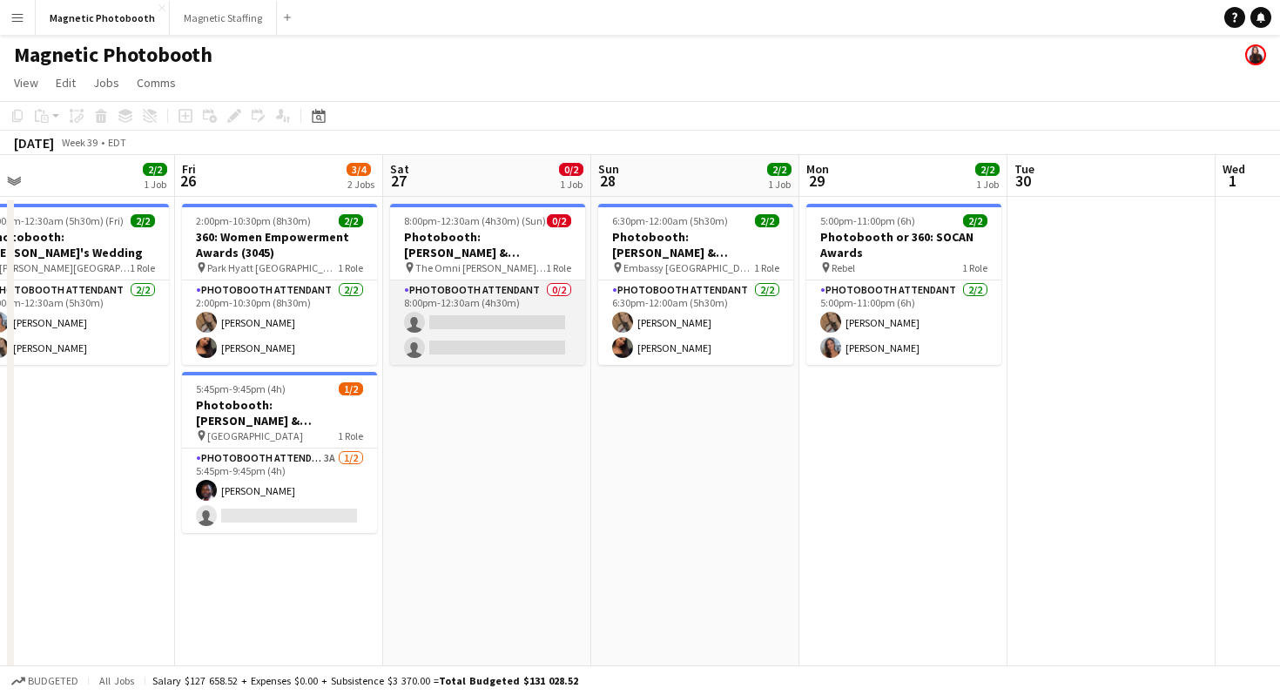
drag, startPoint x: 498, startPoint y: 329, endPoint x: 495, endPoint y: 316, distance: 13.3
click at [497, 329] on app-card-role "Photobooth Attendant 0/2 8:00pm-12:30am (4h30m) single-neutral-actions single-n…" at bounding box center [487, 322] width 195 height 84
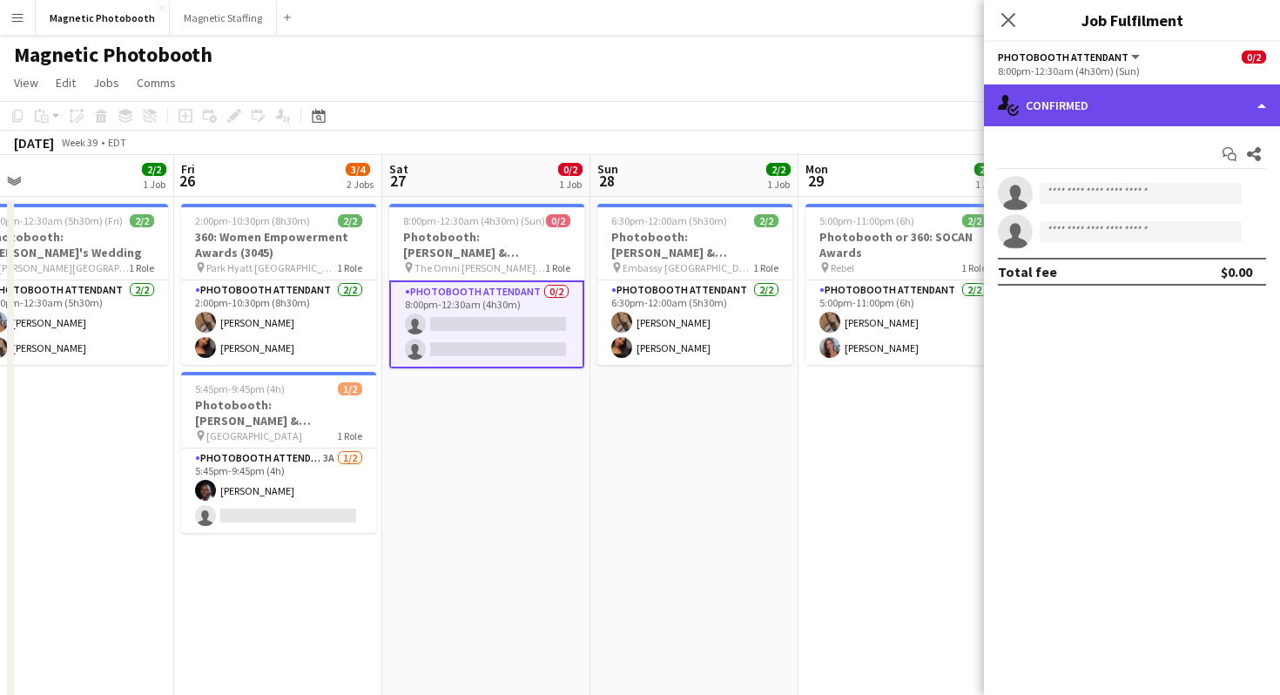
click at [1084, 110] on div "single-neutral-actions-check-2 Confirmed" at bounding box center [1132, 105] width 296 height 42
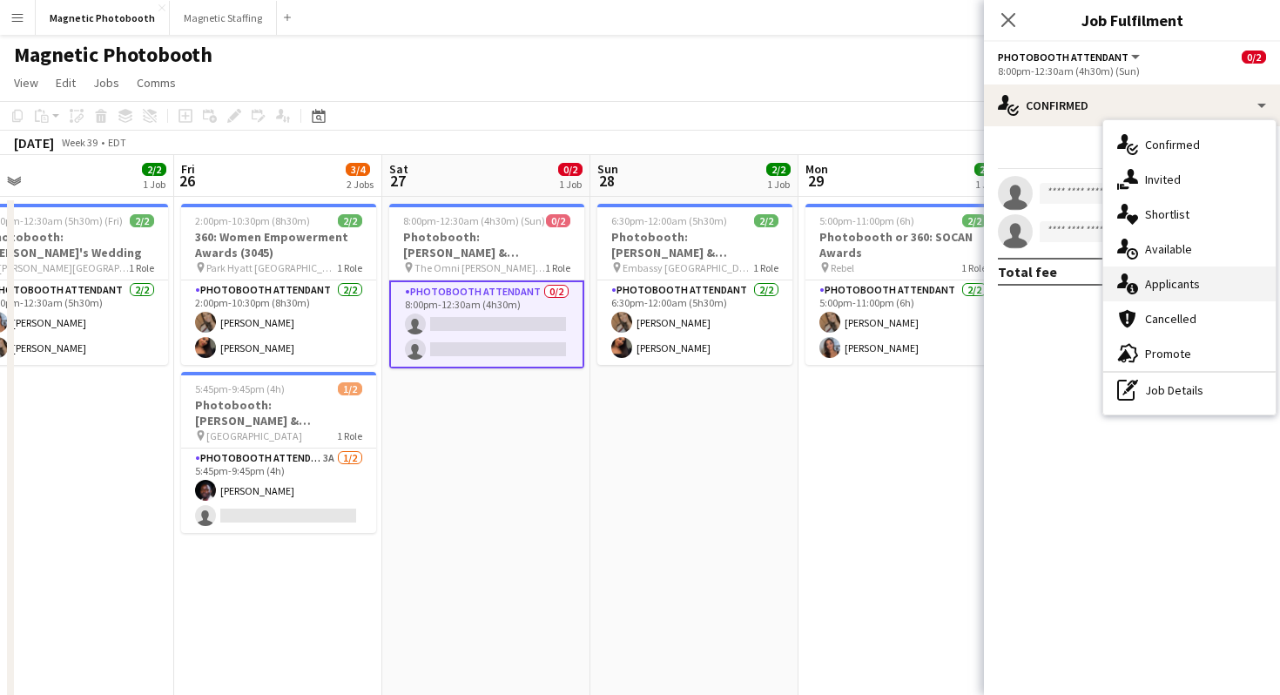
click at [1232, 285] on div "single-neutral-actions-information Applicants" at bounding box center [1189, 283] width 172 height 35
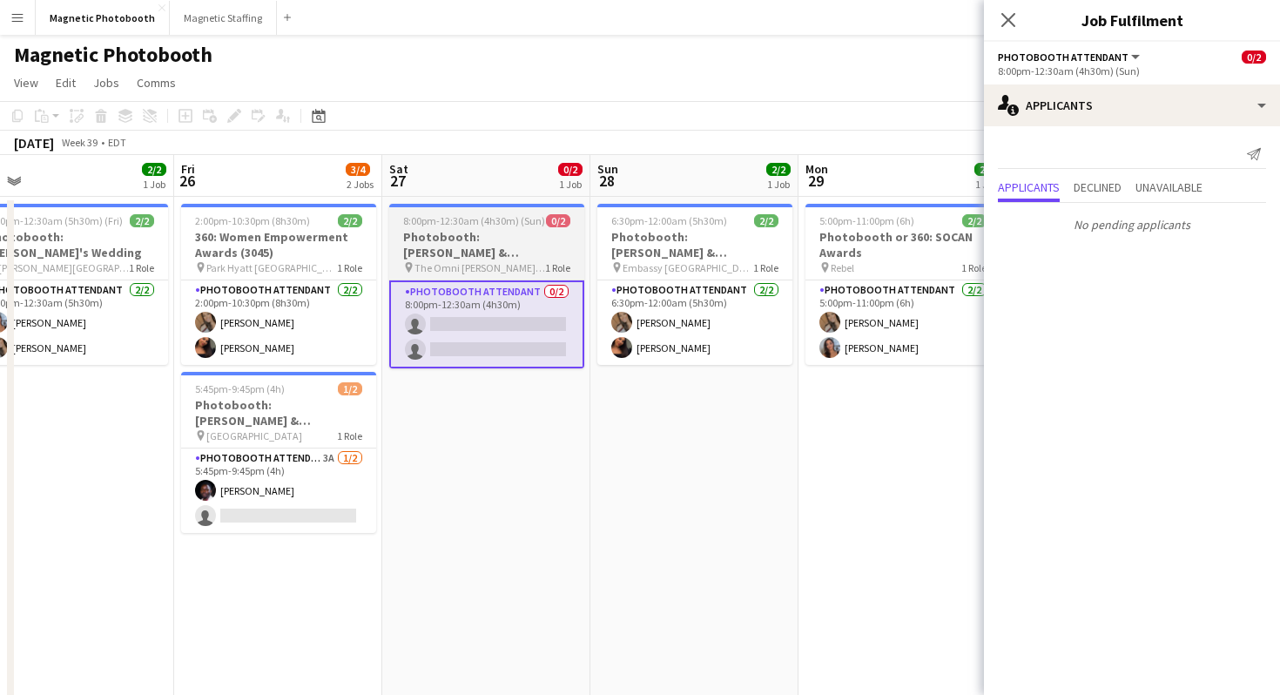
click at [559, 252] on h3 "Photobooth: [PERSON_NAME] & [PERSON_NAME]'s Wedding | 3136" at bounding box center [486, 244] width 195 height 31
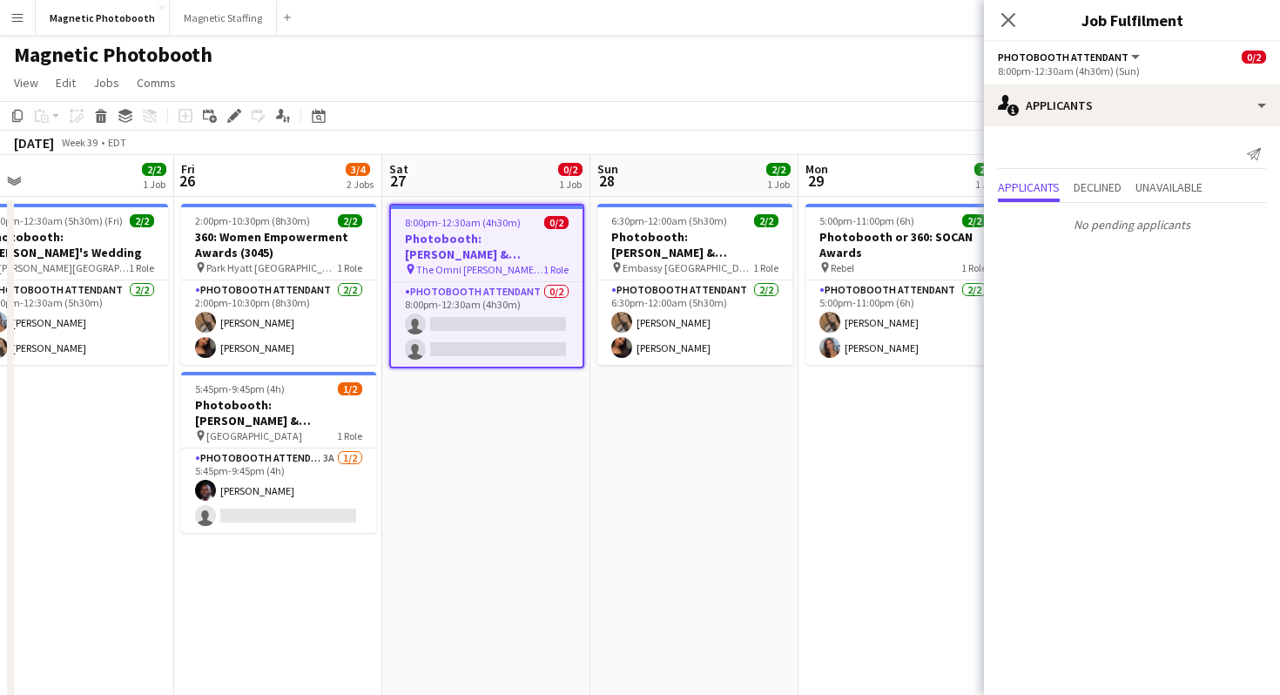
click at [487, 239] on h3 "Photobooth: [PERSON_NAME] & [PERSON_NAME]'s Wedding | 3136" at bounding box center [487, 246] width 192 height 31
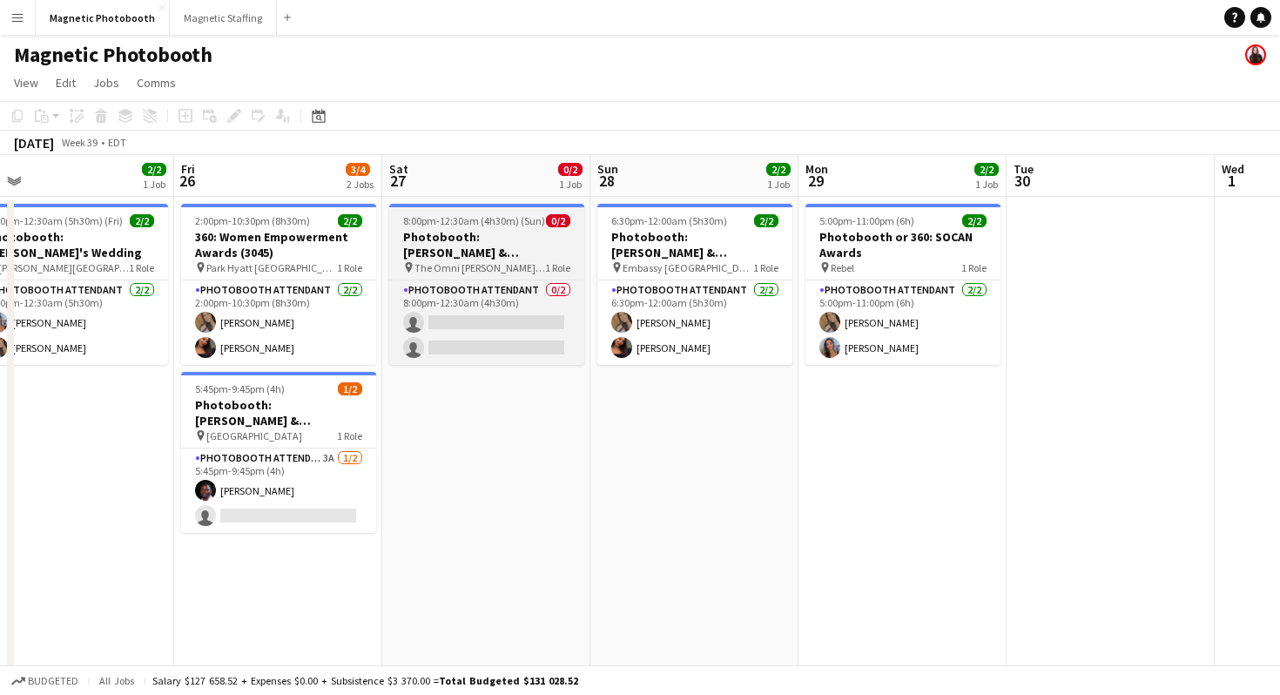
click at [423, 233] on h3 "Photobooth: [PERSON_NAME] & [PERSON_NAME]'s Wedding | 3136" at bounding box center [486, 244] width 195 height 31
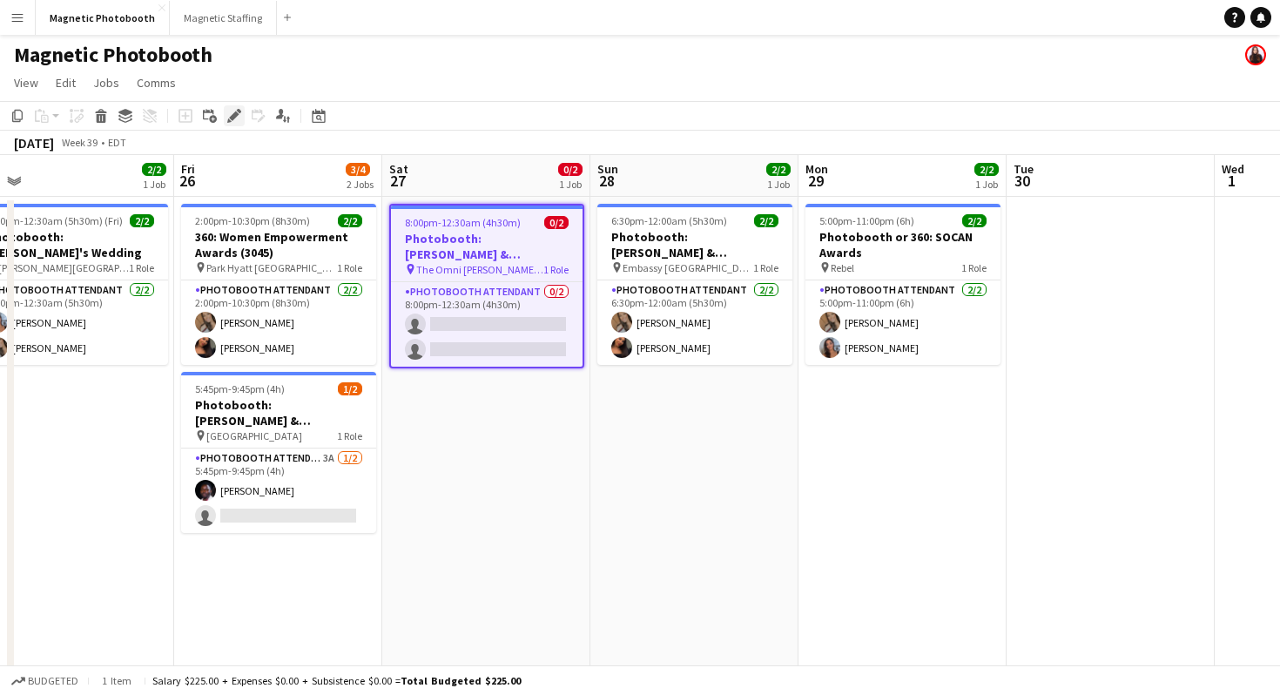
click at [238, 112] on icon "Edit" at bounding box center [234, 116] width 14 height 14
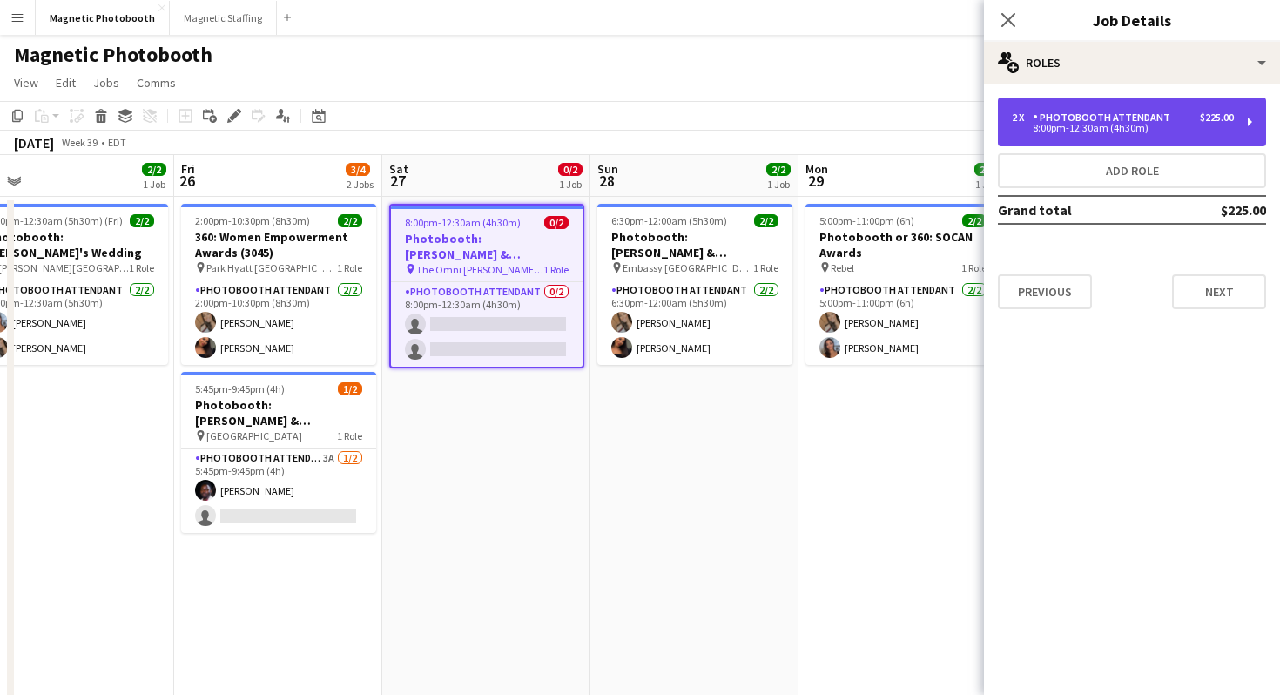
click at [1026, 123] on div "2 x" at bounding box center [1022, 117] width 21 height 12
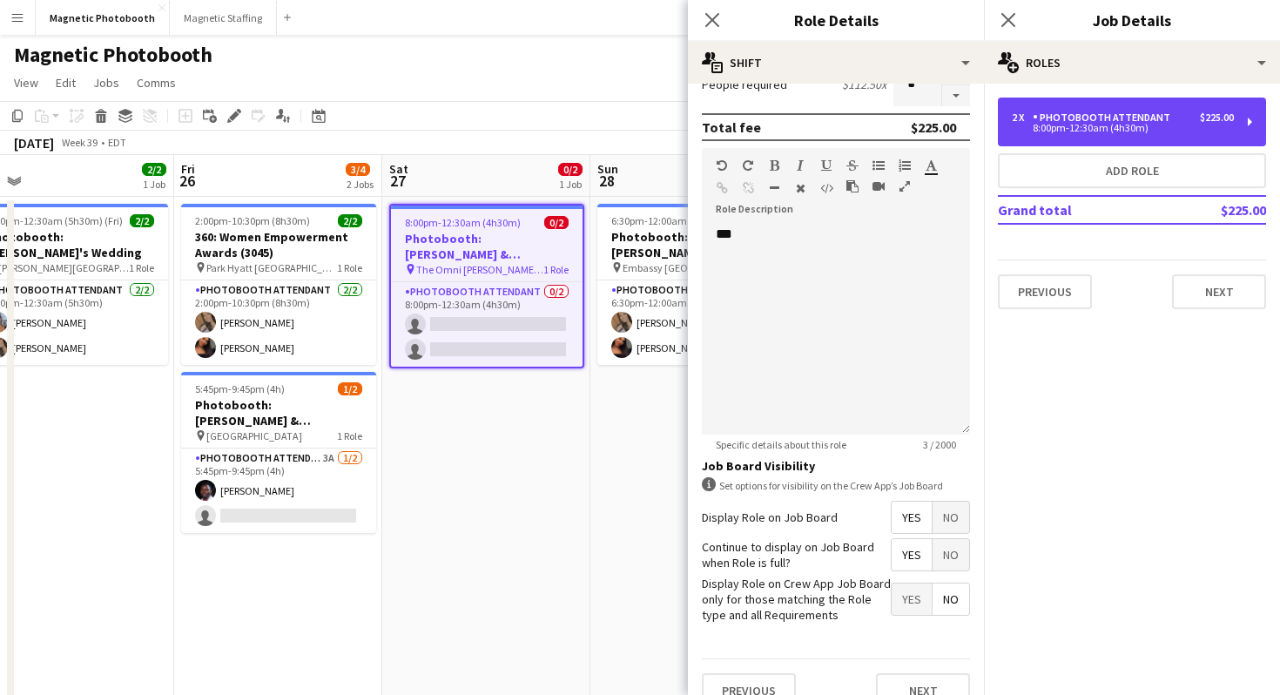
scroll to position [484, 0]
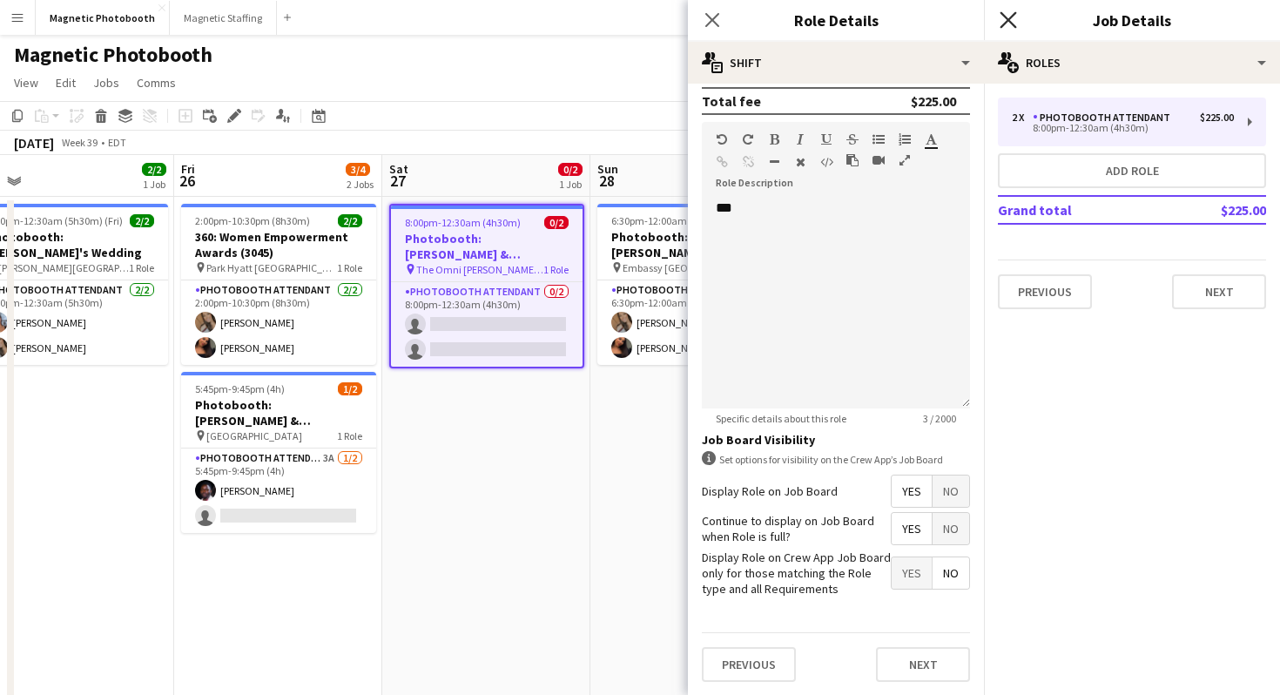
click at [1010, 22] on icon at bounding box center [1007, 19] width 17 height 17
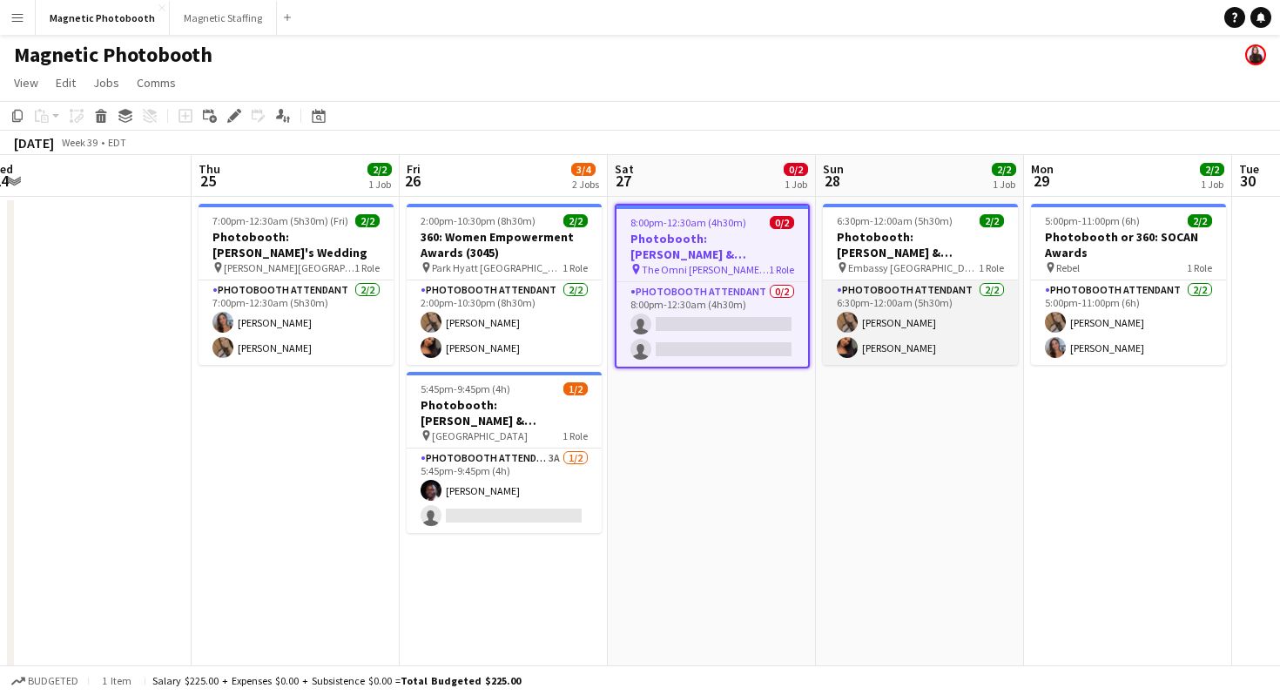
scroll to position [0, 639]
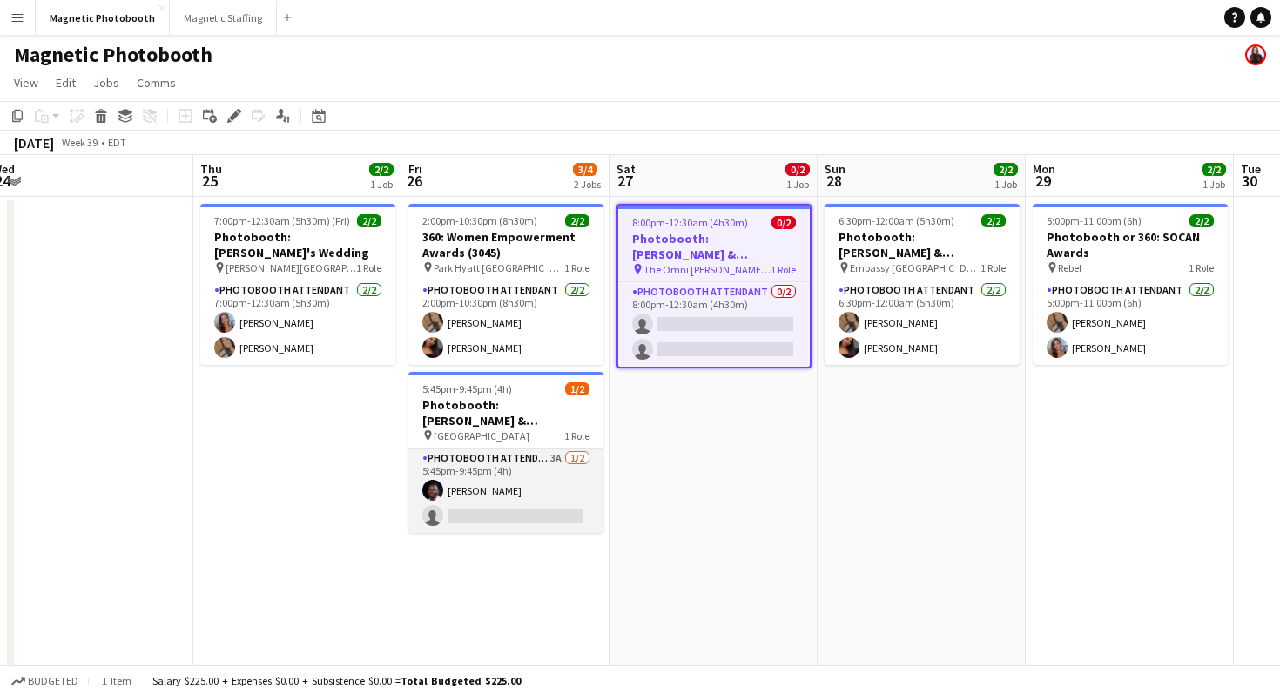
click at [535, 467] on app-card-role "Photobooth Attendant 3A [DATE] 5:45pm-9:45pm (4h) [PERSON_NAME] single-neutral-…" at bounding box center [505, 490] width 195 height 84
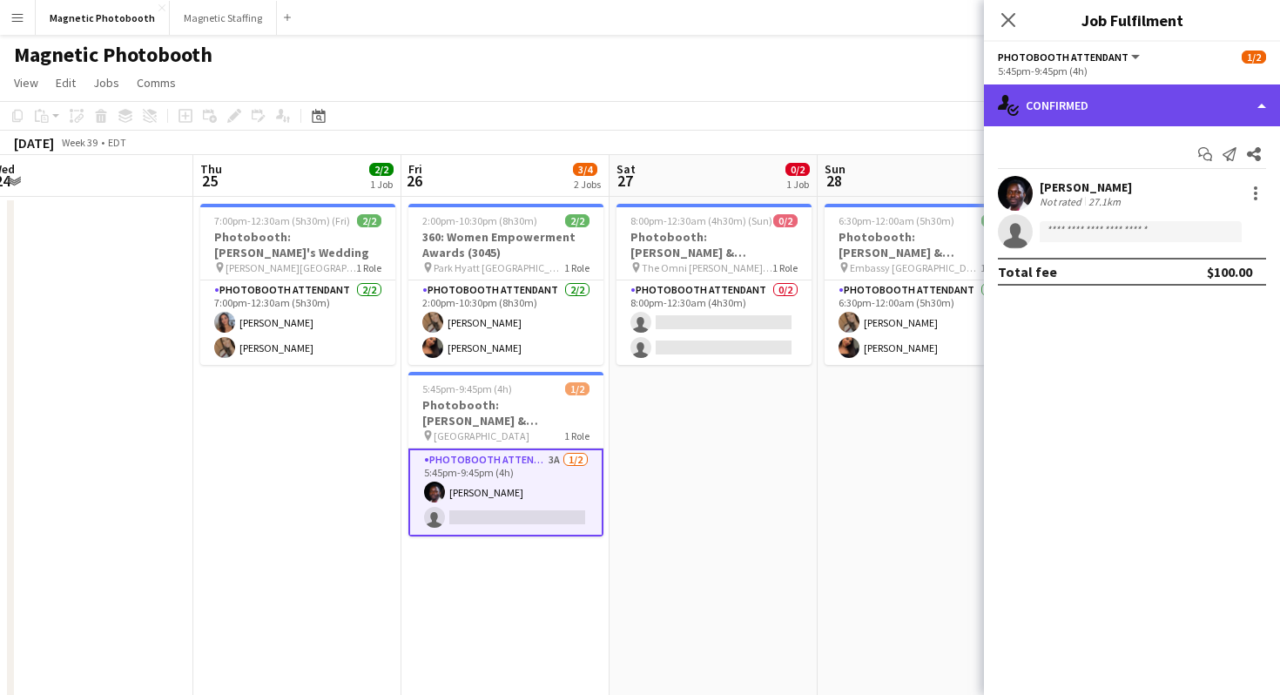
click at [1161, 117] on div "single-neutral-actions-check-2 Confirmed" at bounding box center [1132, 105] width 296 height 42
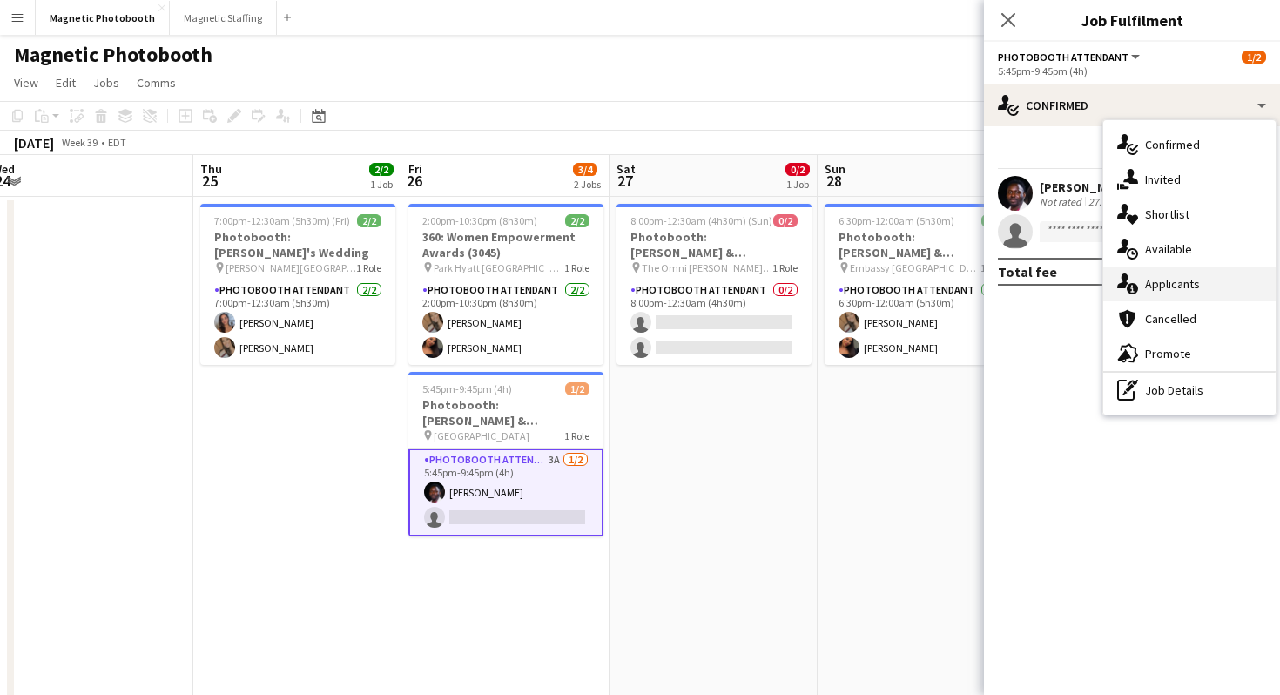
click at [1195, 288] on div "single-neutral-actions-information Applicants" at bounding box center [1189, 283] width 172 height 35
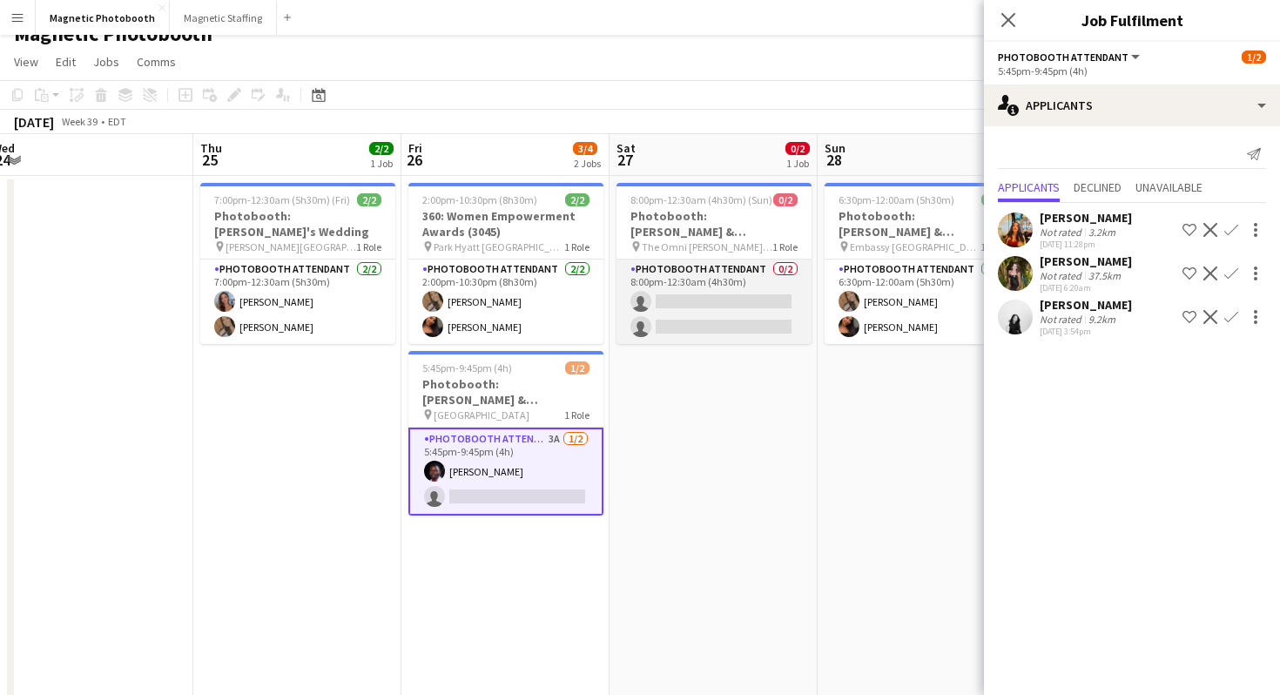
scroll to position [0, 0]
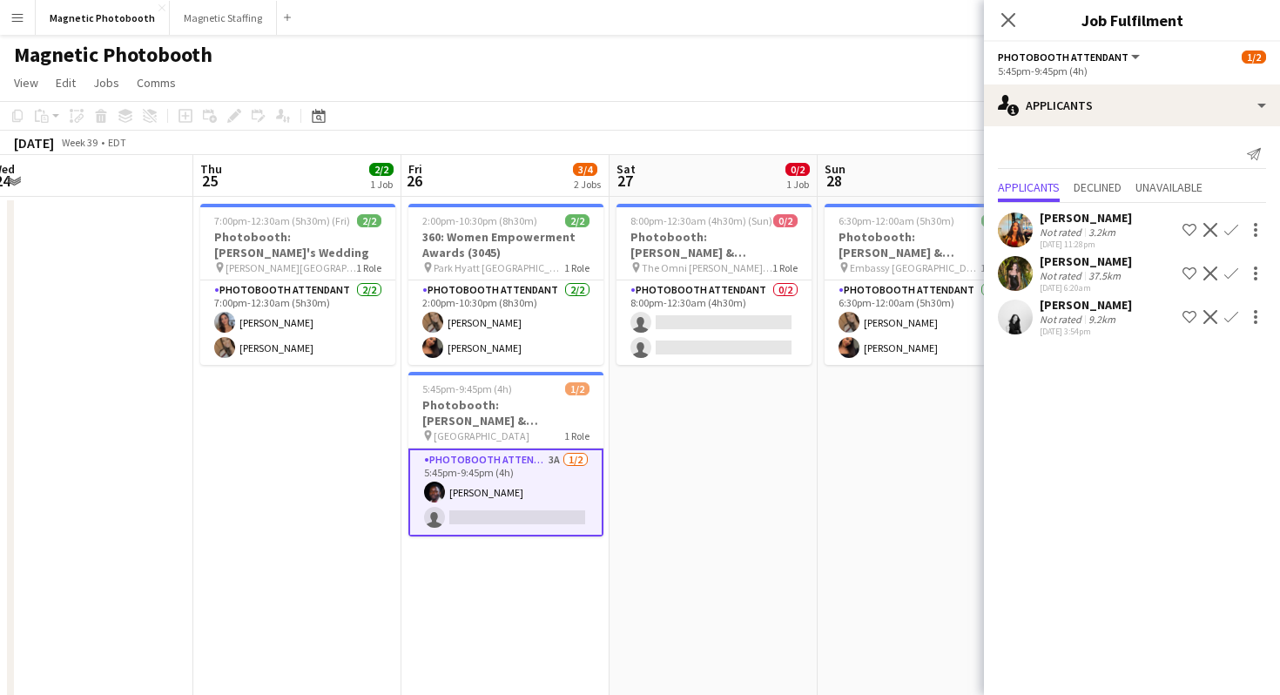
click at [535, 74] on app-page-menu "View Day view expanded Day view collapsed Month view Date picker Jump to [DATE]…" at bounding box center [640, 84] width 1280 height 33
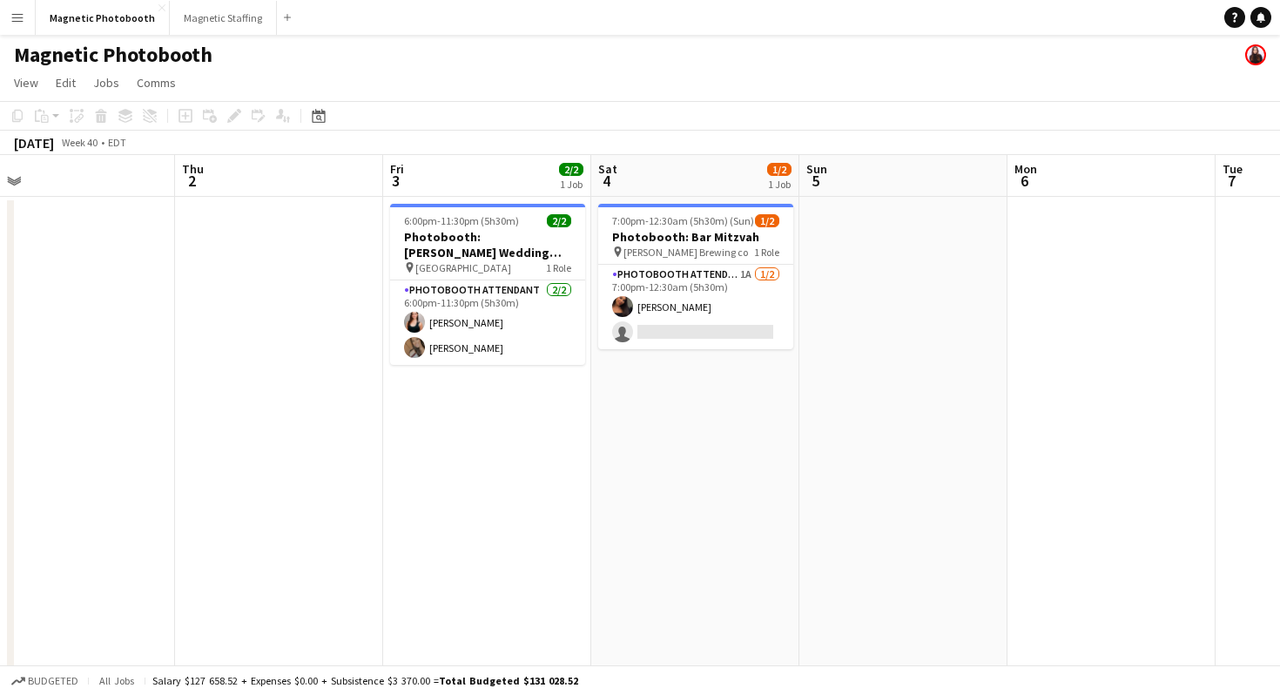
scroll to position [0, 463]
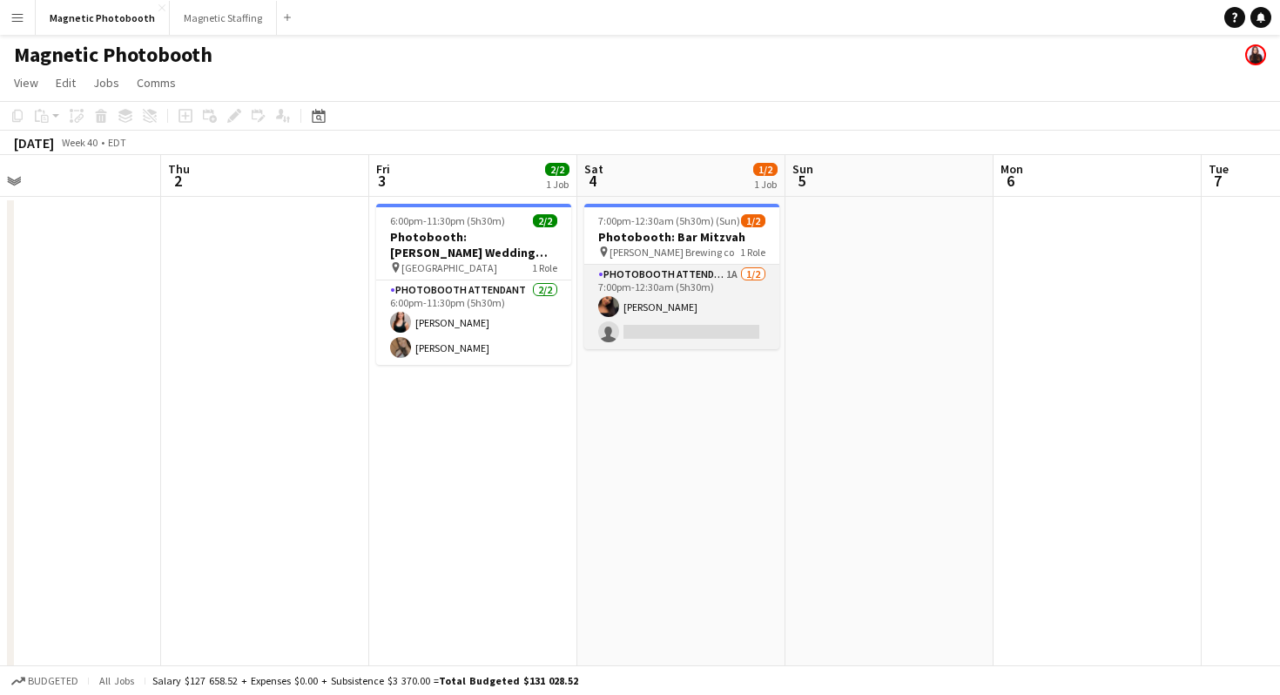
click at [718, 334] on app-card-role "Photobooth Attendant 1A [DATE] 7:00pm-12:30am (5h30m) [PERSON_NAME] single-neut…" at bounding box center [681, 307] width 195 height 84
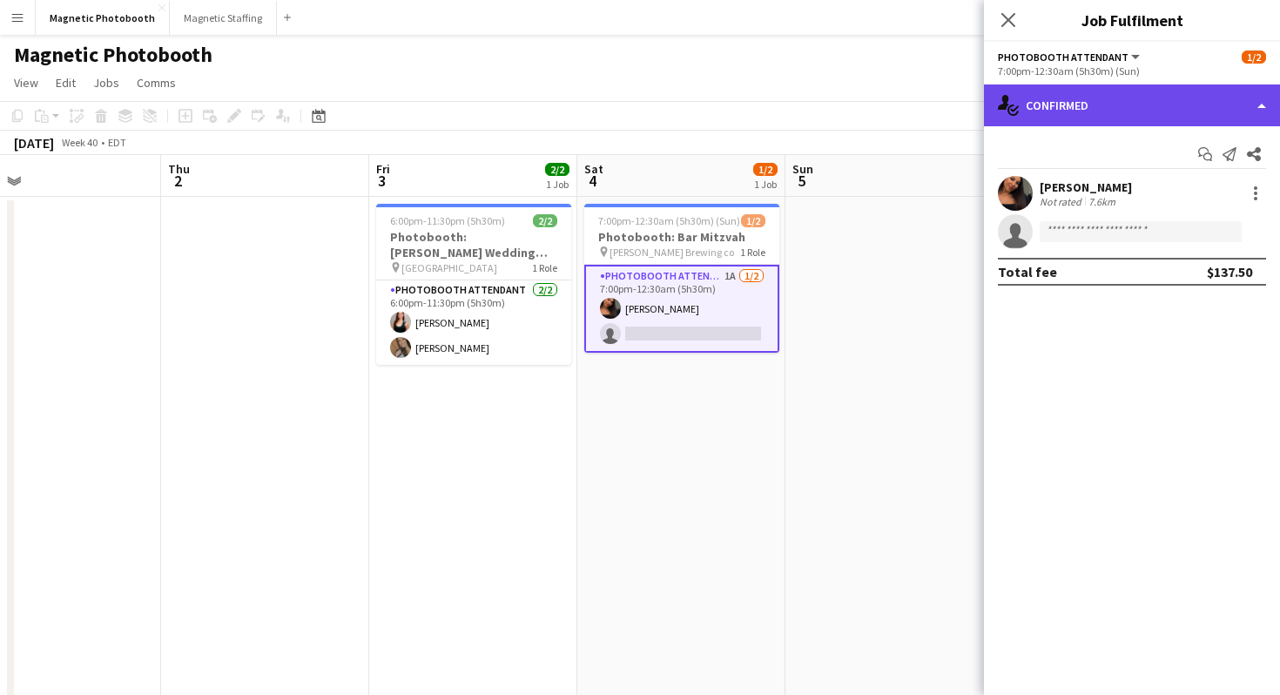
click at [1127, 104] on div "single-neutral-actions-check-2 Confirmed" at bounding box center [1132, 105] width 296 height 42
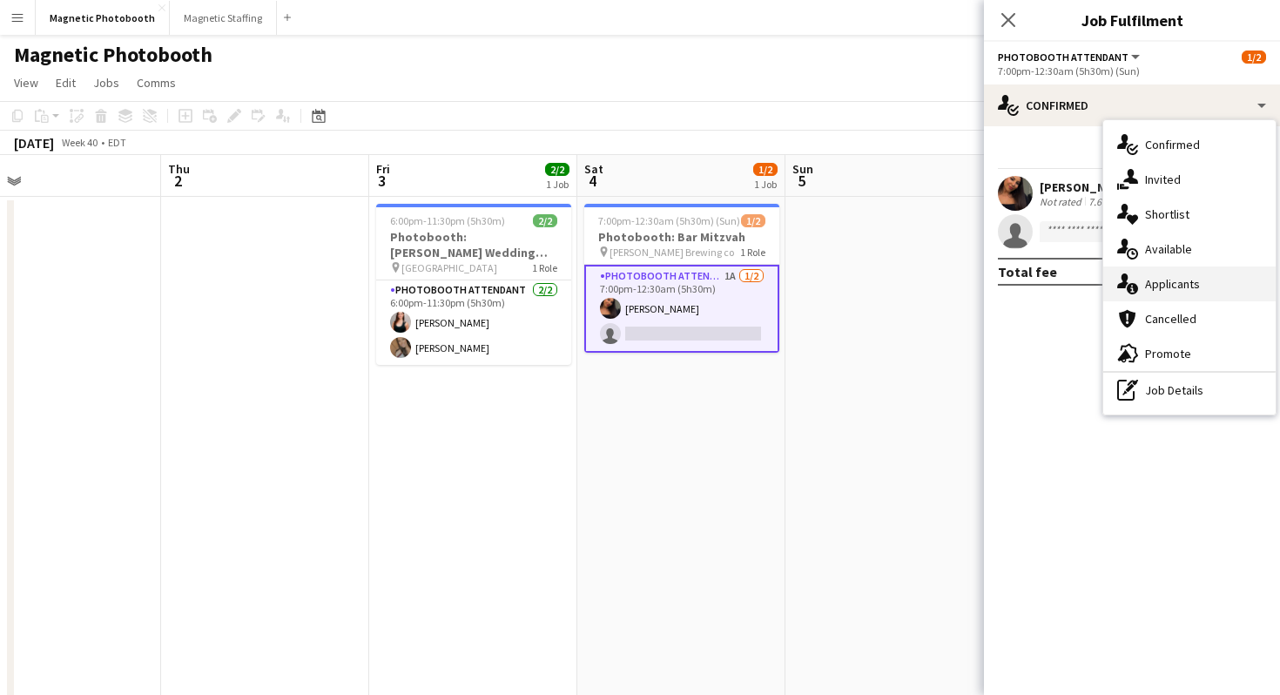
click at [1175, 287] on div "single-neutral-actions-information Applicants" at bounding box center [1189, 283] width 172 height 35
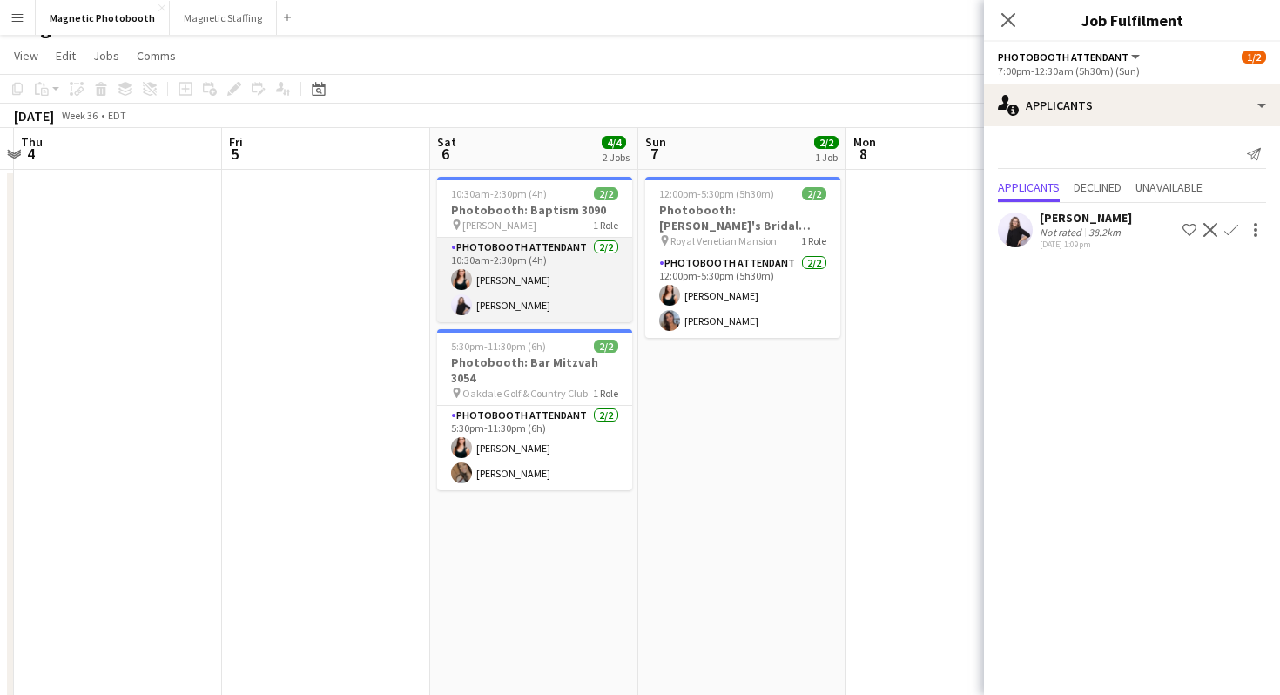
scroll to position [0, 401]
click at [1006, 22] on icon at bounding box center [1007, 19] width 17 height 17
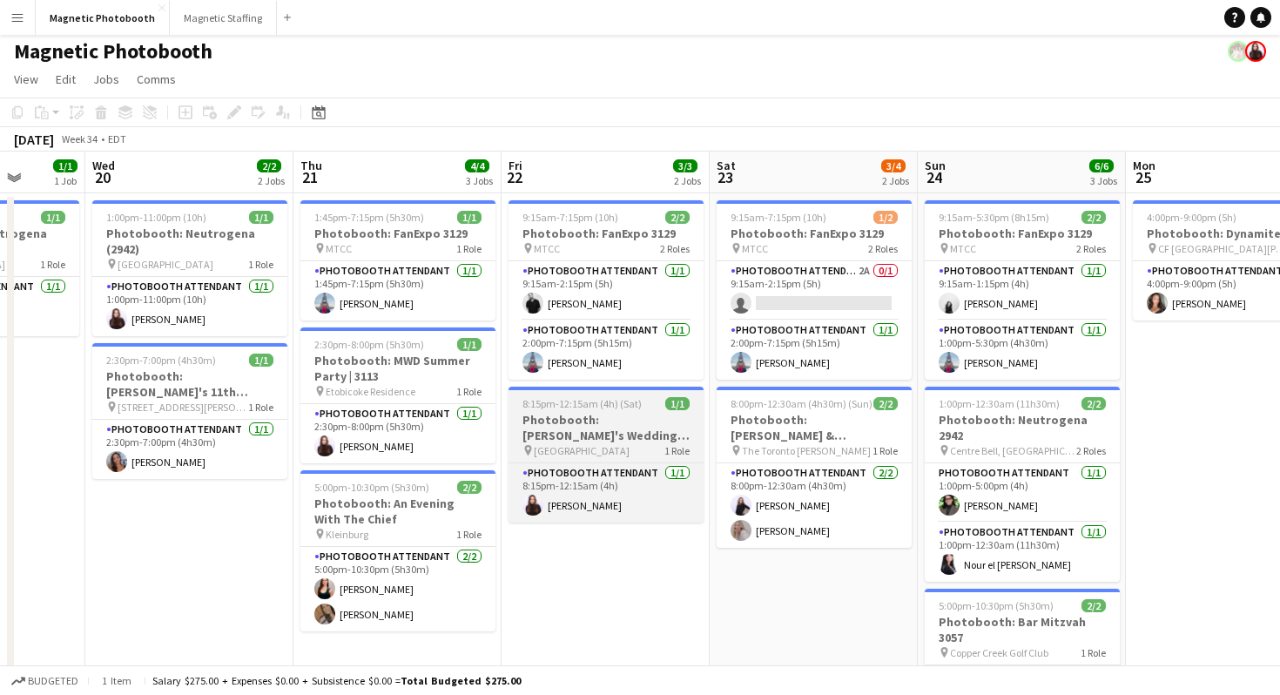
scroll to position [0, 537]
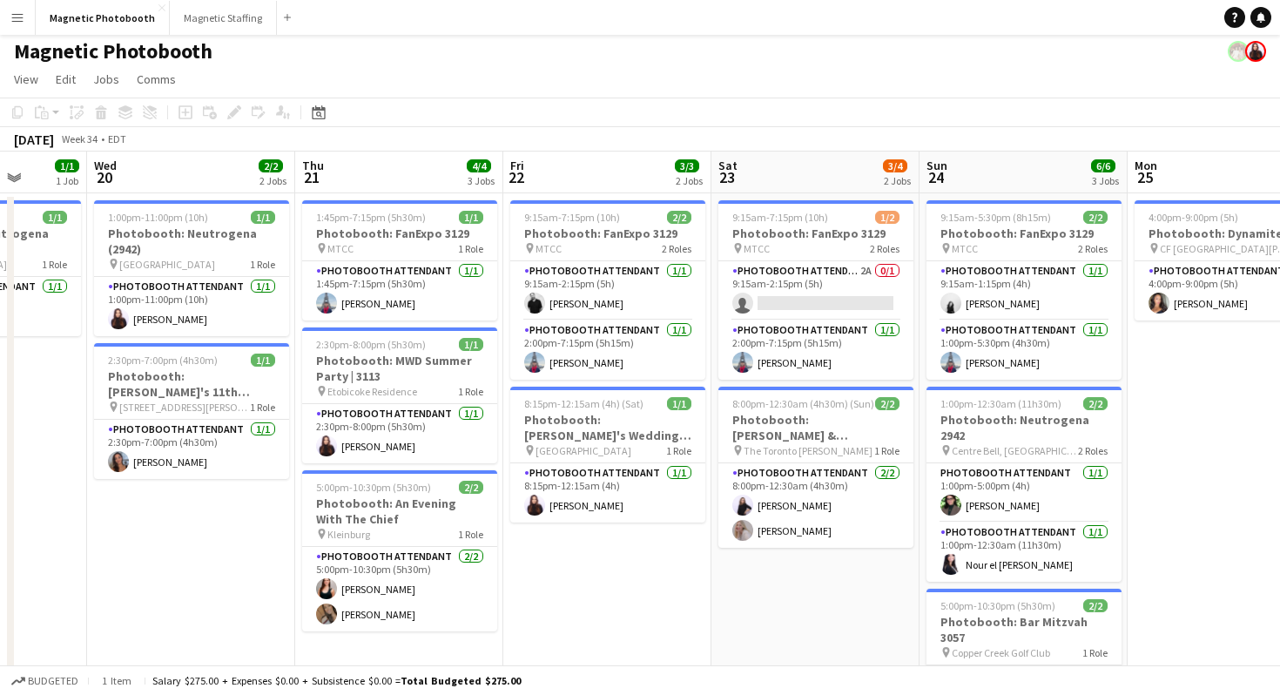
click at [966, 63] on div "Magnetic Photobooth" at bounding box center [640, 47] width 1280 height 33
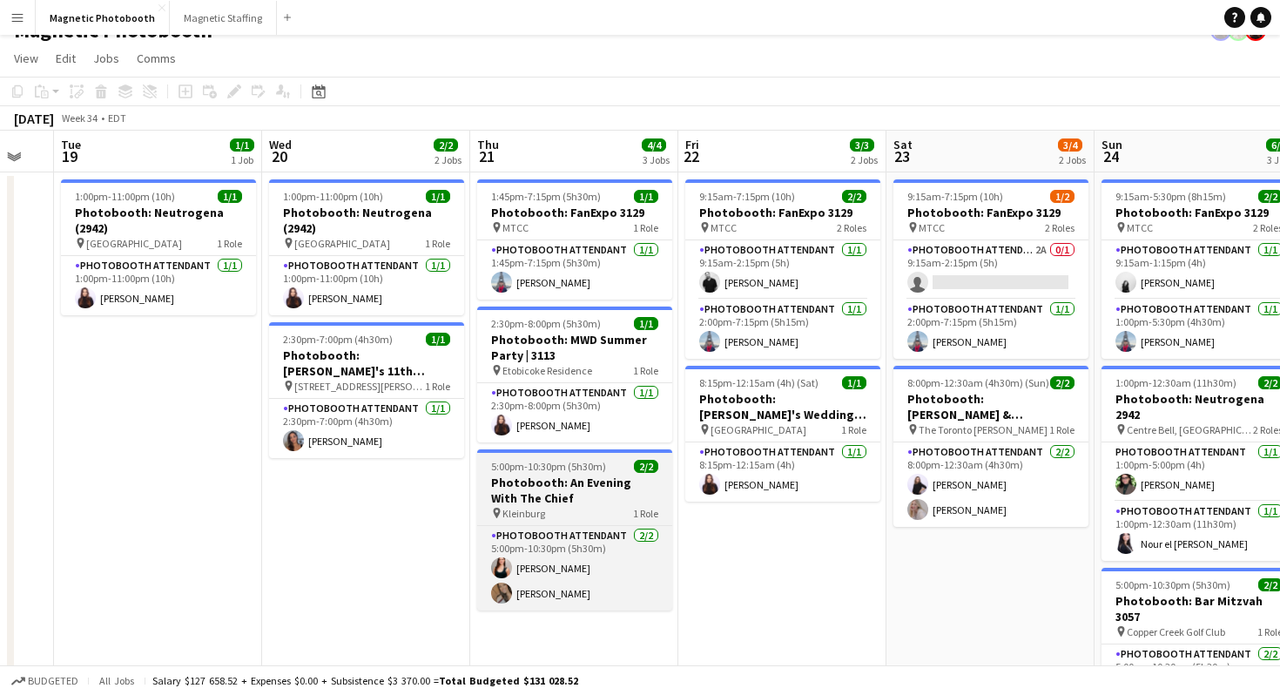
scroll to position [20, 0]
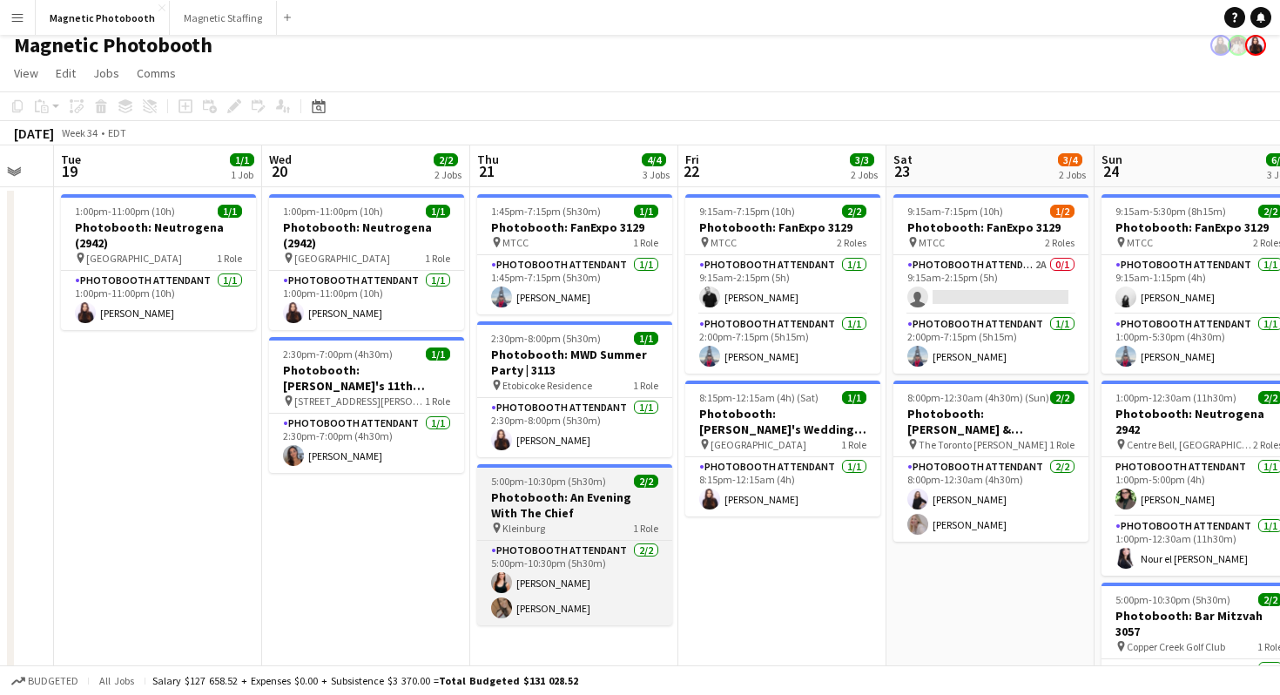
click at [586, 487] on app-job-card "5:00pm-10:30pm (5h30m) 2/2 Photobooth: An Evening With The Chief pin Kleinburg …" at bounding box center [574, 544] width 195 height 161
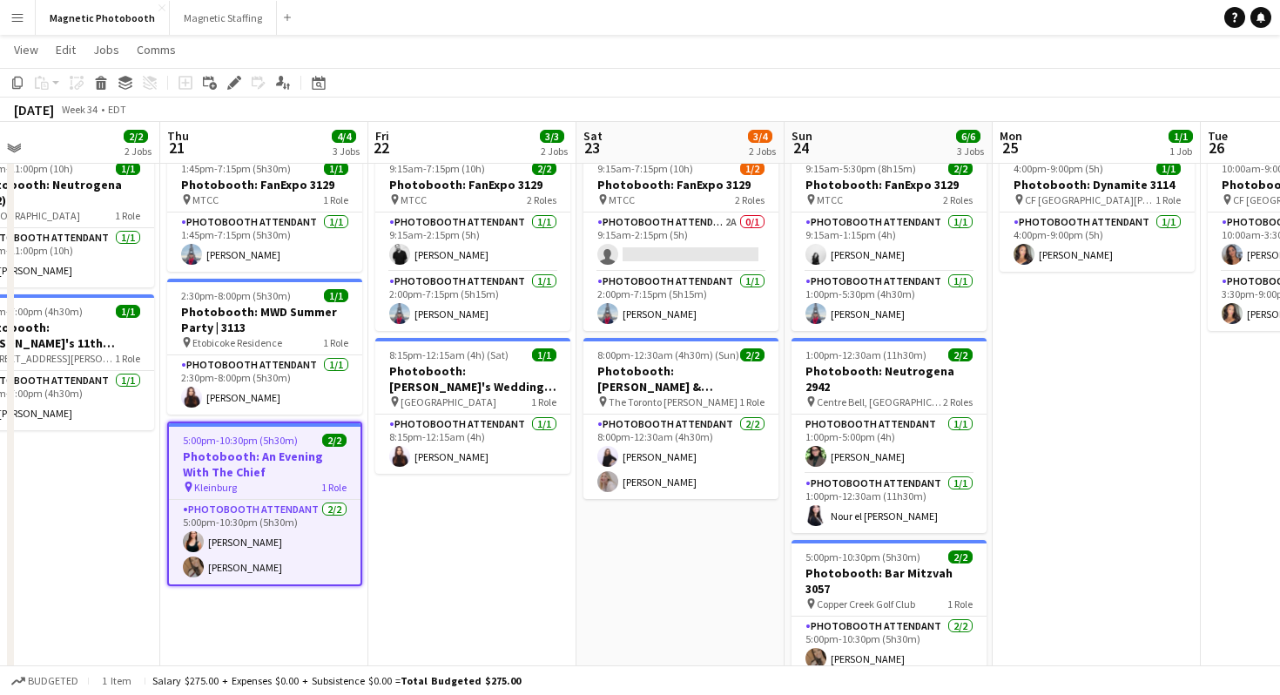
scroll to position [0, 470]
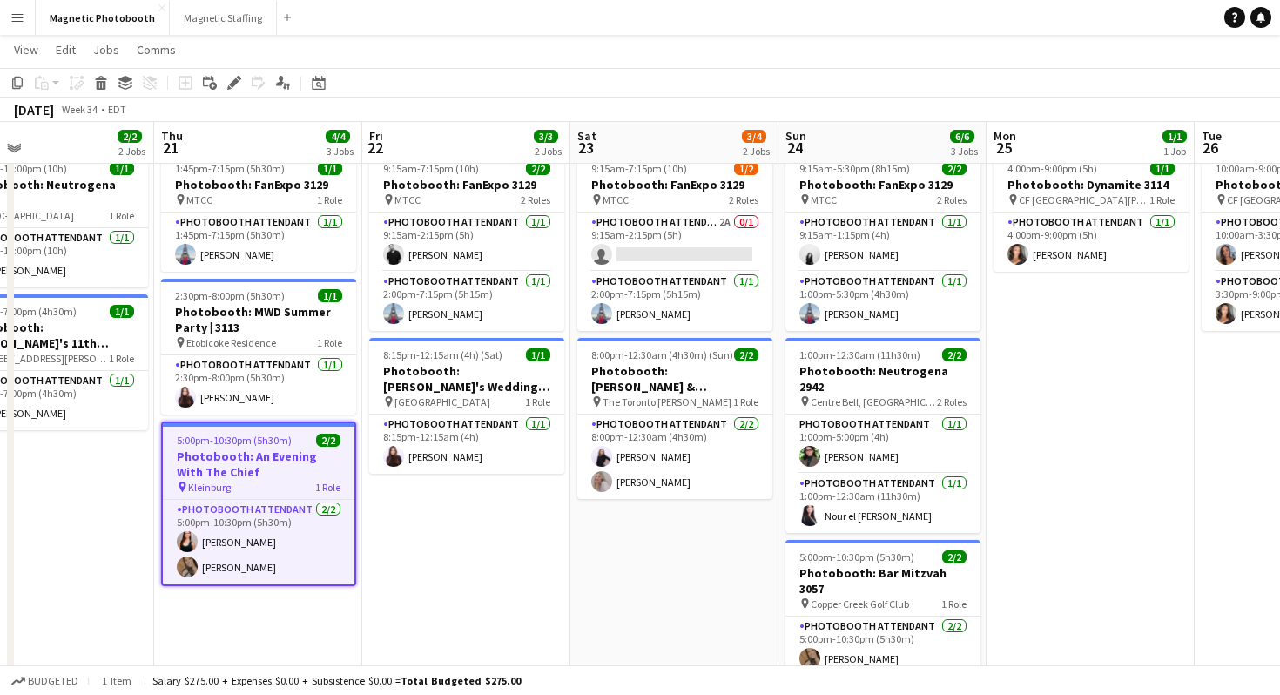
click at [246, 462] on h3 "Photobooth: An Evening With The Chief" at bounding box center [259, 463] width 192 height 31
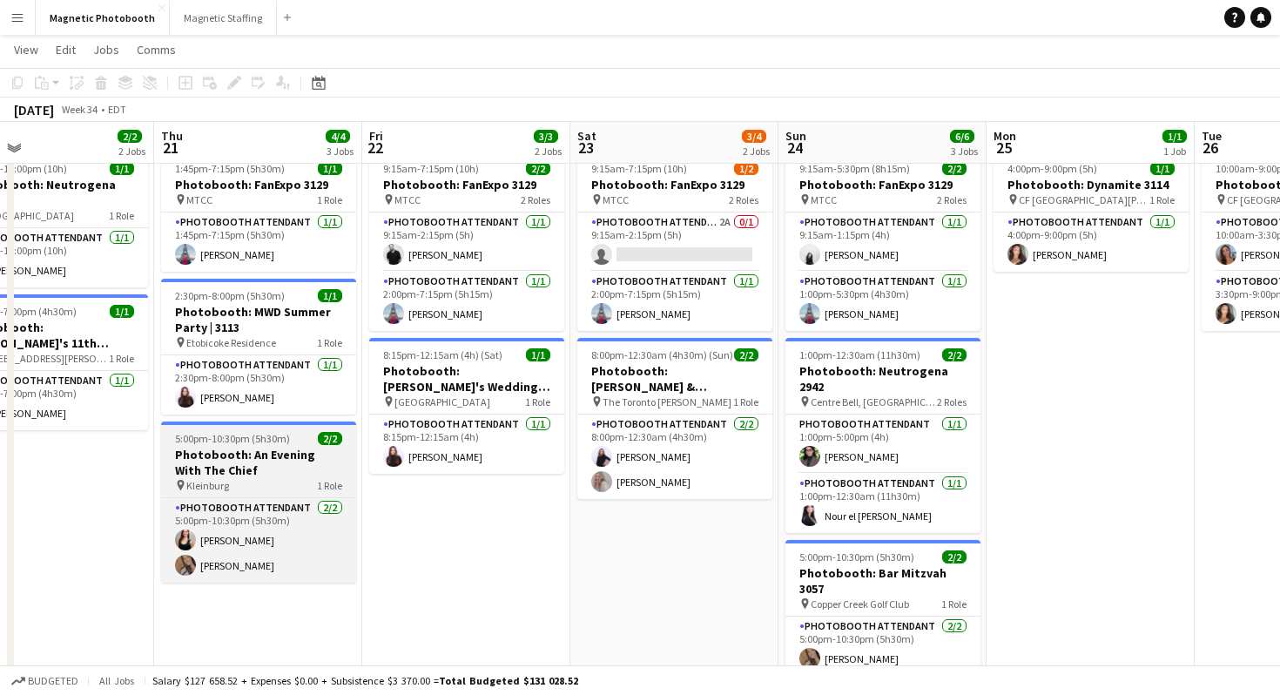
click at [249, 452] on h3 "Photobooth: An Evening With The Chief" at bounding box center [258, 462] width 195 height 31
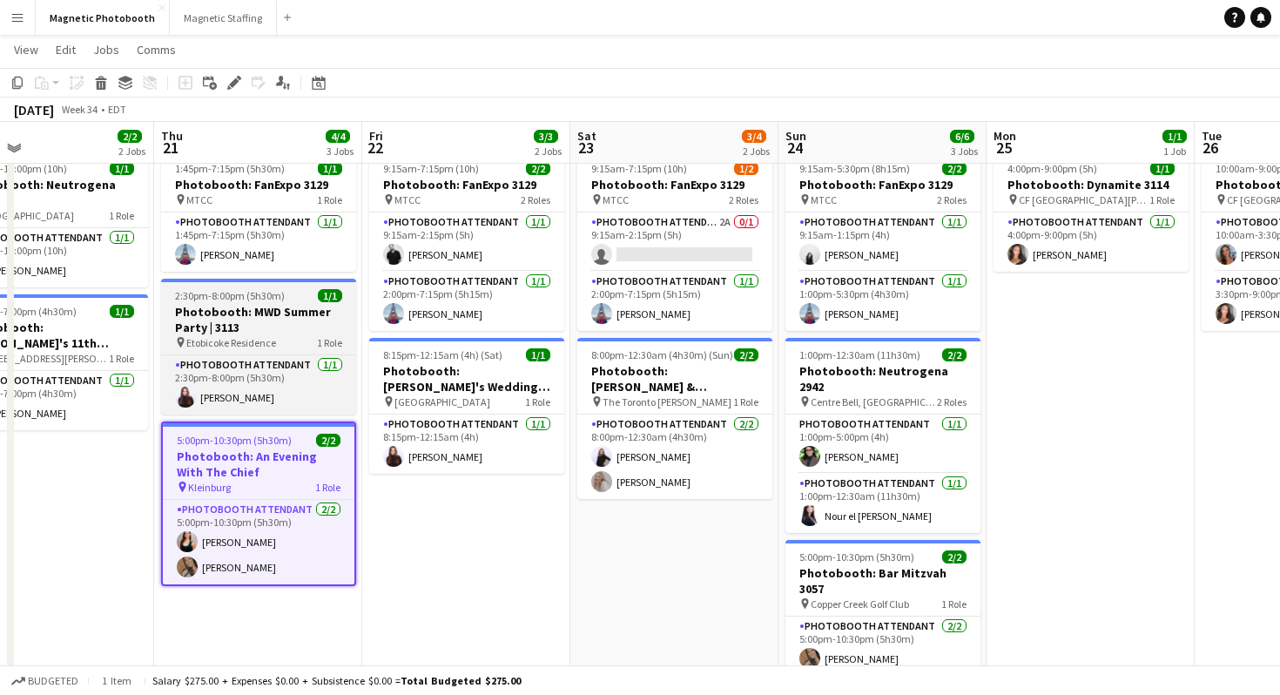
click at [274, 305] on h3 "Photobooth: MWD Summer Party | 3113" at bounding box center [258, 319] width 195 height 31
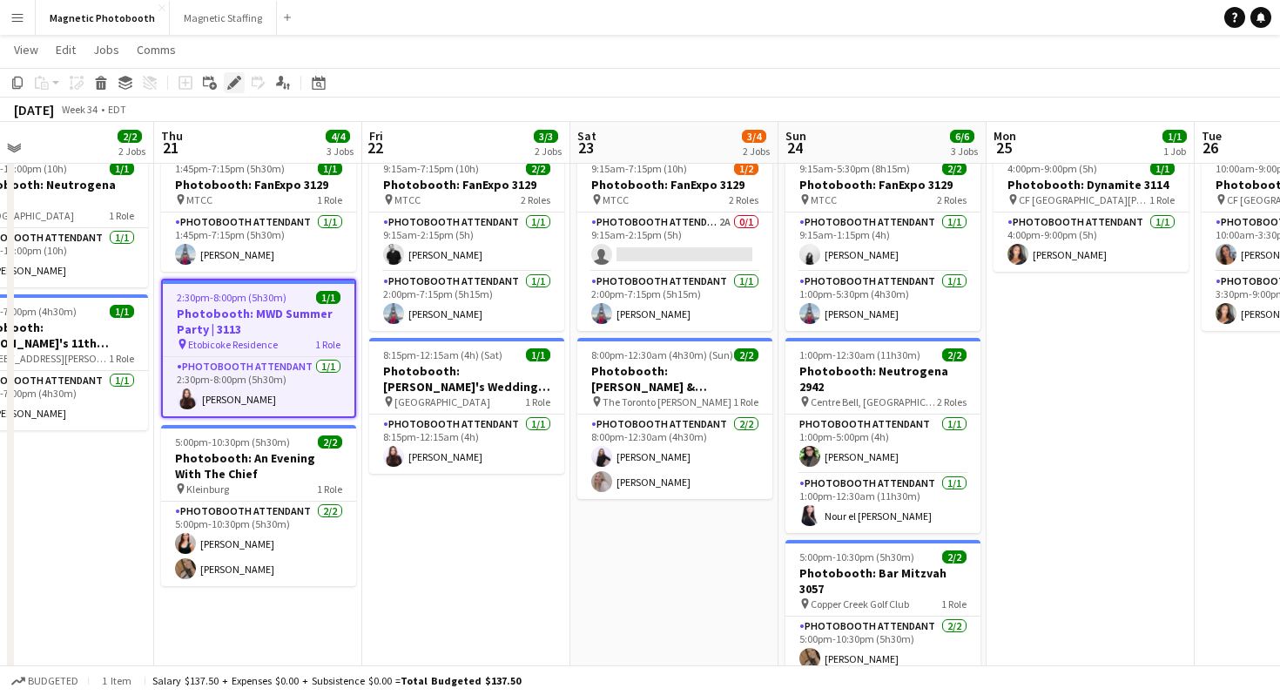
click at [227, 91] on div "Edit" at bounding box center [234, 82] width 21 height 21
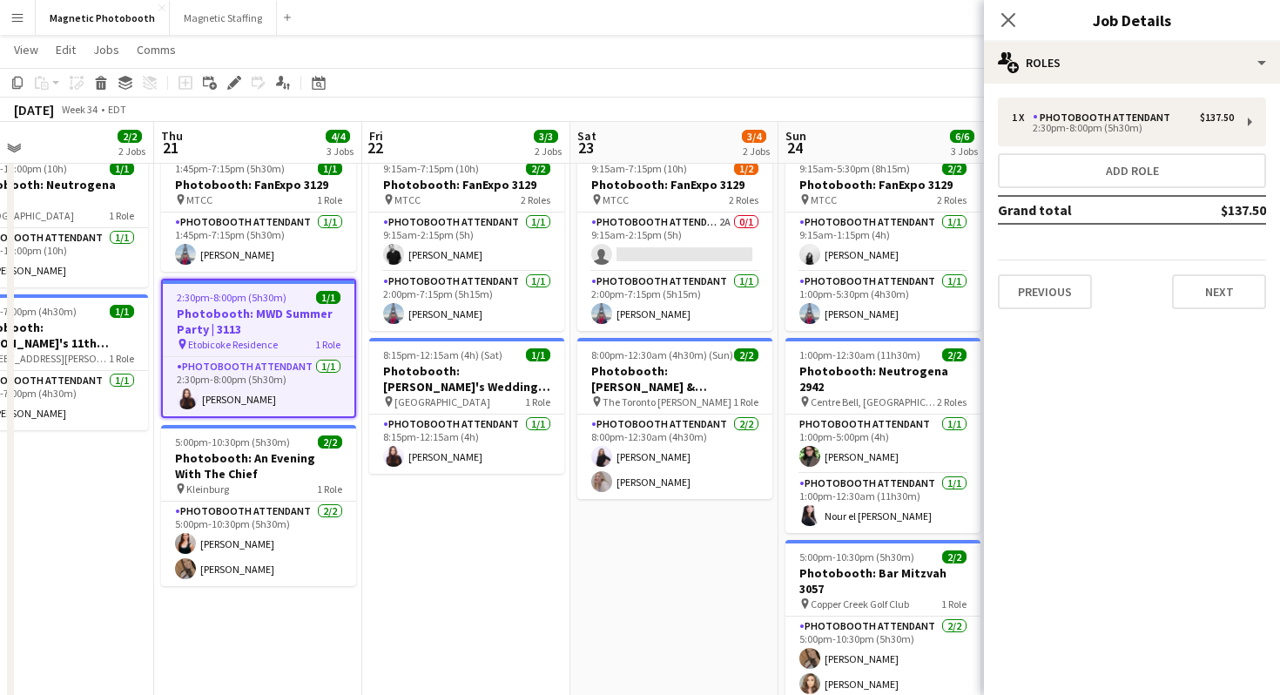
click at [1103, 91] on div "1 x Photobooth Attendant $137.50 2:30pm-8:00pm (5h30m) Add role Grand total $13…" at bounding box center [1132, 203] width 296 height 239
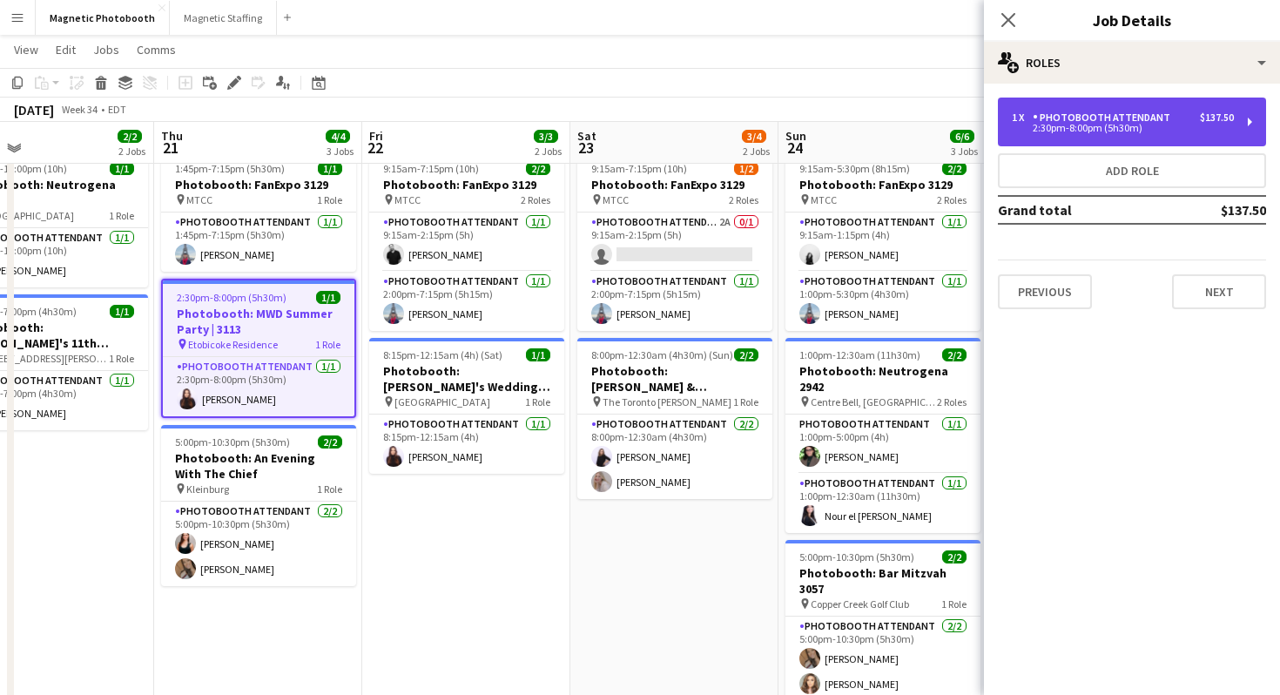
click at [1098, 106] on div "1 x Photobooth Attendant $137.50 2:30pm-8:00pm (5h30m)" at bounding box center [1132, 122] width 268 height 49
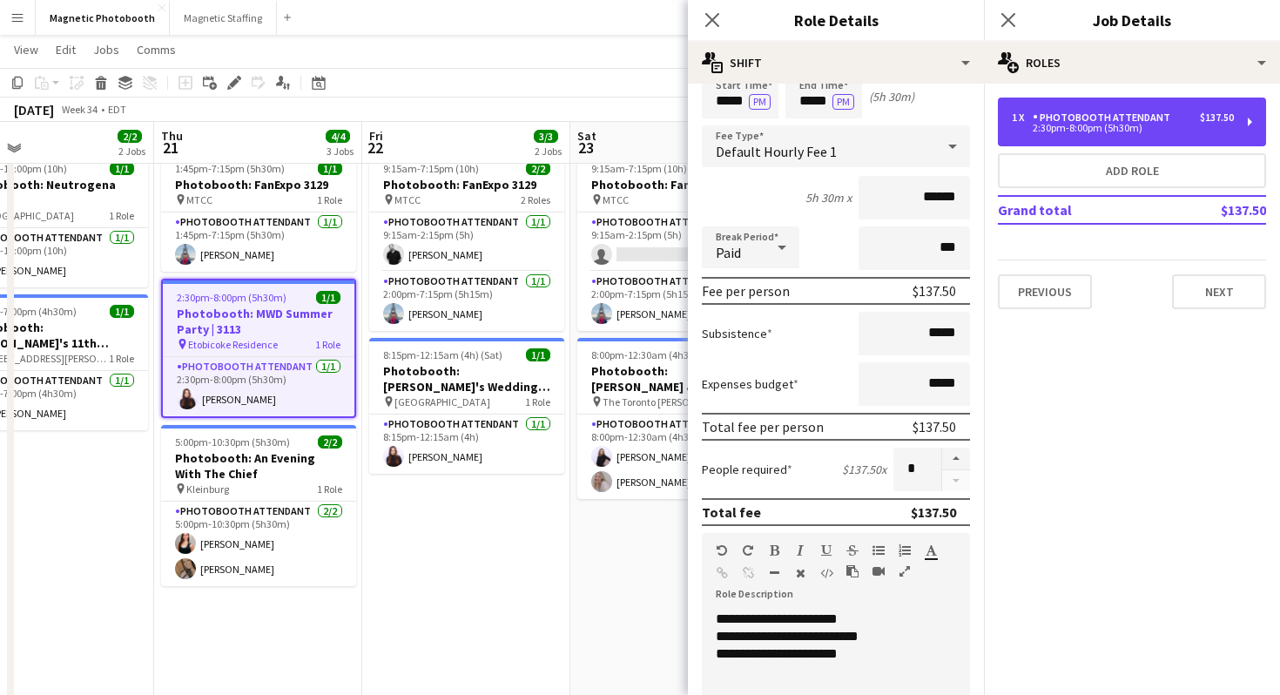
scroll to position [98, 0]
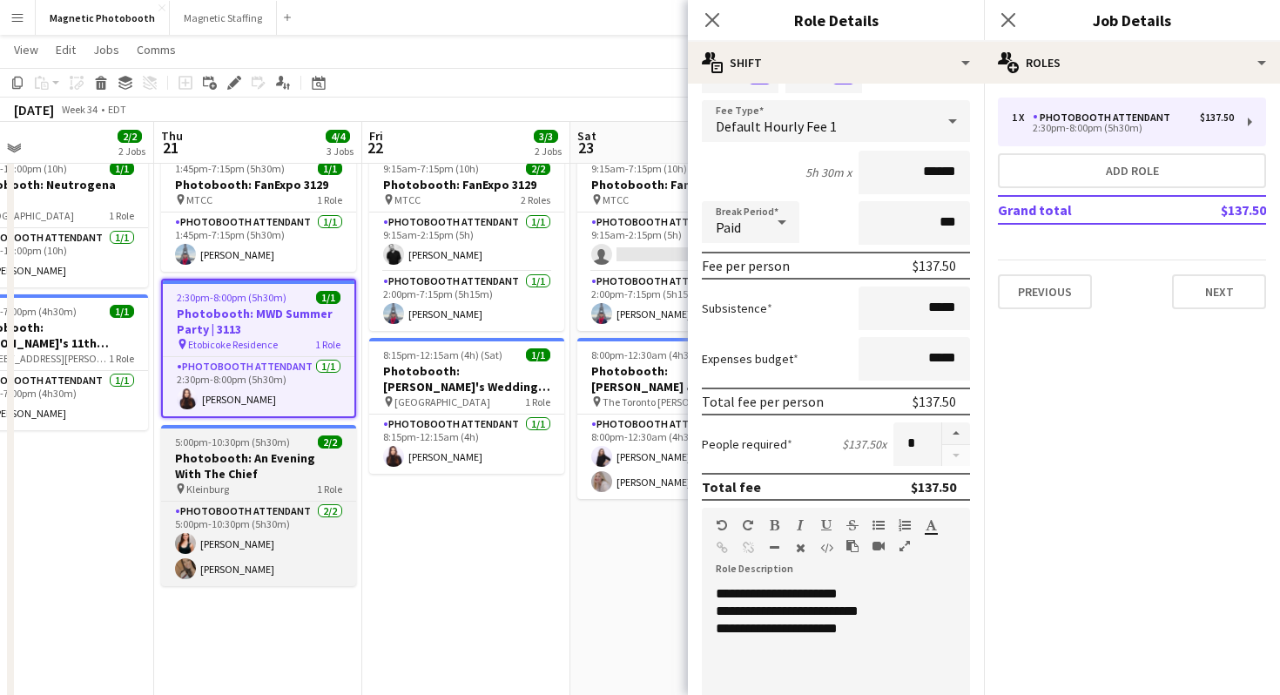
click at [259, 486] on div "pin Kleinburg 1 Role" at bounding box center [258, 488] width 195 height 14
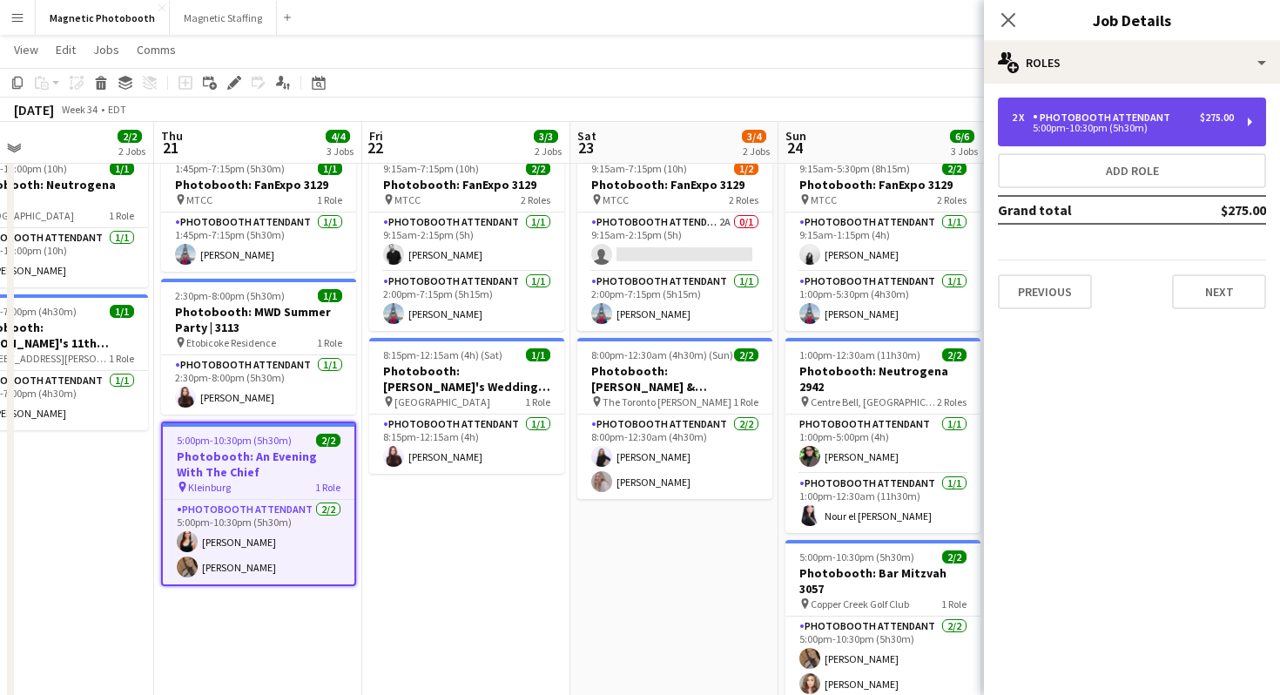
click at [1068, 101] on div "2 x Photobooth Attendant $275.00 5:00pm-10:30pm (5h30m)" at bounding box center [1132, 122] width 268 height 49
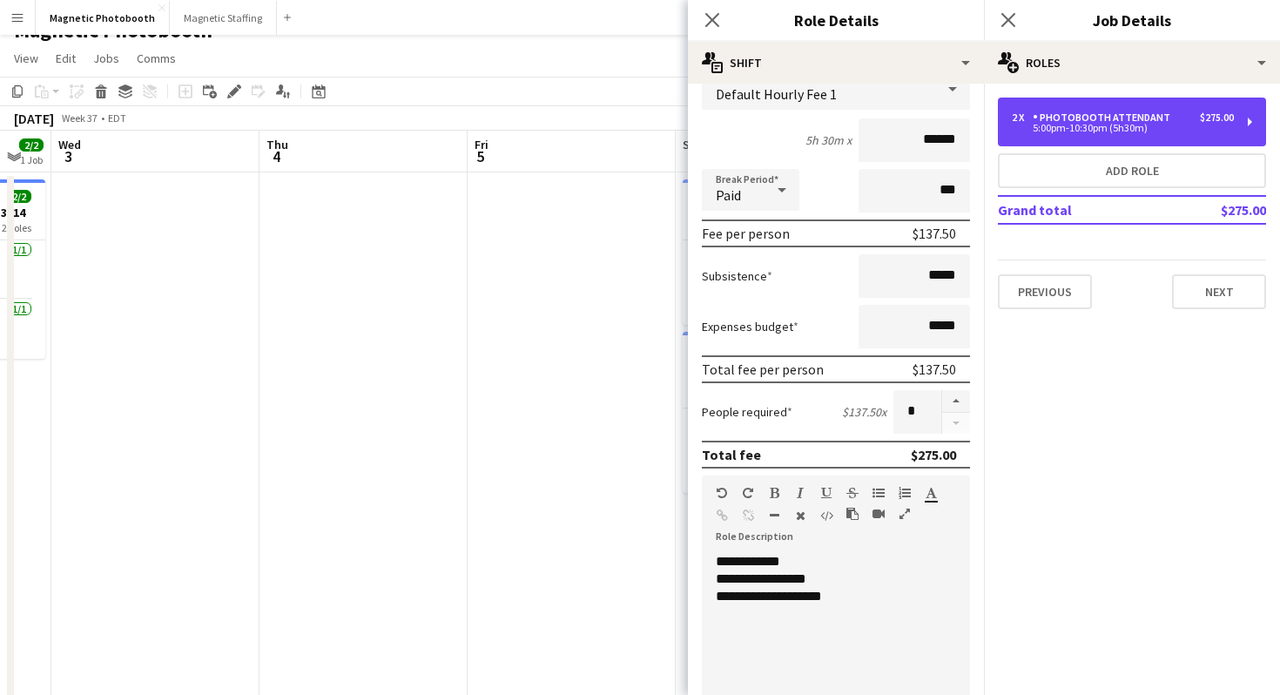
scroll to position [0, 358]
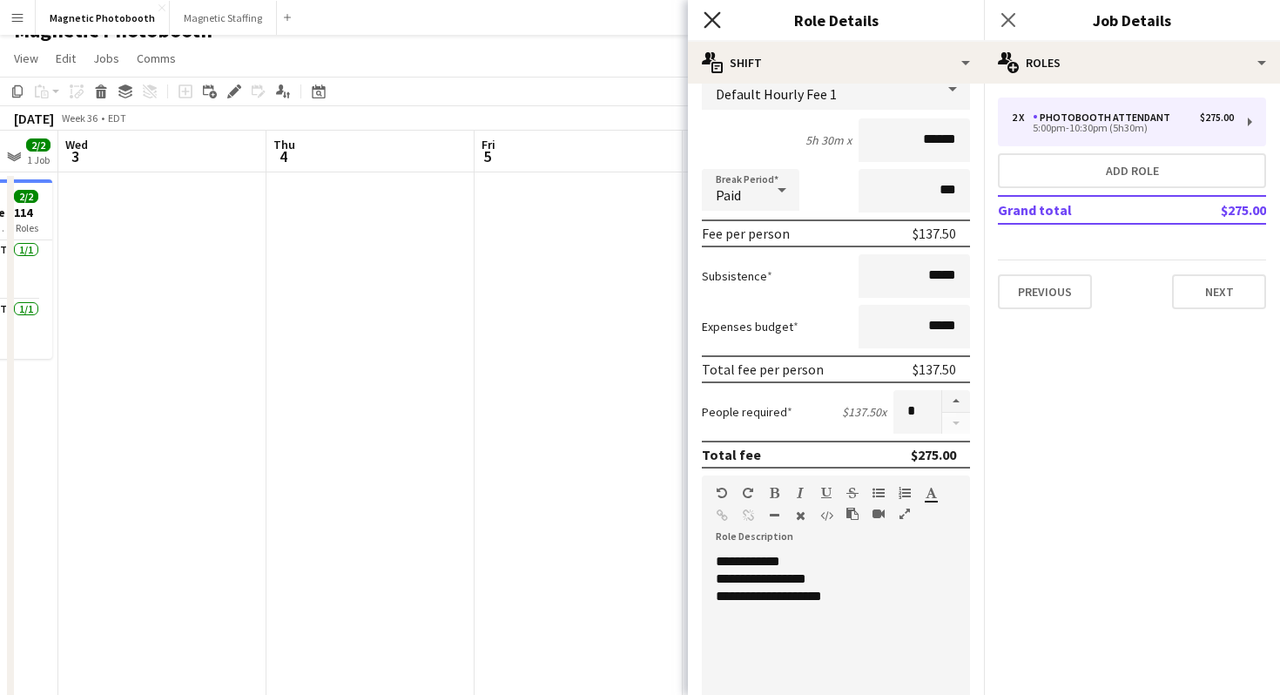
click at [712, 18] on icon at bounding box center [711, 19] width 17 height 17
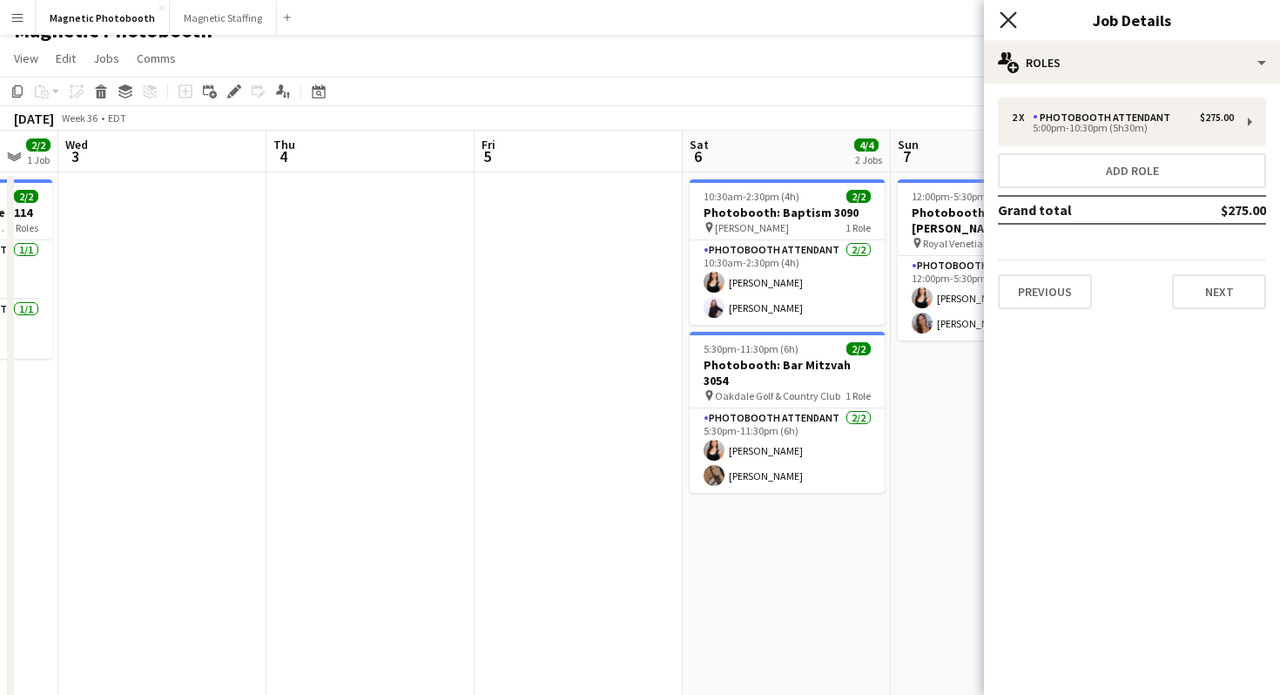
click at [1009, 22] on icon at bounding box center [1007, 19] width 17 height 17
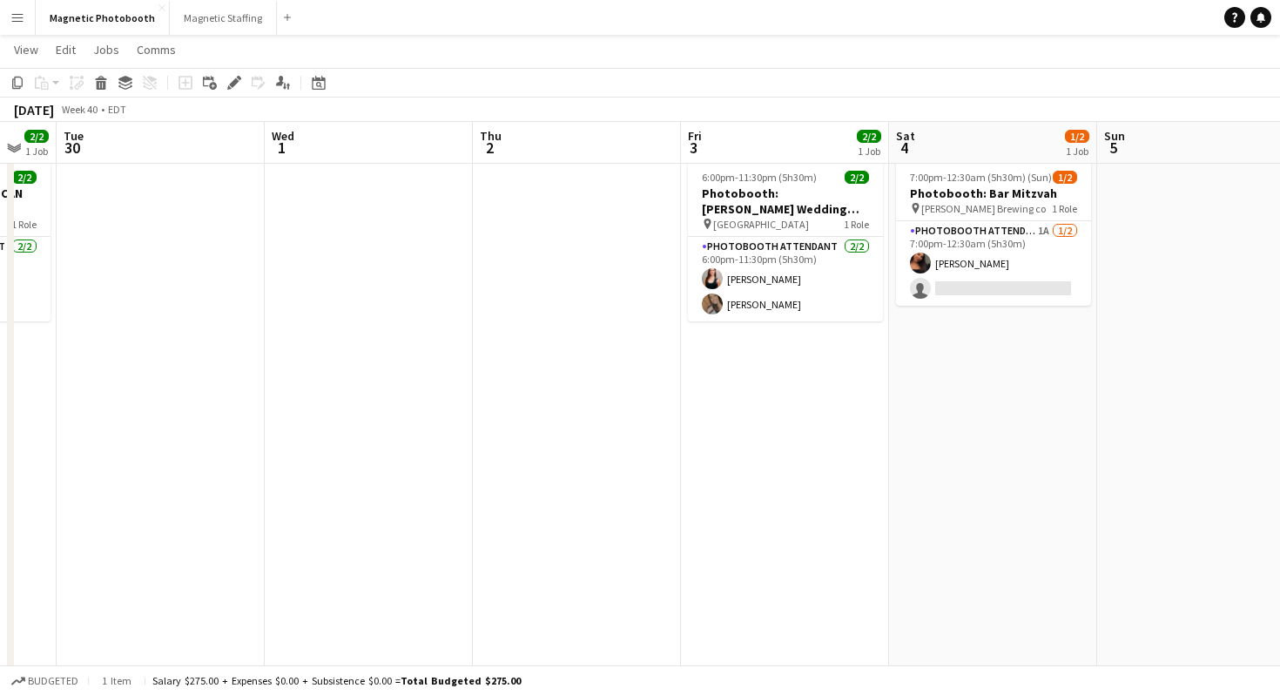
scroll to position [0, 591]
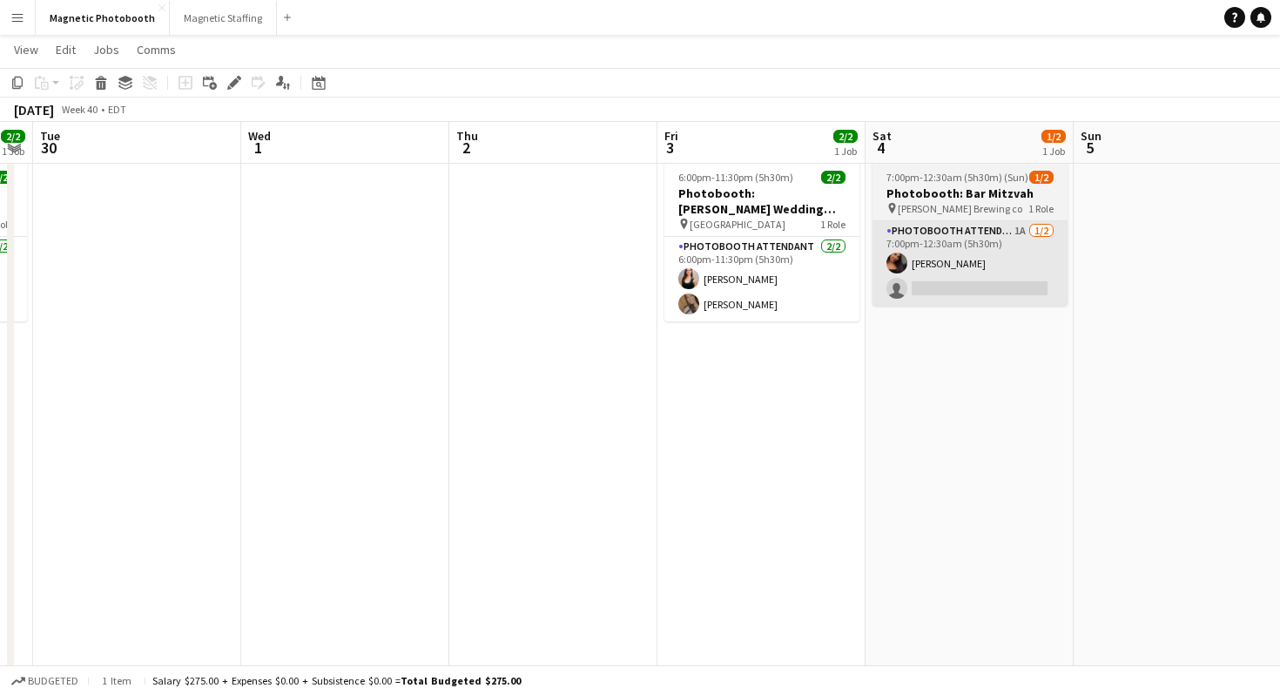
click at [932, 278] on app-card-role "Photobooth Attendant 1A [DATE] 7:00pm-12:30am (5h30m) [PERSON_NAME] single-neut…" at bounding box center [969, 263] width 195 height 84
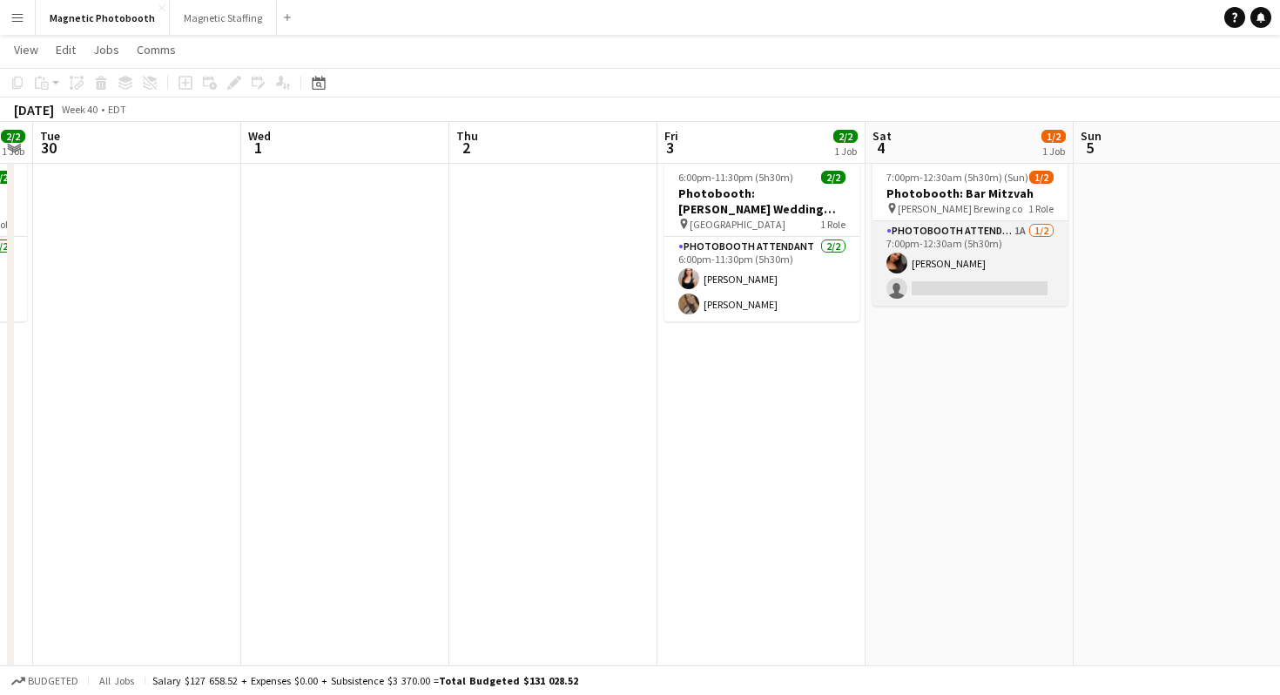
click at [964, 263] on app-card-role "Photobooth Attendant 1A [DATE] 7:00pm-12:30am (5h30m) [PERSON_NAME] single-neut…" at bounding box center [969, 263] width 195 height 84
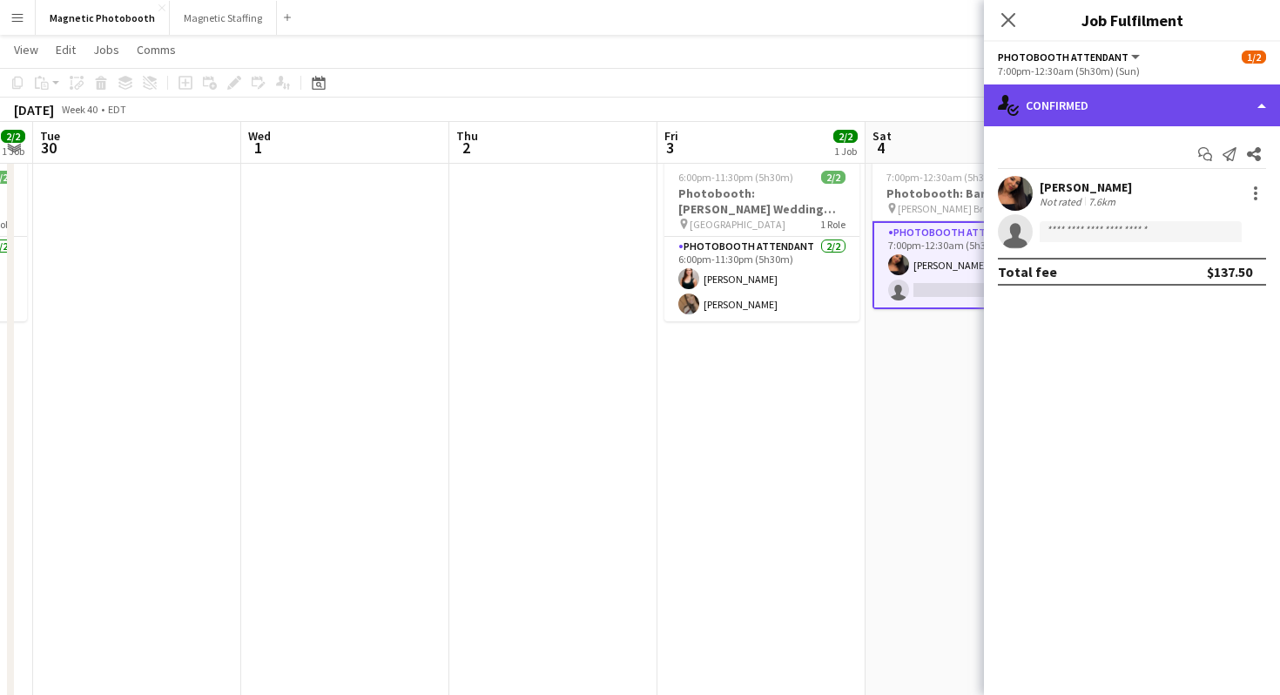
click at [1042, 108] on div "single-neutral-actions-check-2 Confirmed" at bounding box center [1132, 105] width 296 height 42
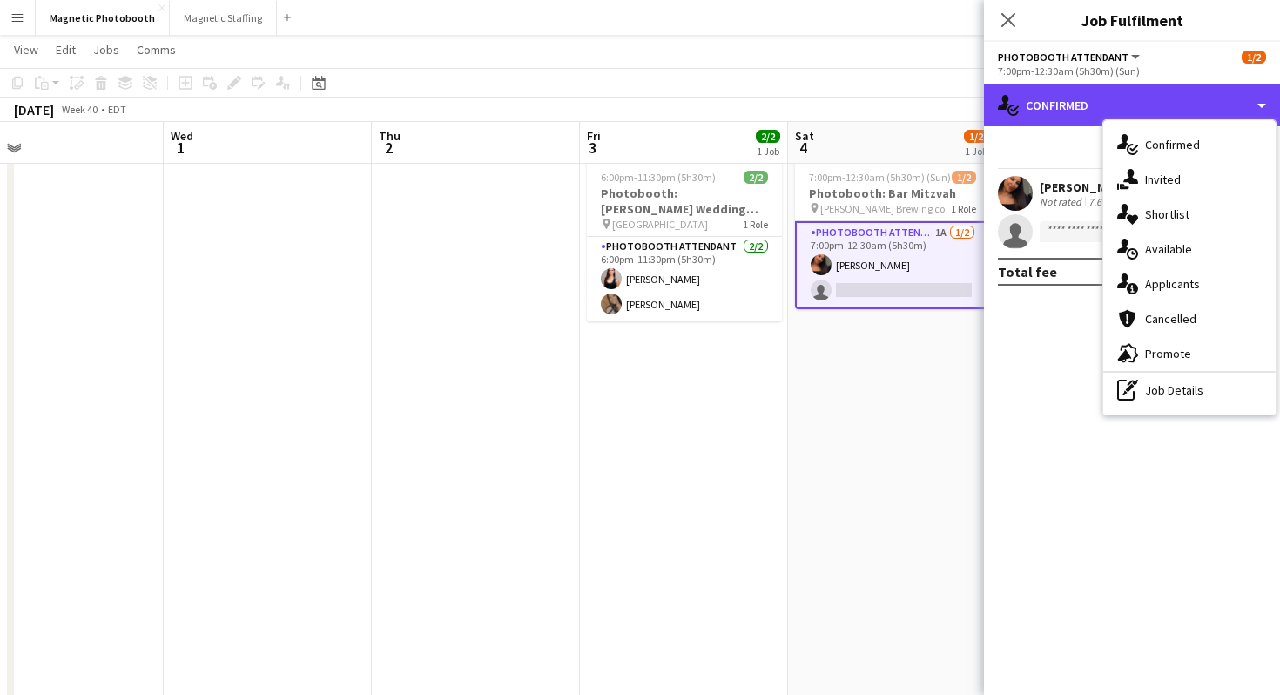
scroll to position [0, 699]
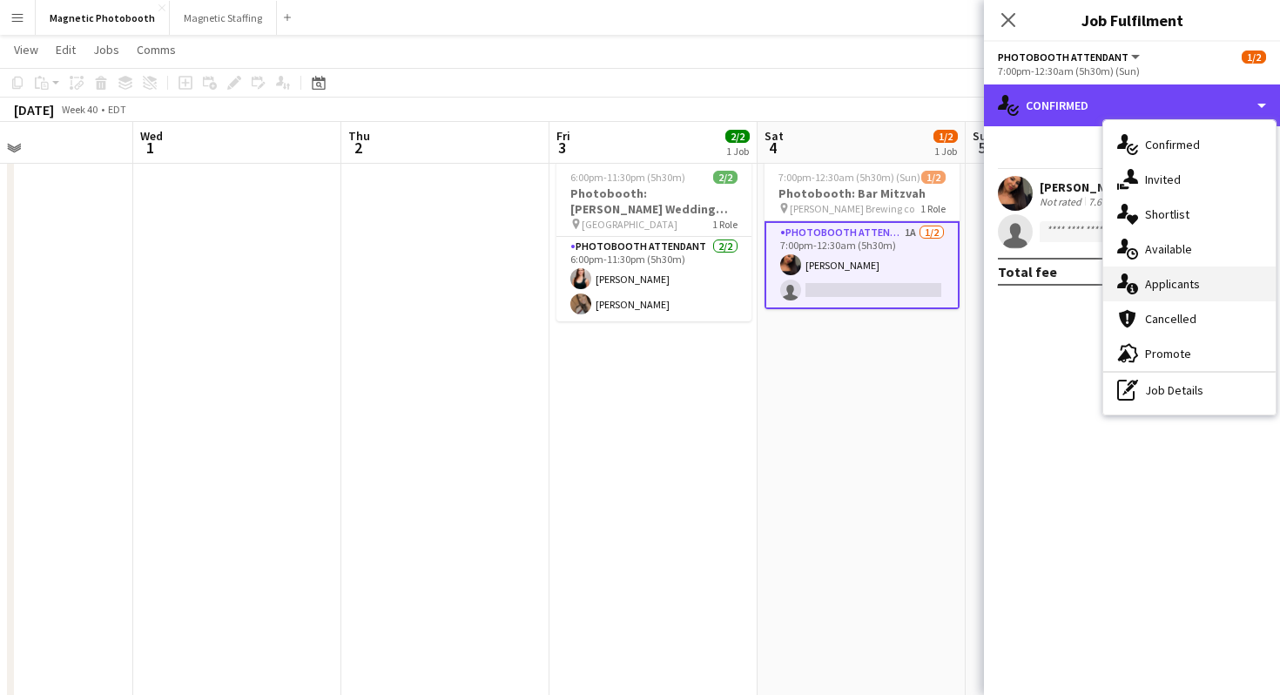
click at [1156, 292] on div "single-neutral-actions-information Applicants" at bounding box center [1189, 283] width 172 height 35
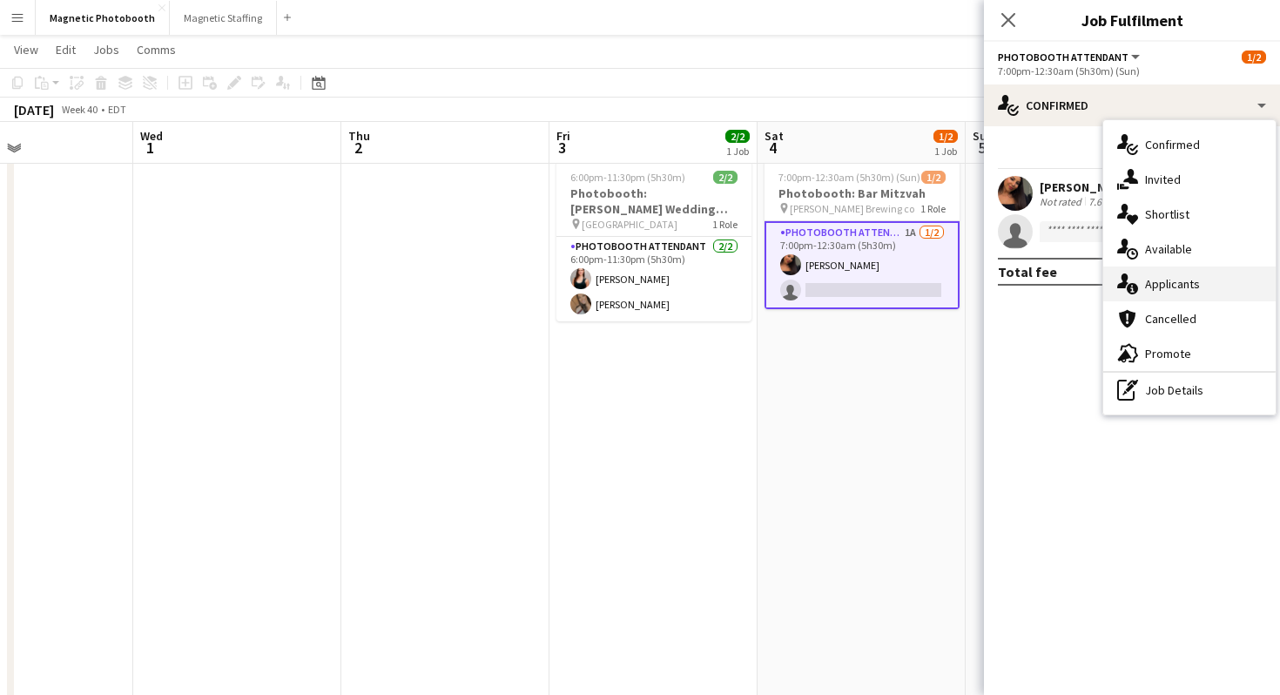
click at [1156, 694] on mat-expansion-panel "users2 Applicants Send notification Applicants Declined Unavailable [PERSON_NAM…" at bounding box center [1132, 695] width 296 height 0
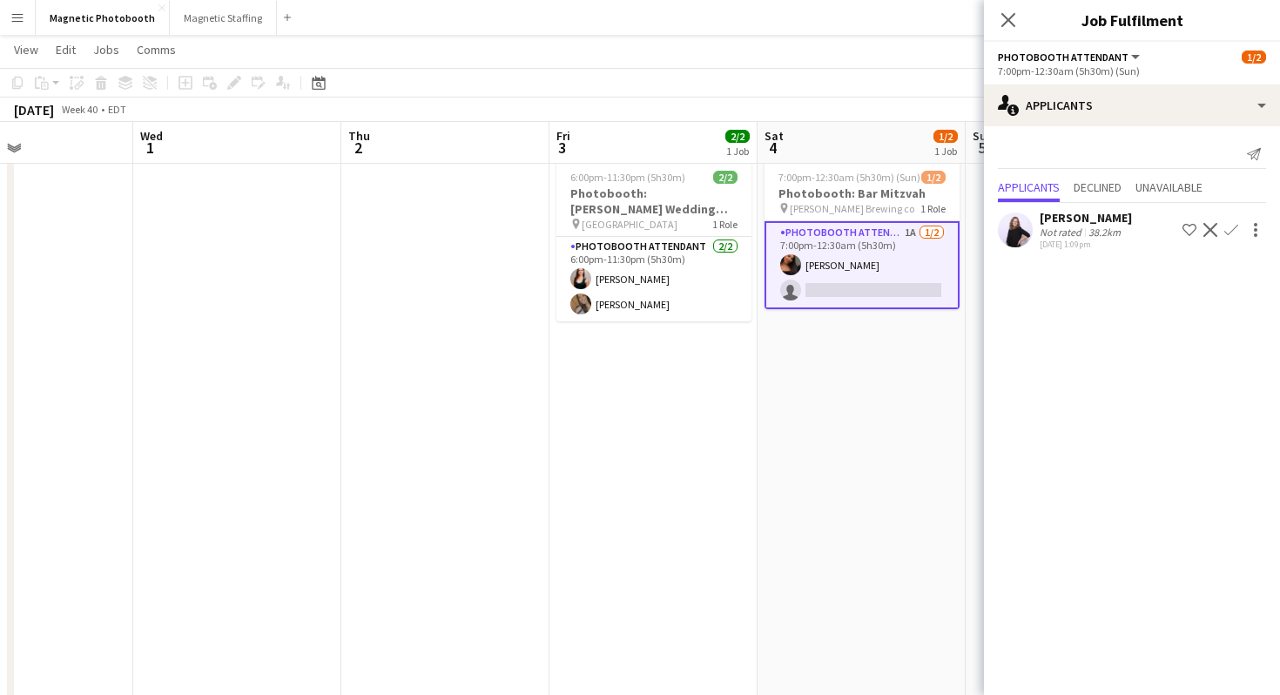
click at [1005, 8] on div "Close pop-in" at bounding box center [1008, 20] width 49 height 40
click at [1005, 18] on icon "Close pop-in" at bounding box center [1007, 19] width 17 height 17
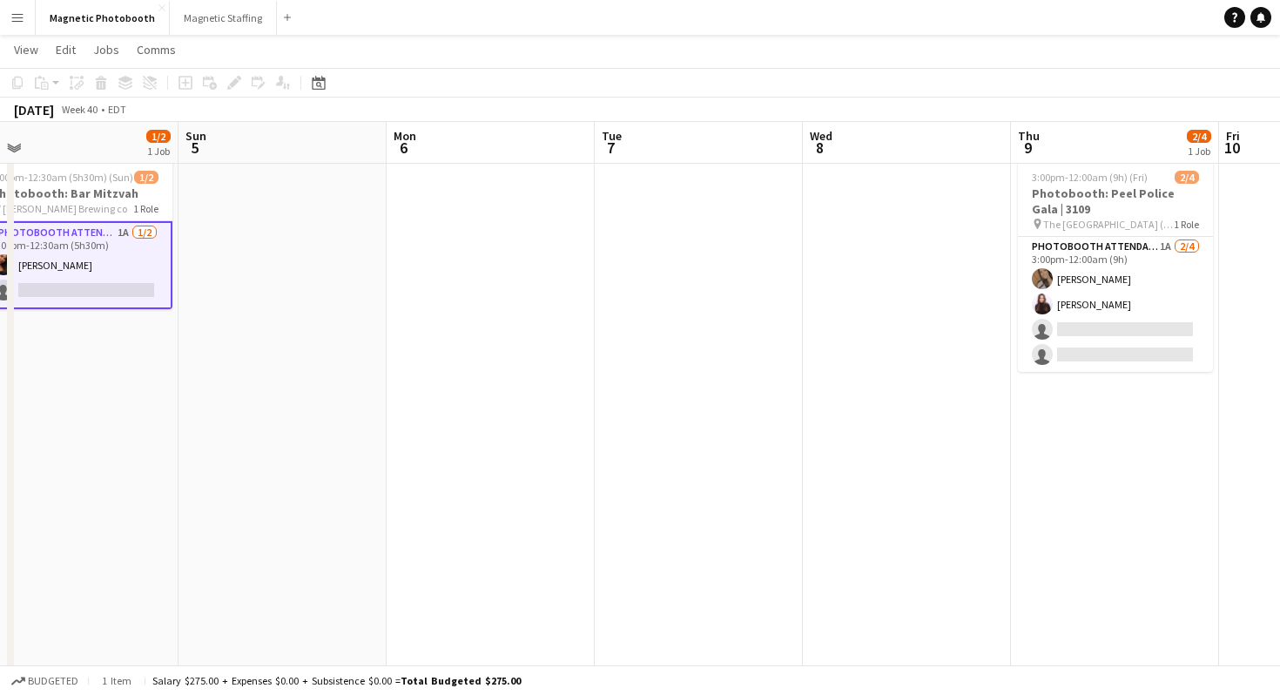
scroll to position [0, 785]
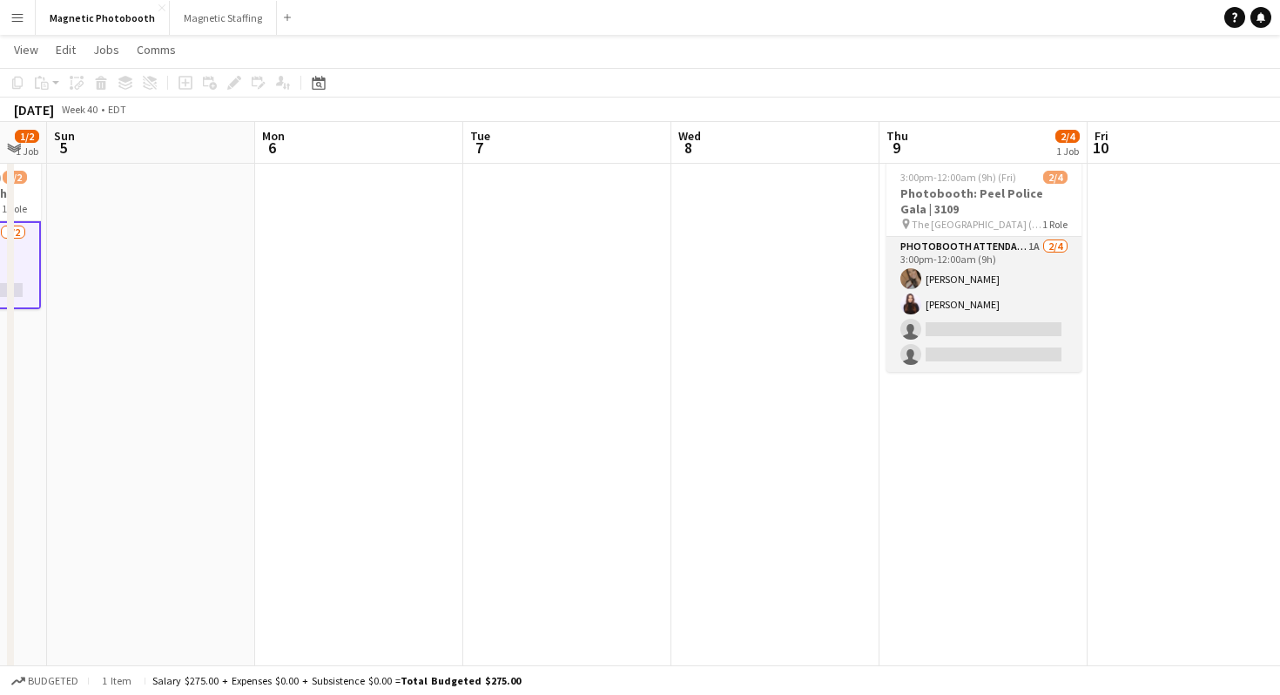
click at [1007, 345] on app-card-role "Photobooth Attendant 1A [DATE] 3:00pm-12:00am (9h) [PERSON_NAME] [PERSON_NAME] …" at bounding box center [983, 304] width 195 height 135
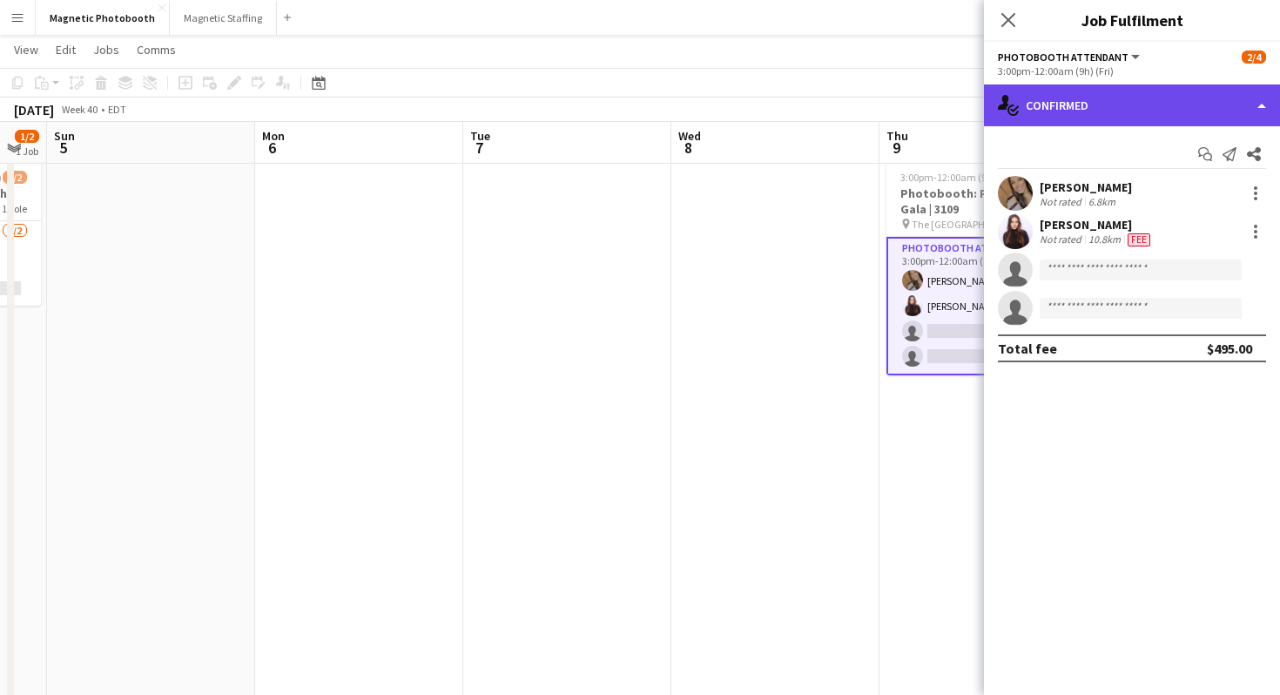
click at [1122, 90] on div "single-neutral-actions-check-2 Confirmed" at bounding box center [1132, 105] width 296 height 42
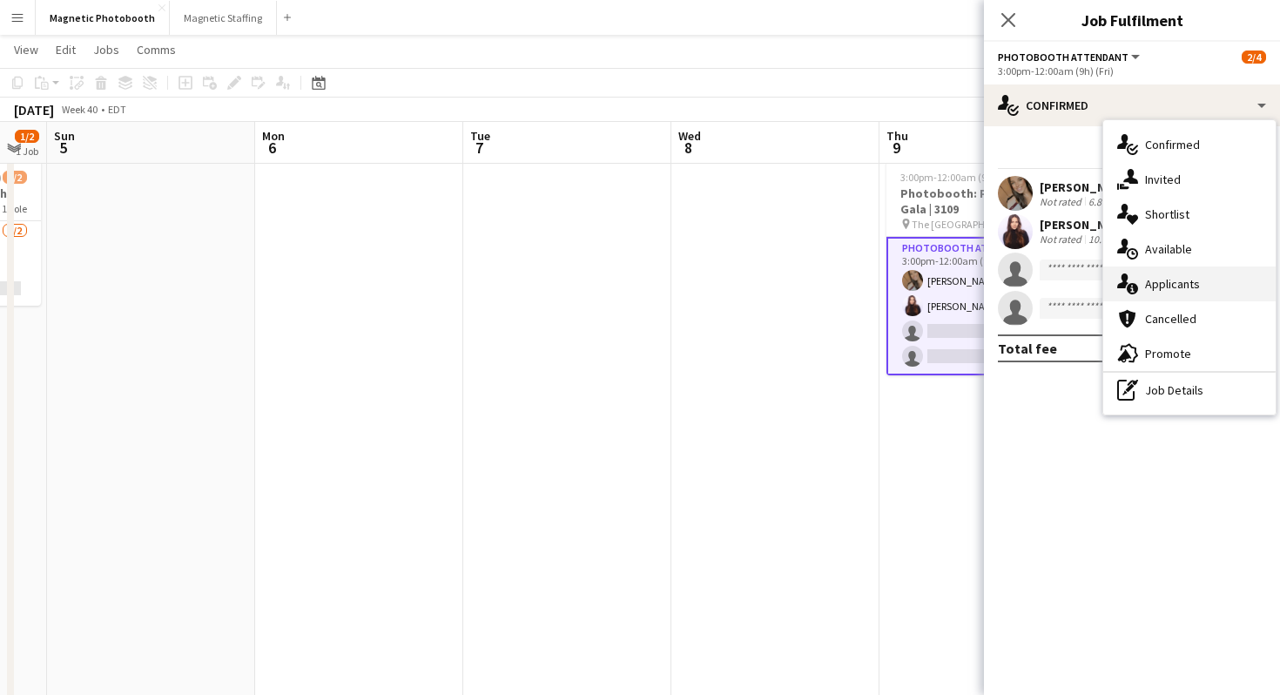
click at [1182, 298] on div "single-neutral-actions-information Applicants" at bounding box center [1189, 283] width 172 height 35
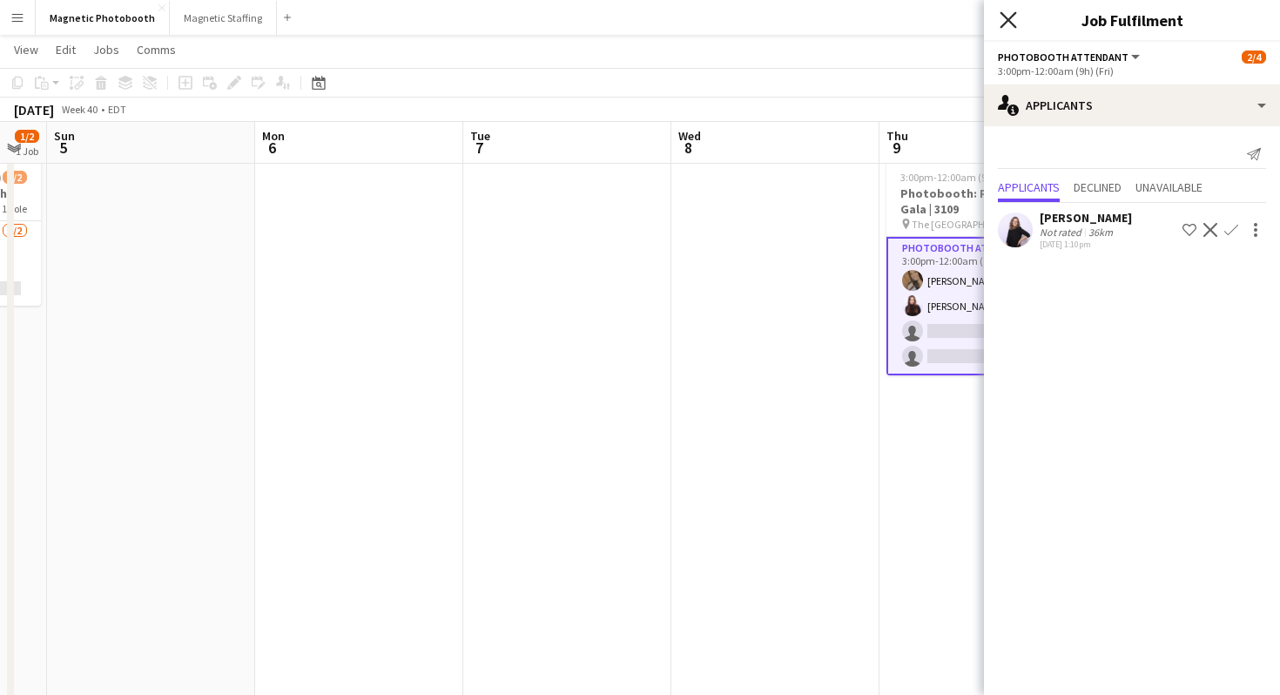
click at [1010, 23] on icon at bounding box center [1007, 19] width 17 height 17
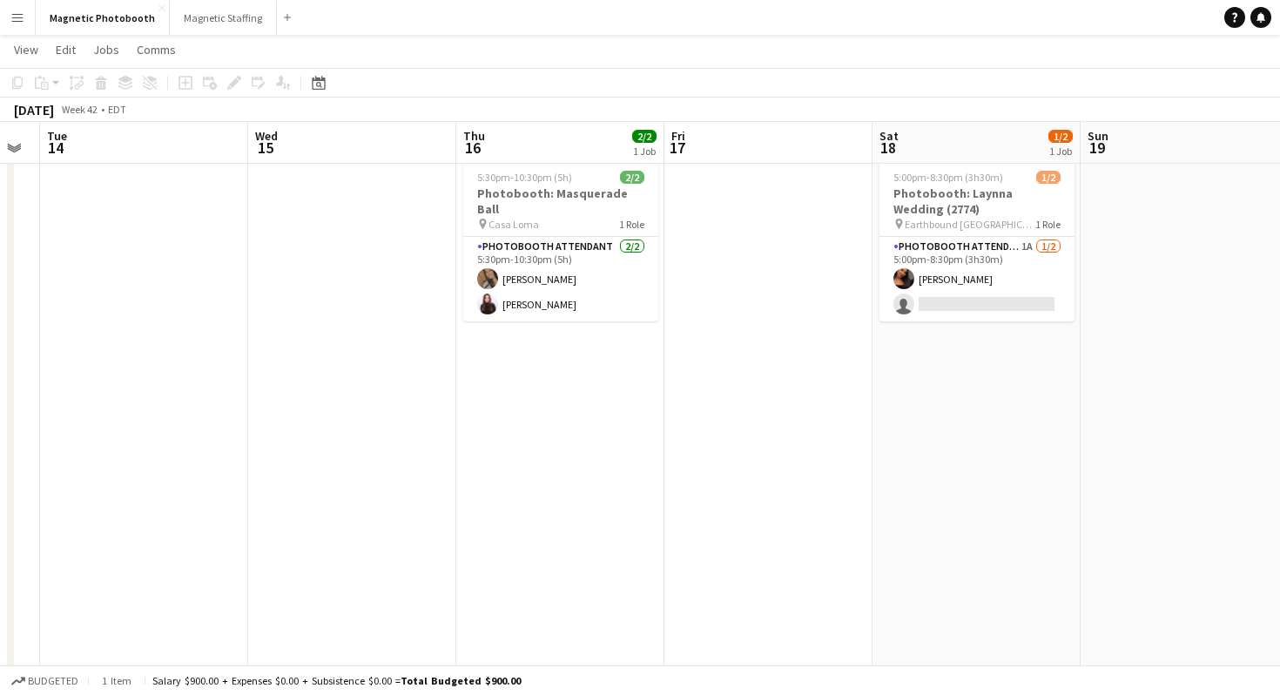
scroll to position [0, 670]
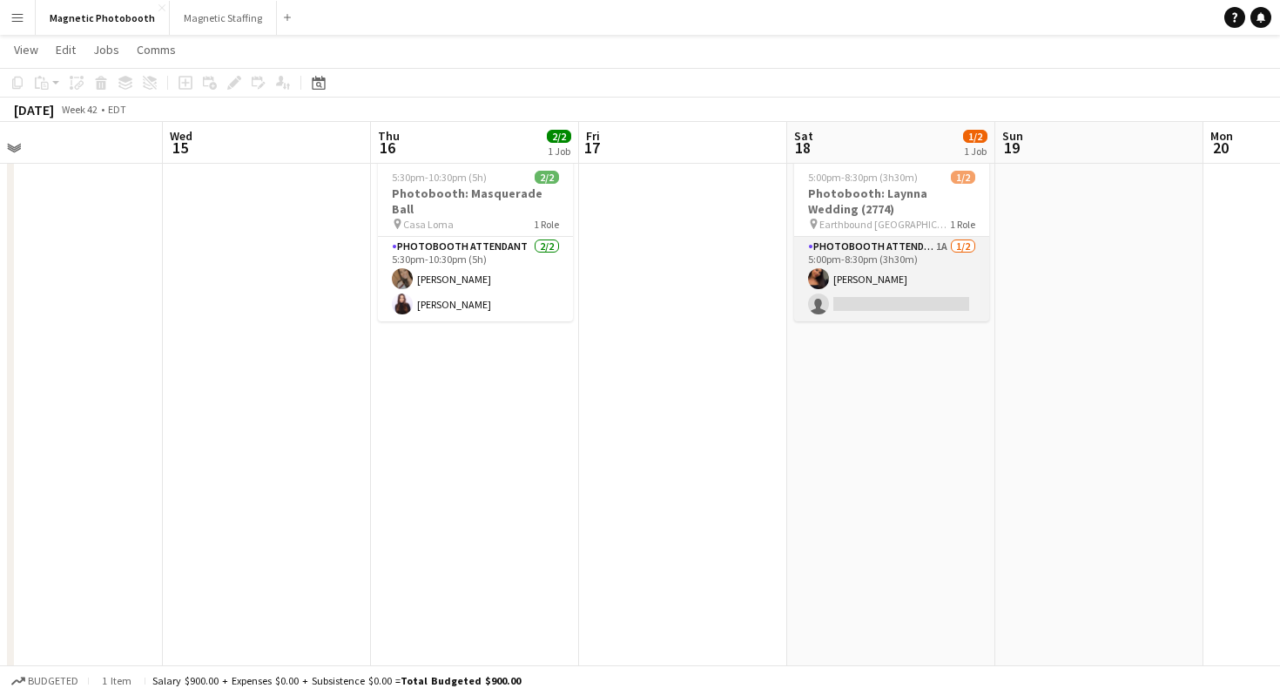
click at [905, 293] on app-card-role "Photobooth Attendant 1A [DATE] 5:00pm-8:30pm (3h30m) [PERSON_NAME] single-neutr…" at bounding box center [891, 279] width 195 height 84
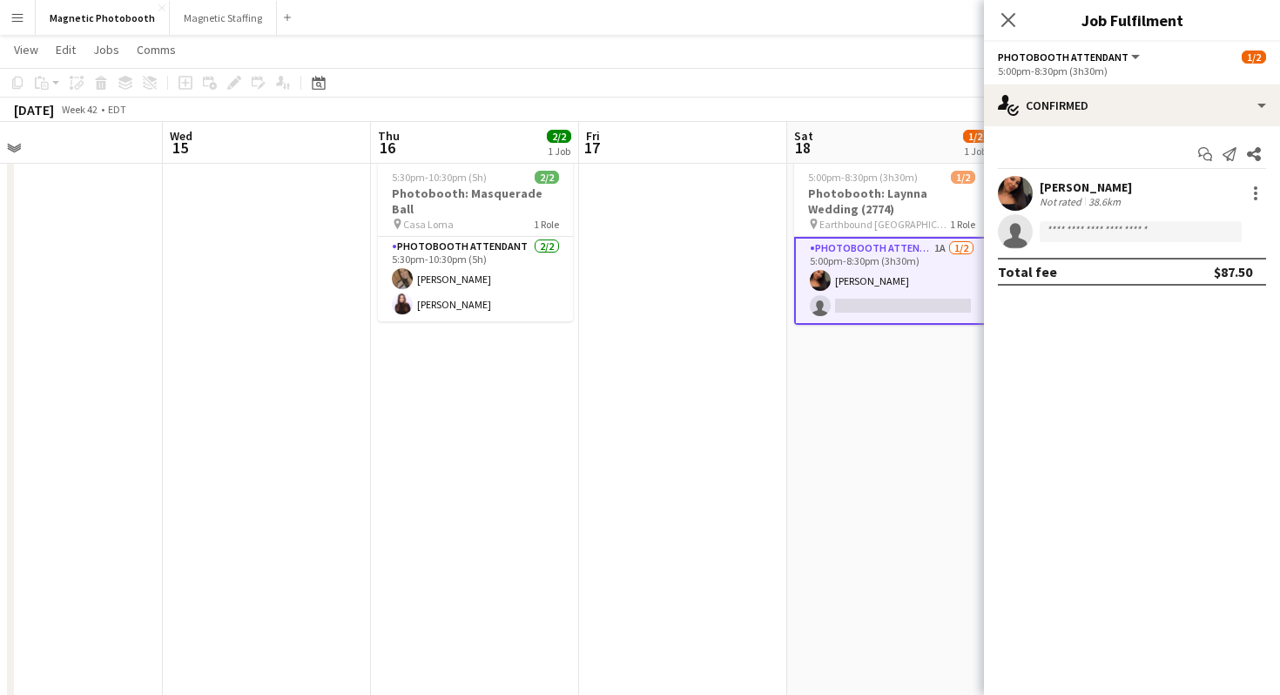
click at [1187, 81] on app-options-switcher "Photobooth Attendant All roles Photobooth Attendant [DATE] 5:00pm-8:30pm (3h30m)" at bounding box center [1132, 63] width 296 height 43
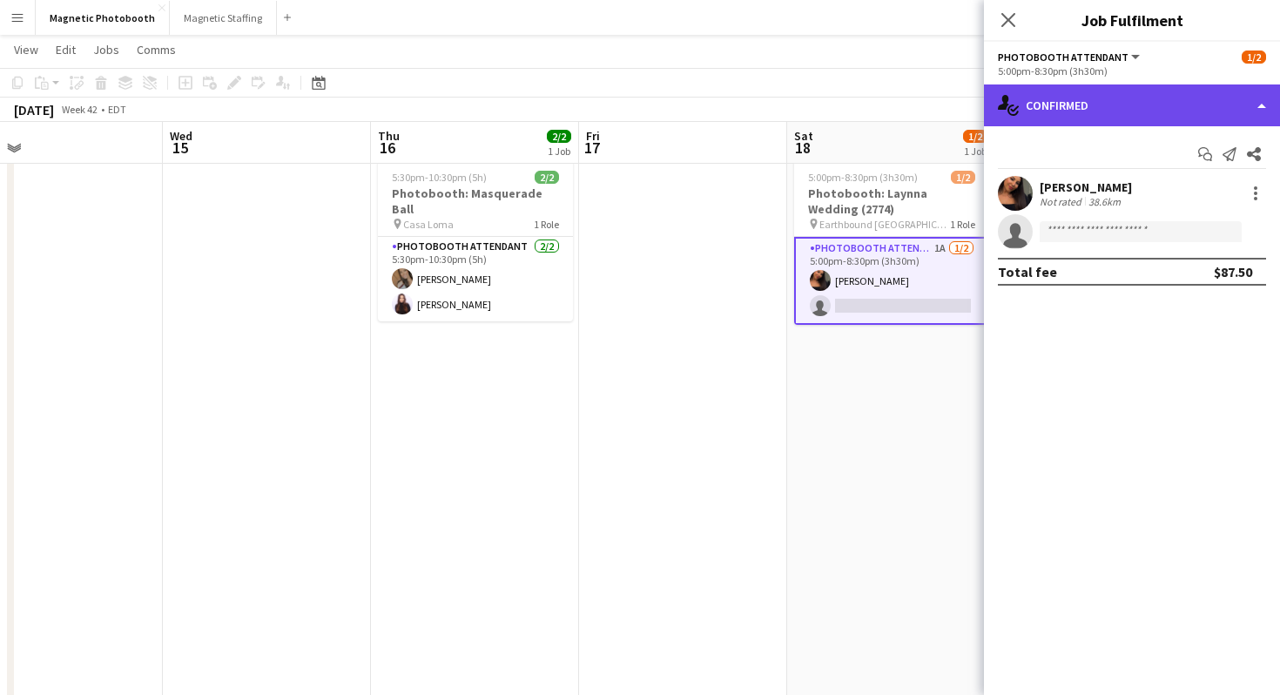
click at [1180, 99] on div "single-neutral-actions-check-2 Confirmed" at bounding box center [1132, 105] width 296 height 42
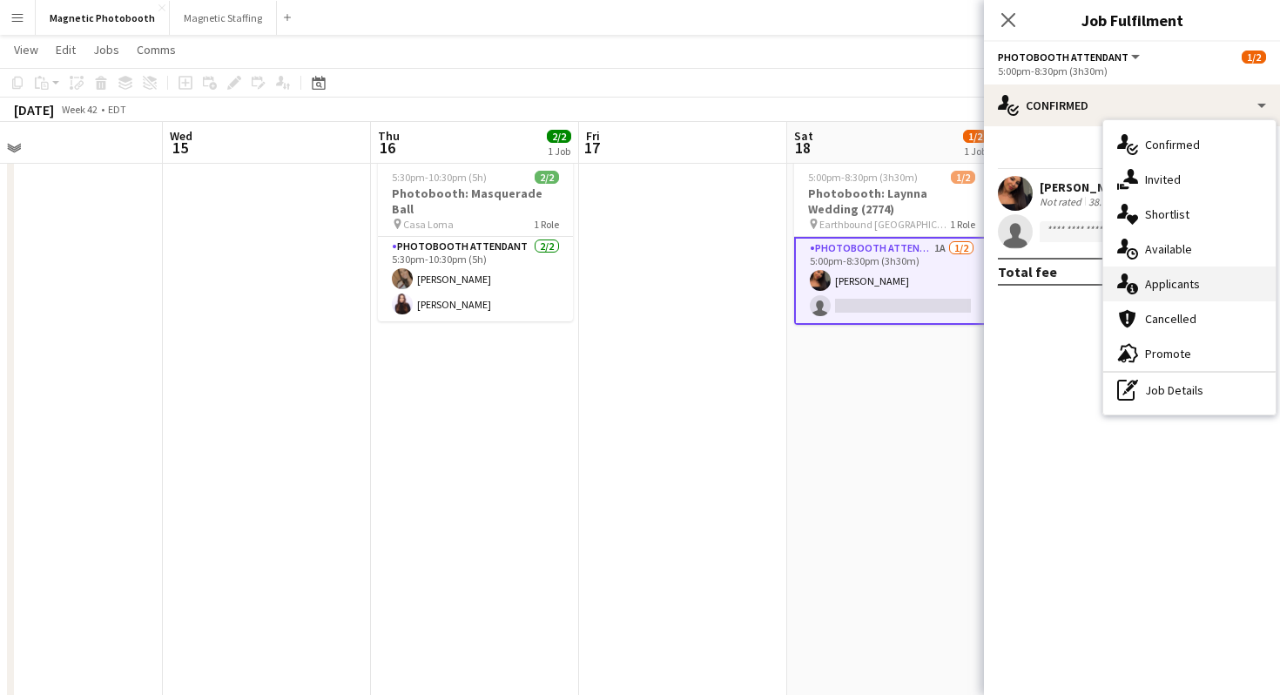
click at [1224, 298] on div "single-neutral-actions-information Applicants" at bounding box center [1189, 283] width 172 height 35
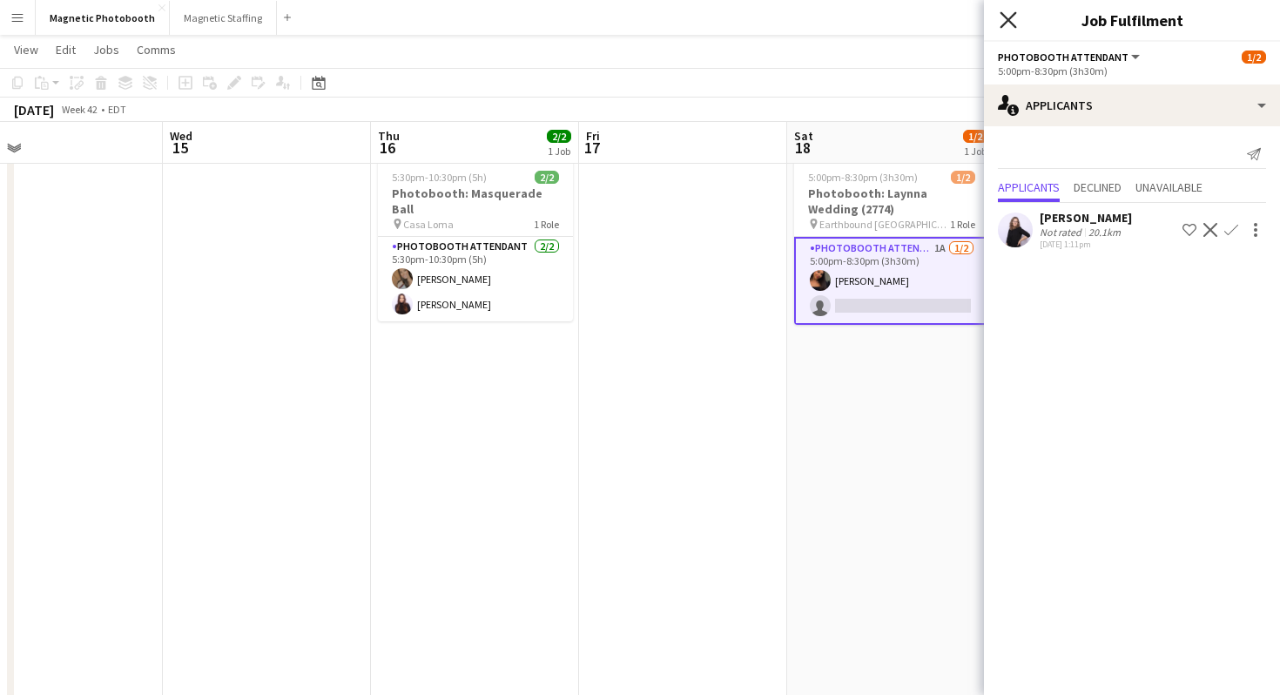
click at [1013, 24] on icon "Close pop-in" at bounding box center [1007, 19] width 17 height 17
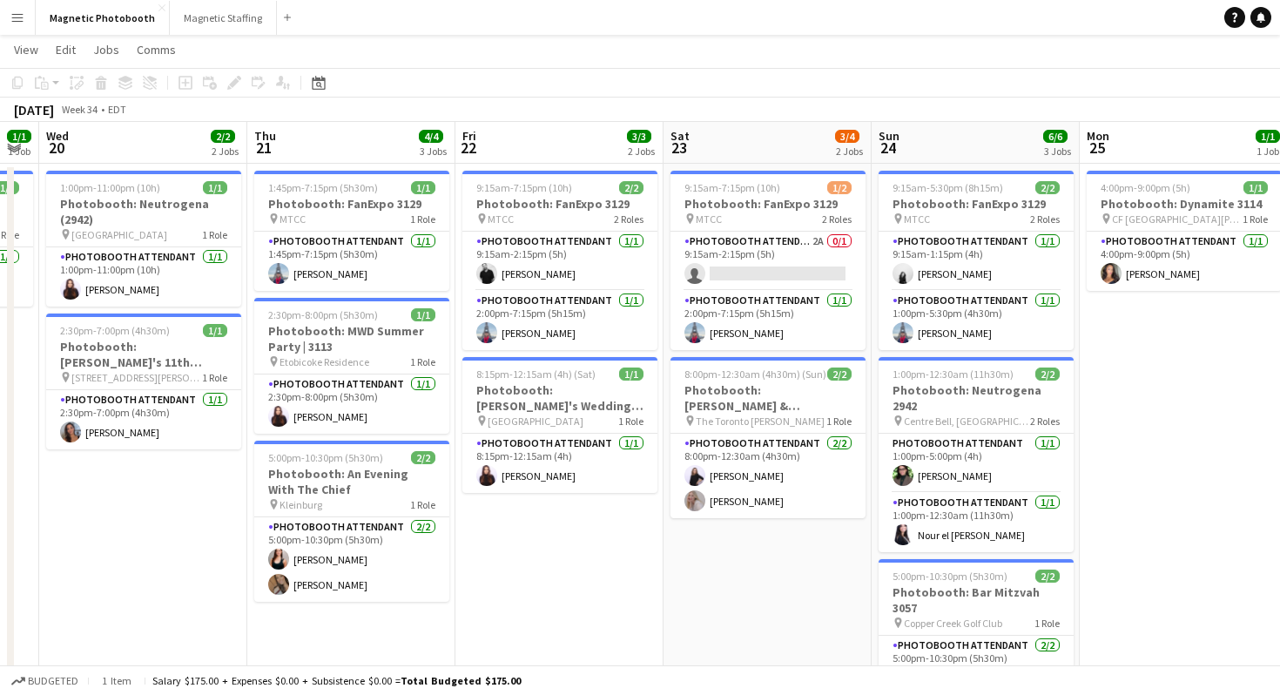
scroll to position [0, 590]
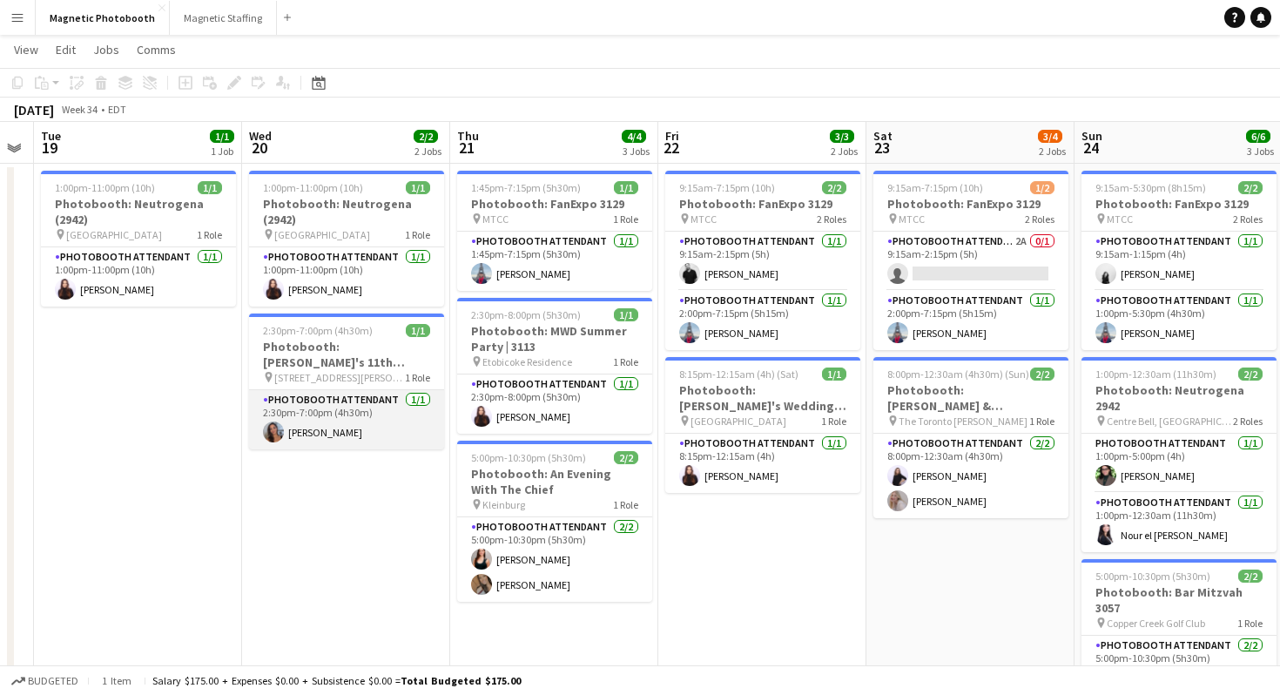
click at [367, 431] on app-card-role "Photobooth Attendant [DATE] 2:30pm-7:00pm (4h30m) [PERSON_NAME]" at bounding box center [346, 419] width 195 height 59
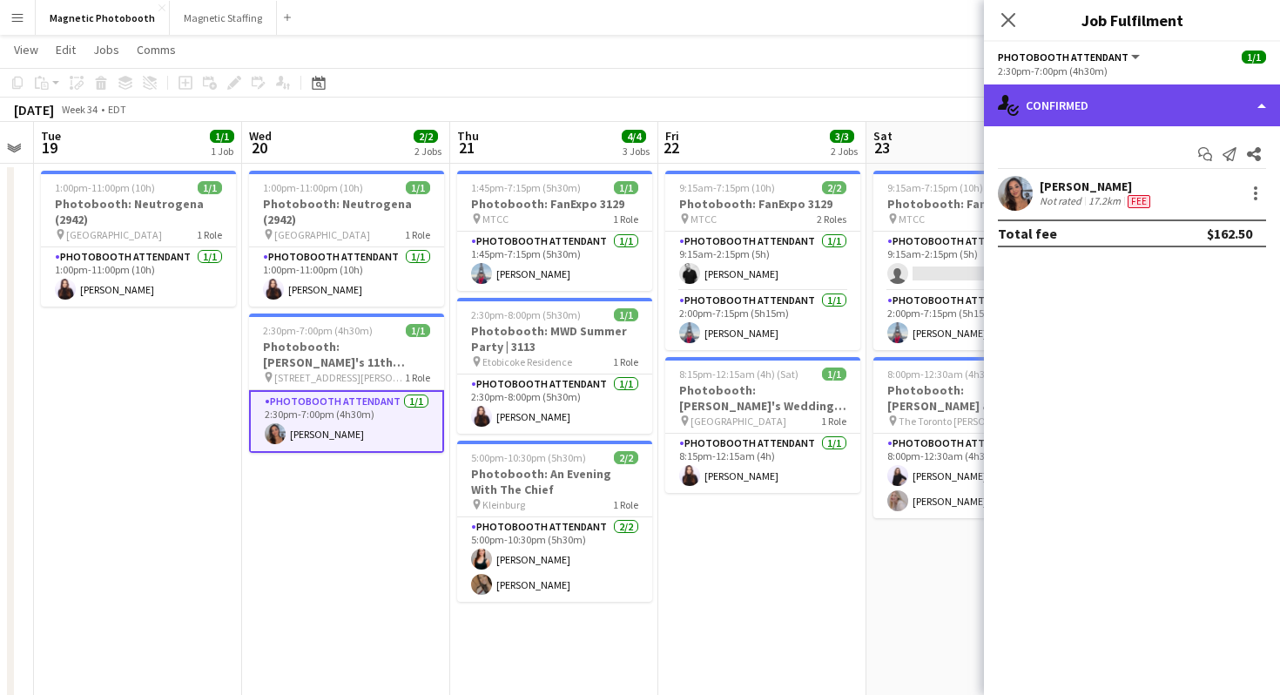
click at [1077, 102] on div "single-neutral-actions-check-2 Confirmed" at bounding box center [1132, 105] width 296 height 42
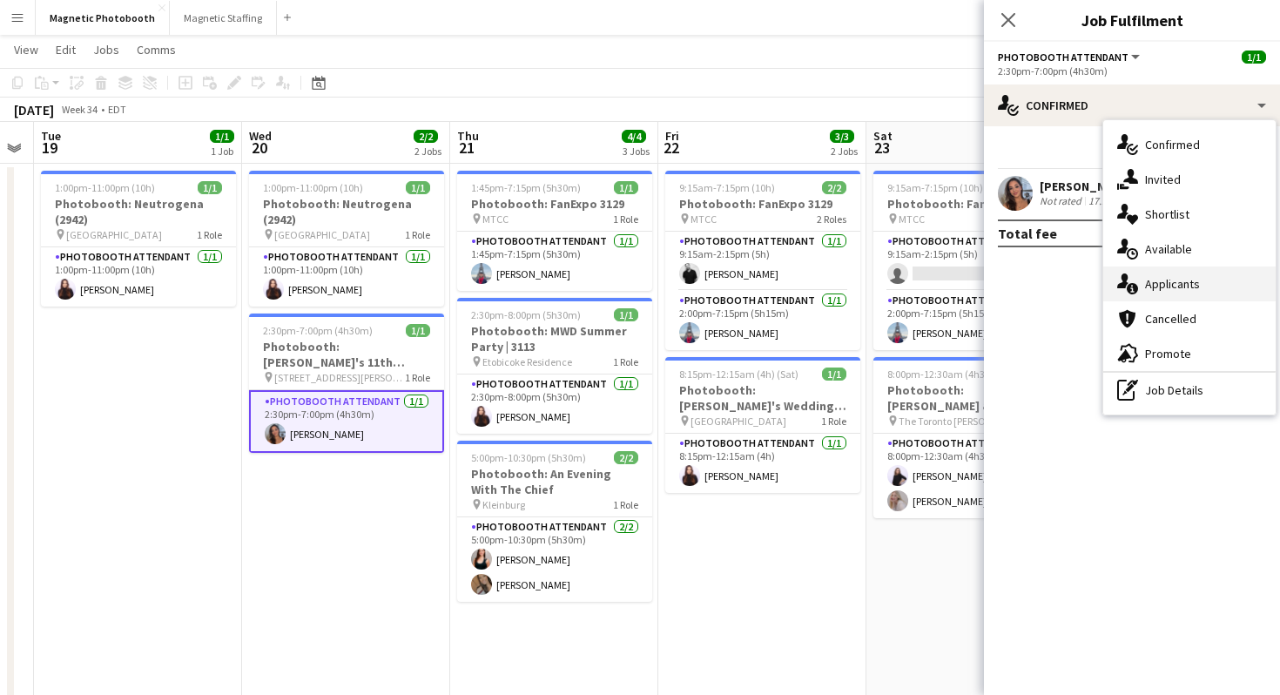
click at [1174, 285] on div "single-neutral-actions-information Applicants" at bounding box center [1189, 283] width 172 height 35
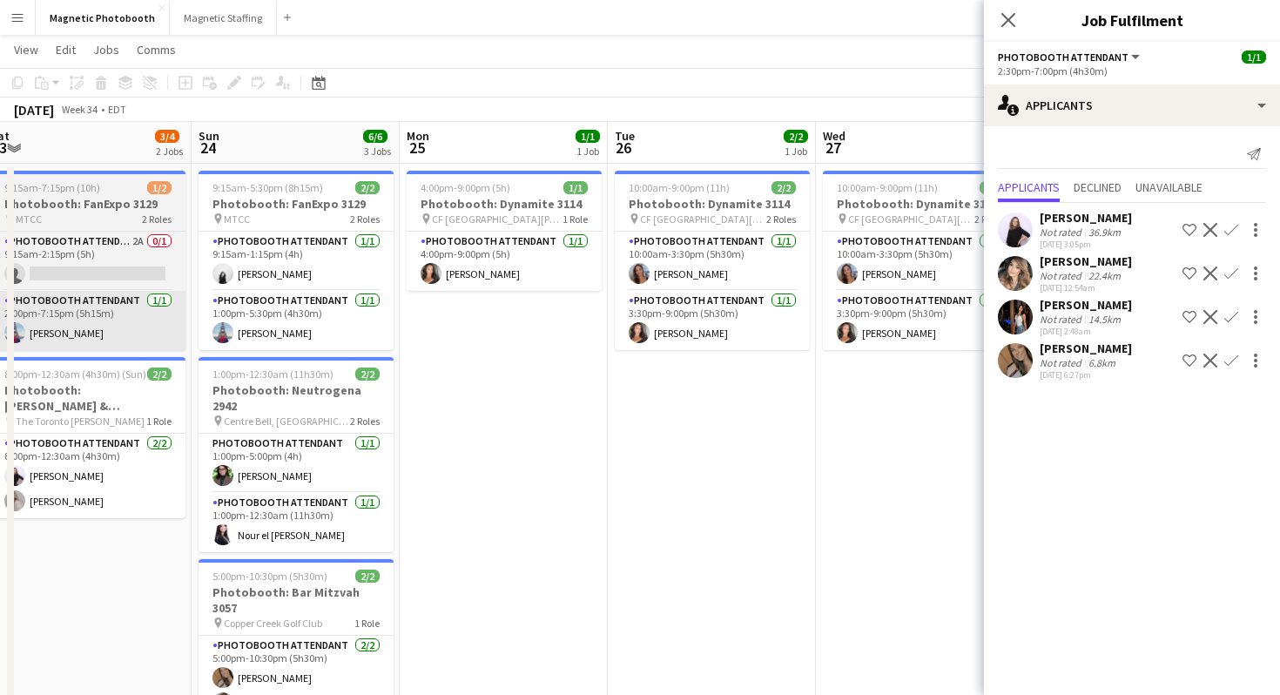
scroll to position [0, 422]
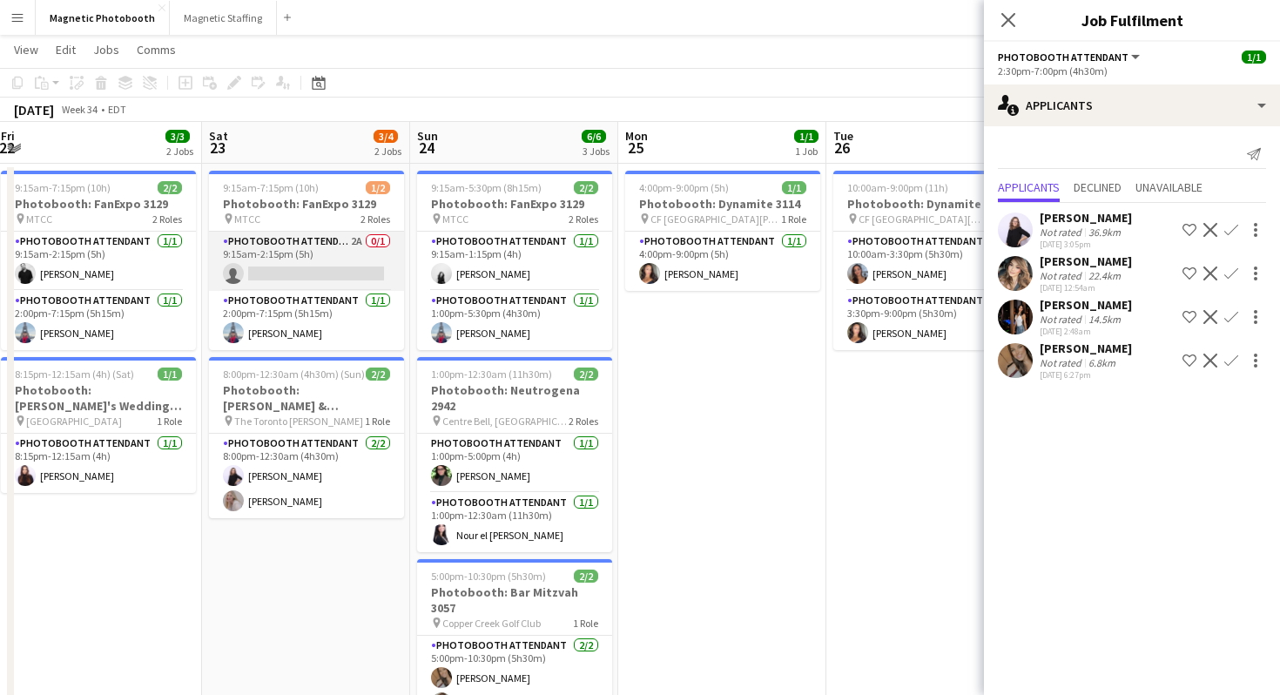
click at [306, 266] on app-card-role "Photobooth Attendant 2A 0/1 9:15am-2:15pm (5h) single-neutral-actions" at bounding box center [306, 261] width 195 height 59
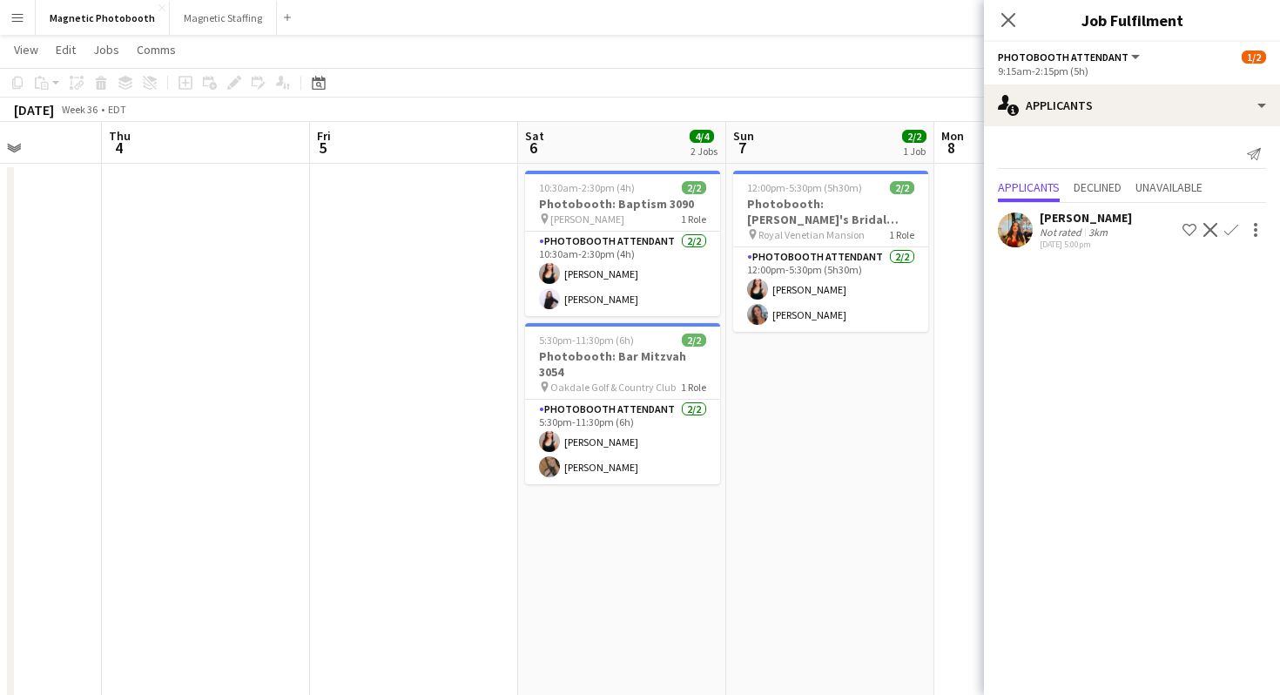
scroll to position [0, 591]
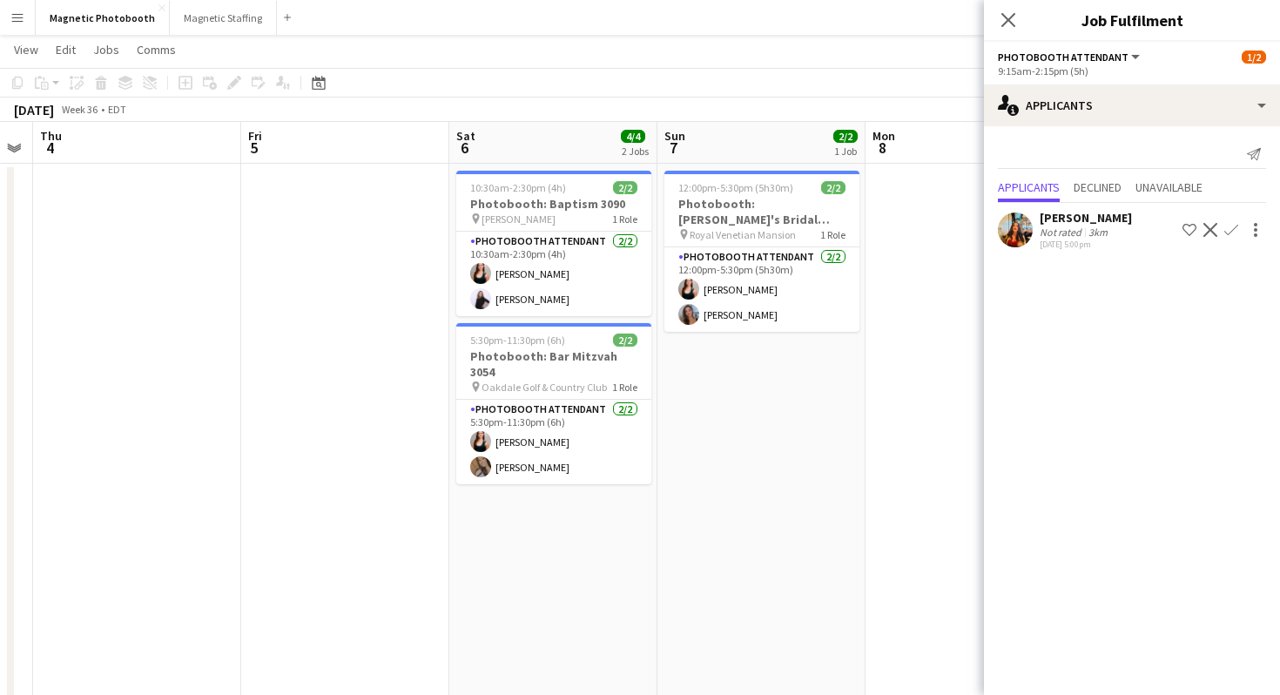
click at [562, 532] on app-date-cell "10:30am-2:30pm (4h) 2/2 Photobooth: Baptism 3090 pin [PERSON_NAME] 1 Role Photo…" at bounding box center [553, 495] width 208 height 662
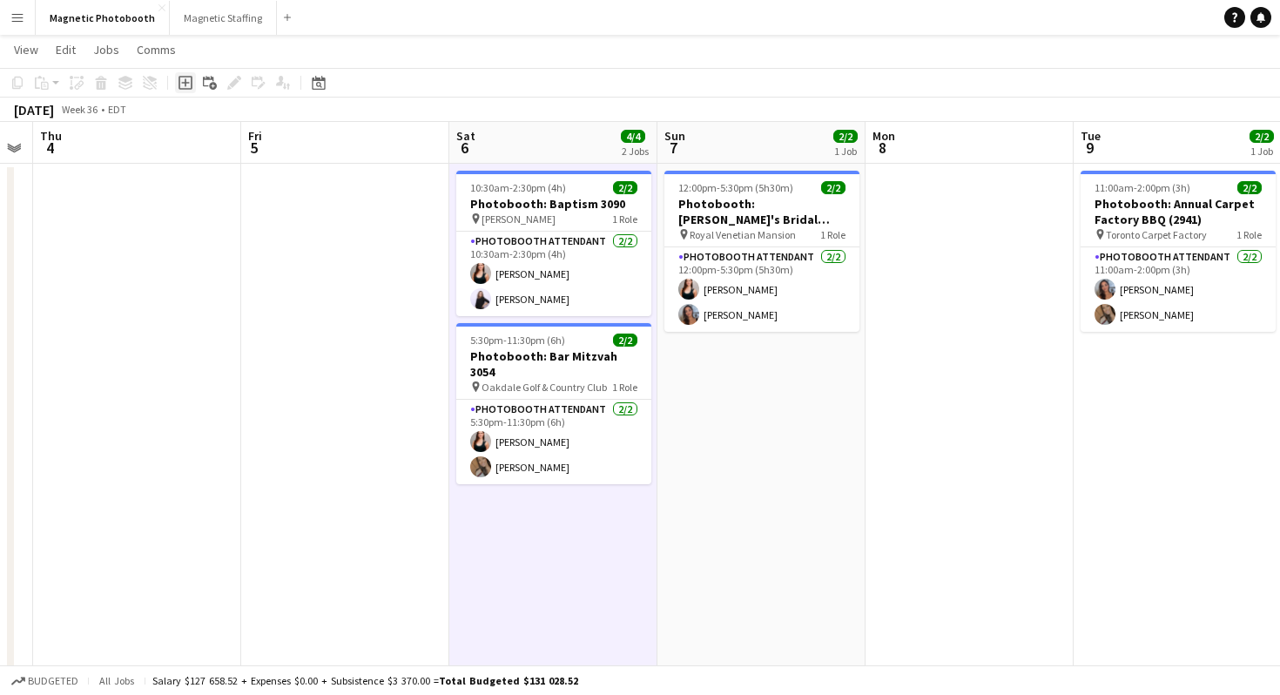
click at [182, 75] on div "Add job" at bounding box center [185, 82] width 21 height 21
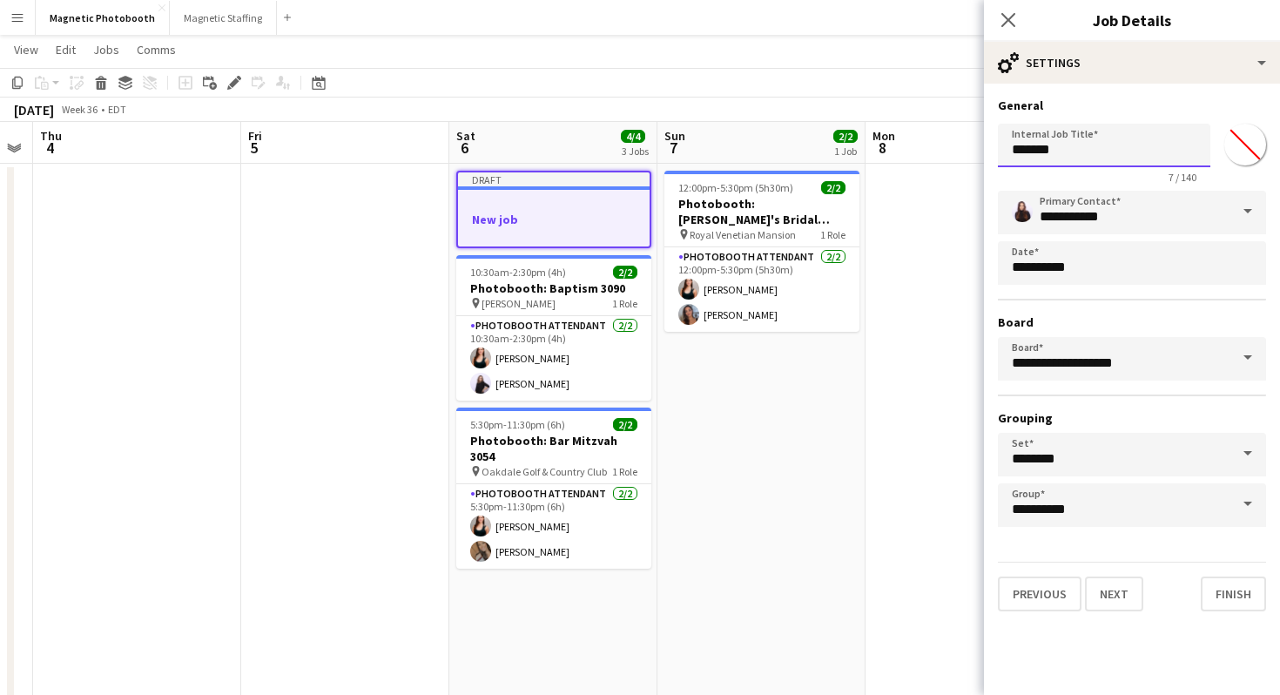
click at [1094, 144] on input "*******" at bounding box center [1104, 146] width 212 height 44
paste input "**********"
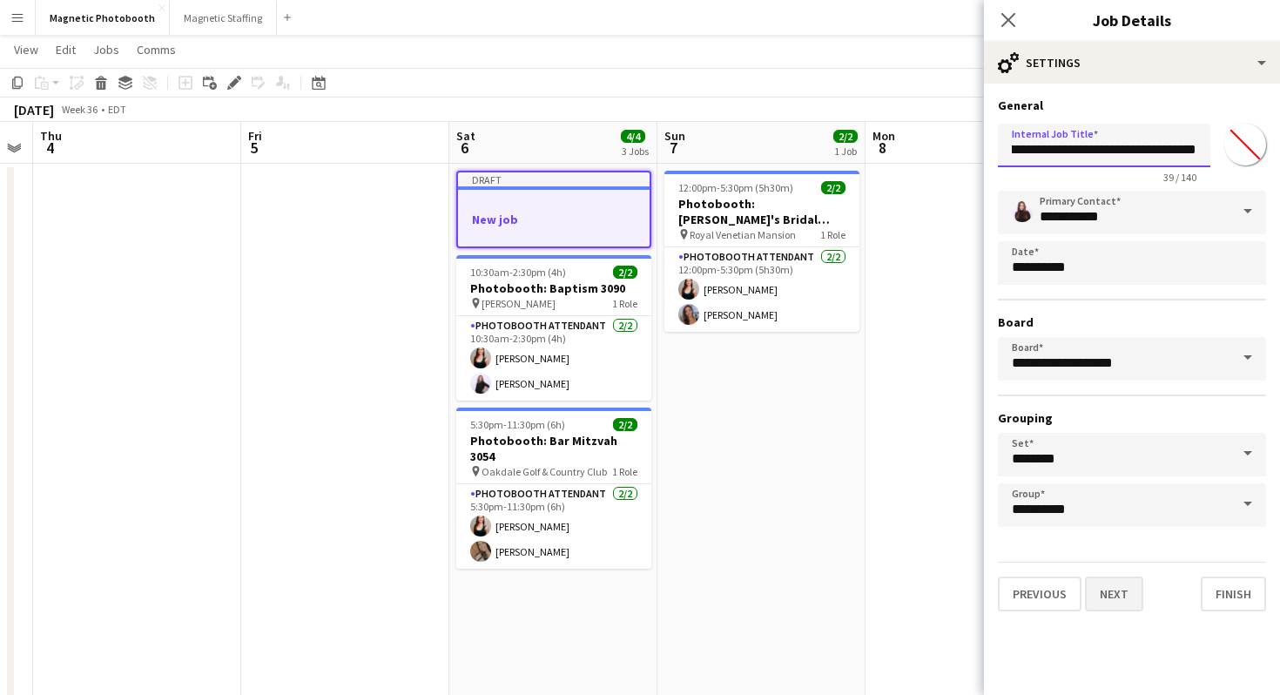
type input "**********"
click at [1097, 599] on button "Next" at bounding box center [1114, 593] width 58 height 35
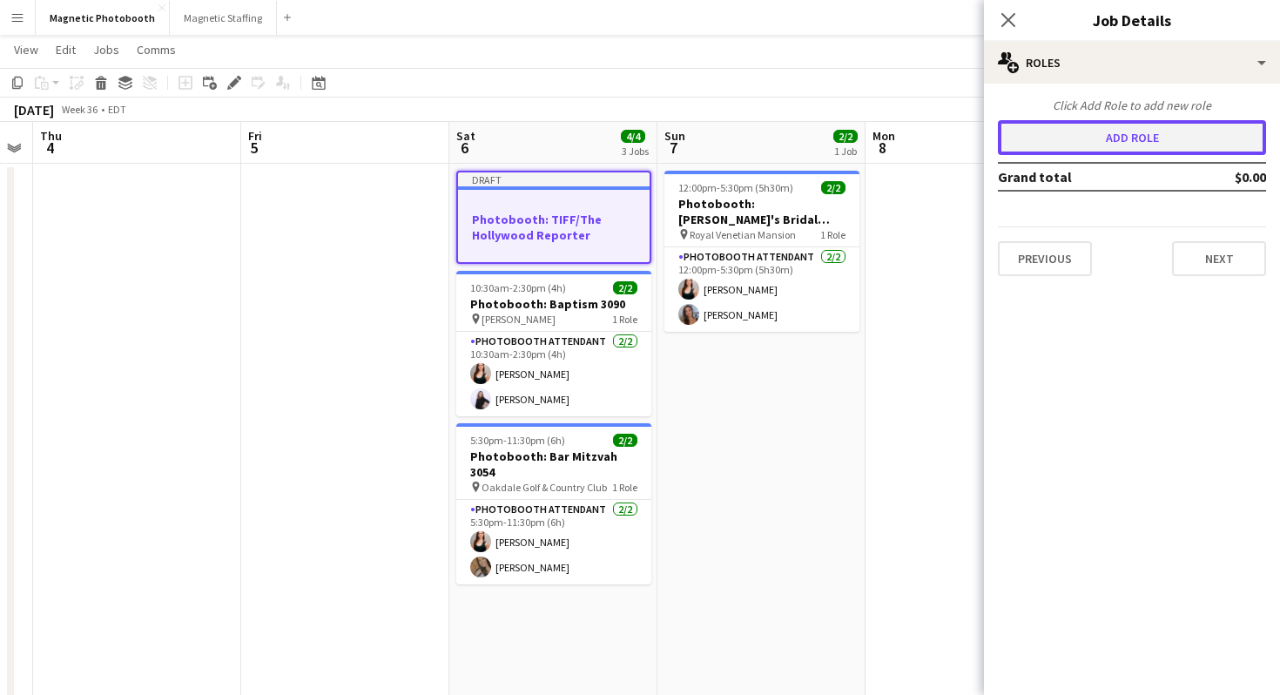
click at [1087, 136] on button "Add role" at bounding box center [1132, 137] width 268 height 35
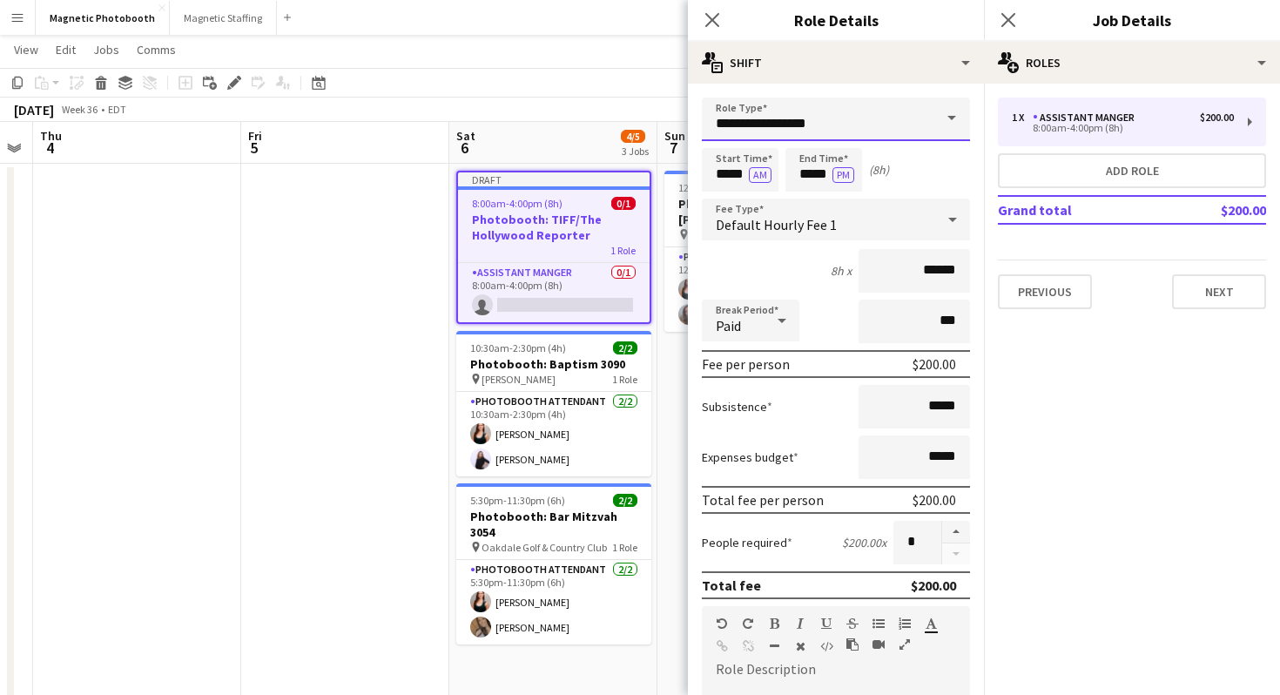
click at [911, 111] on input "**********" at bounding box center [836, 120] width 268 height 44
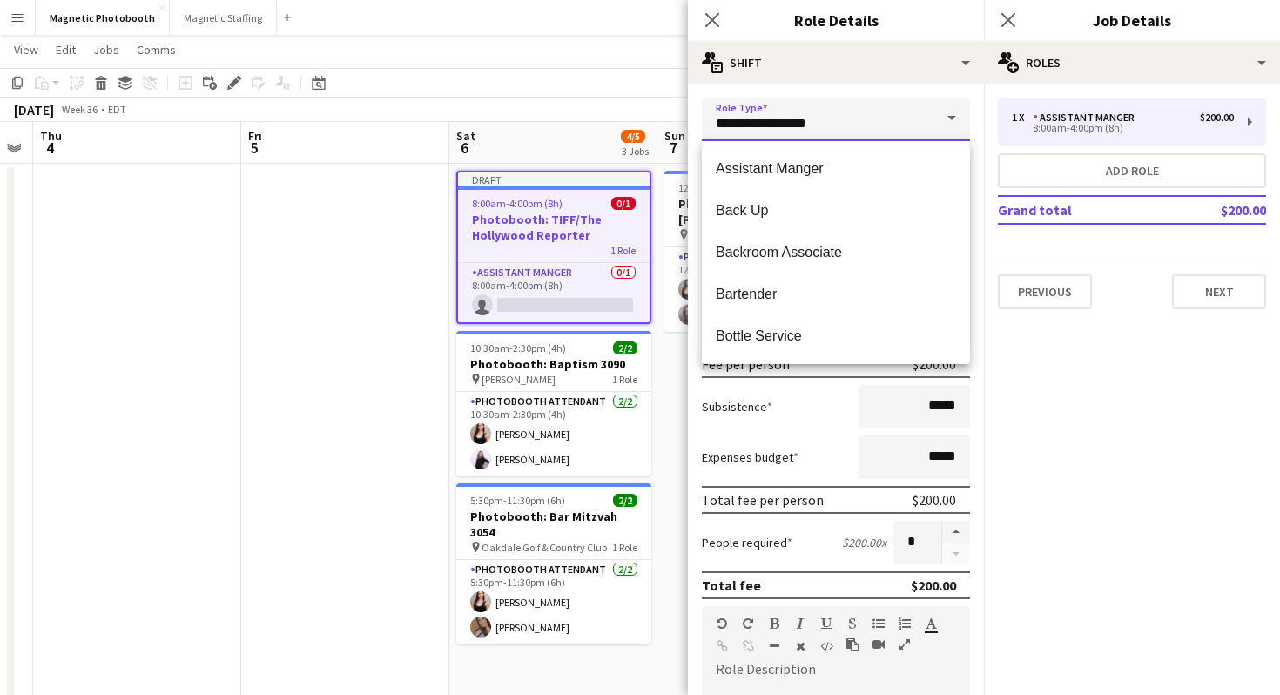
click at [911, 111] on input "**********" at bounding box center [836, 120] width 268 height 44
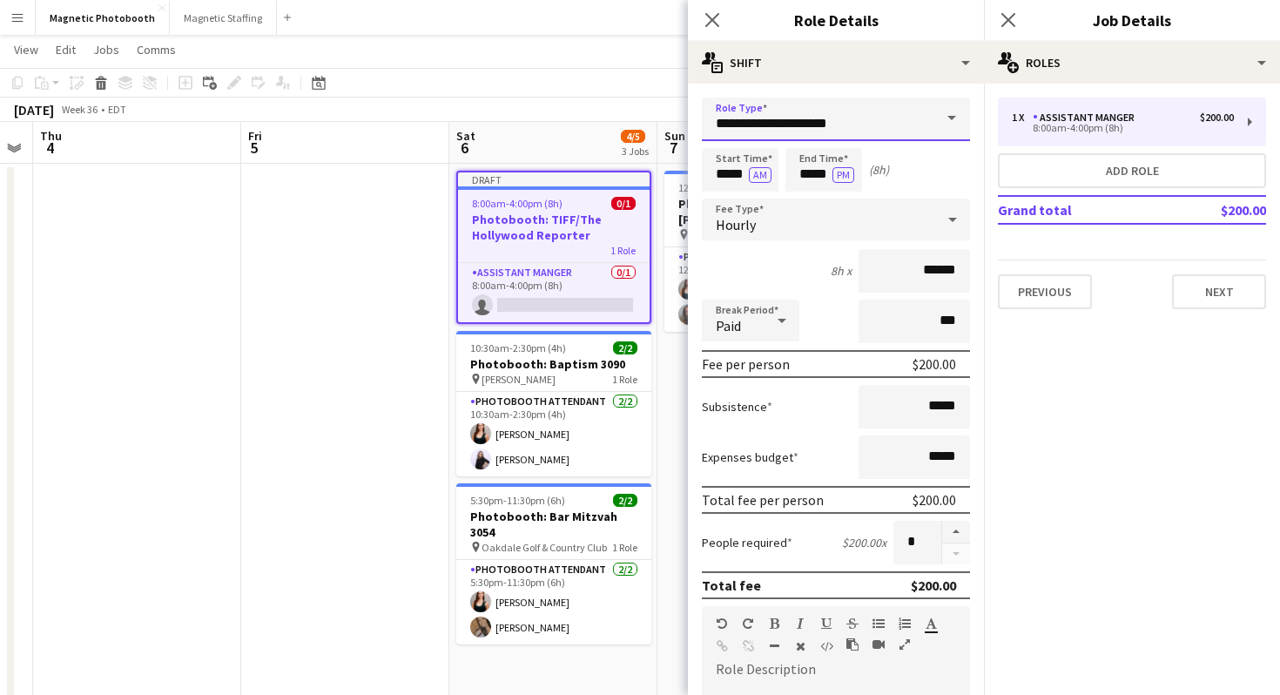
type input "**********"
click at [959, 526] on button "button" at bounding box center [956, 532] width 28 height 23
type input "*"
click at [1181, 299] on button "Next" at bounding box center [1219, 291] width 94 height 35
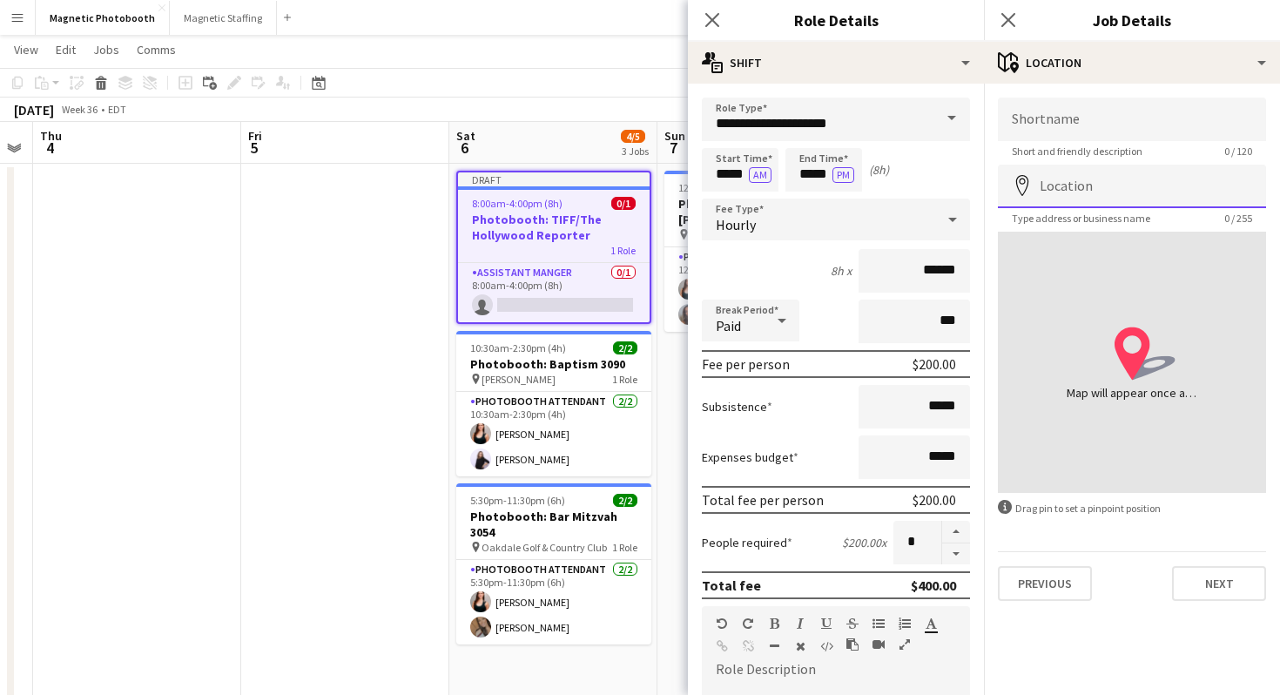
click at [1063, 178] on input "Location" at bounding box center [1132, 187] width 268 height 44
paste input "**********"
type input "**********"
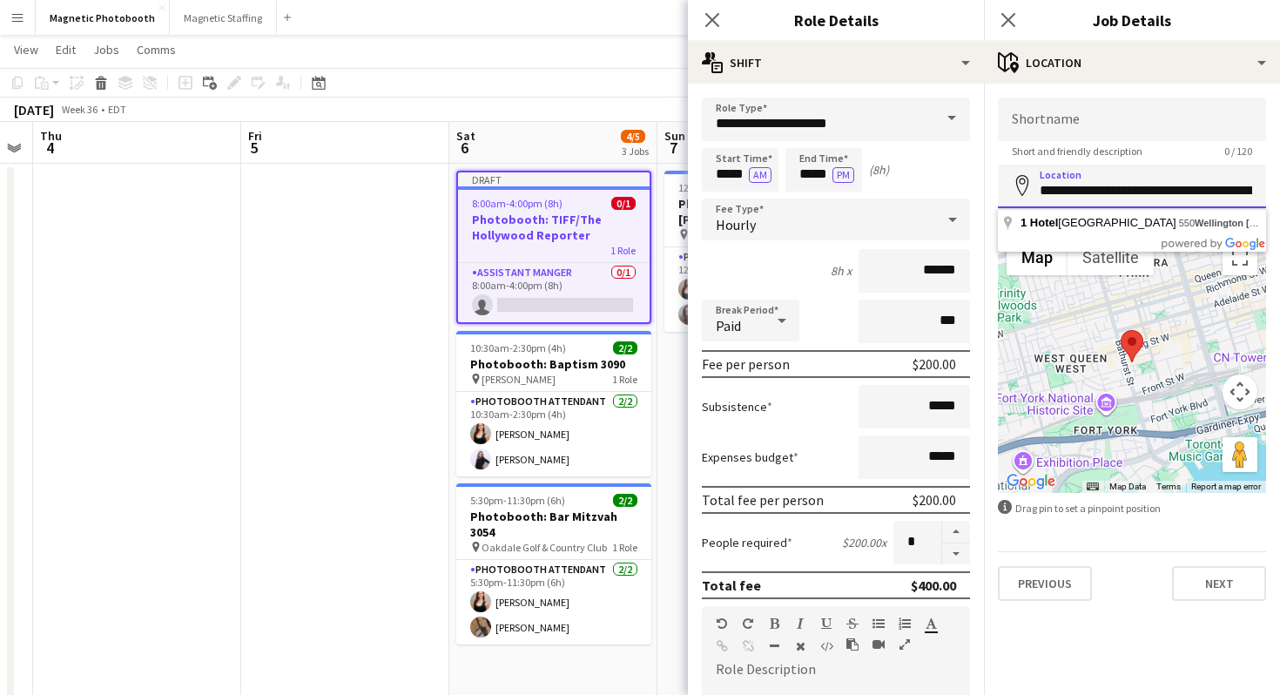
drag, startPoint x: 1039, startPoint y: 194, endPoint x: 1125, endPoint y: 194, distance: 86.2
click at [1125, 194] on input "**********" at bounding box center [1132, 187] width 268 height 44
click at [1148, 104] on input "Shortname" at bounding box center [1132, 120] width 268 height 44
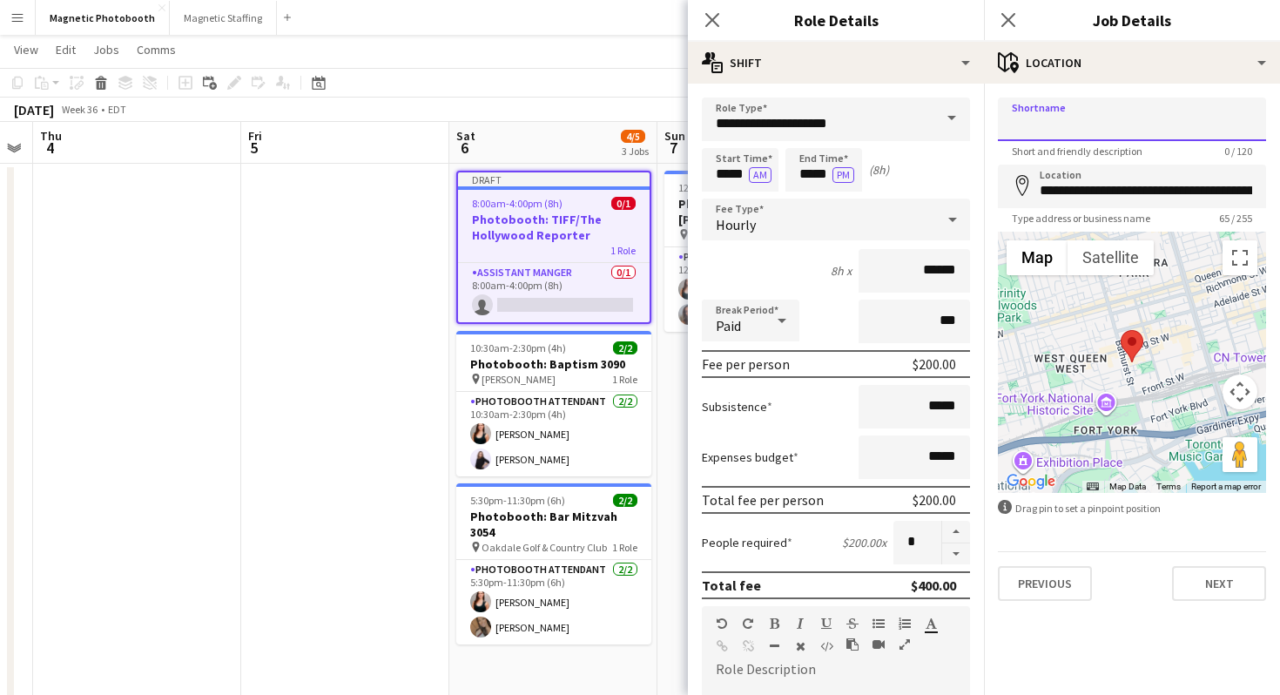
paste input "**********"
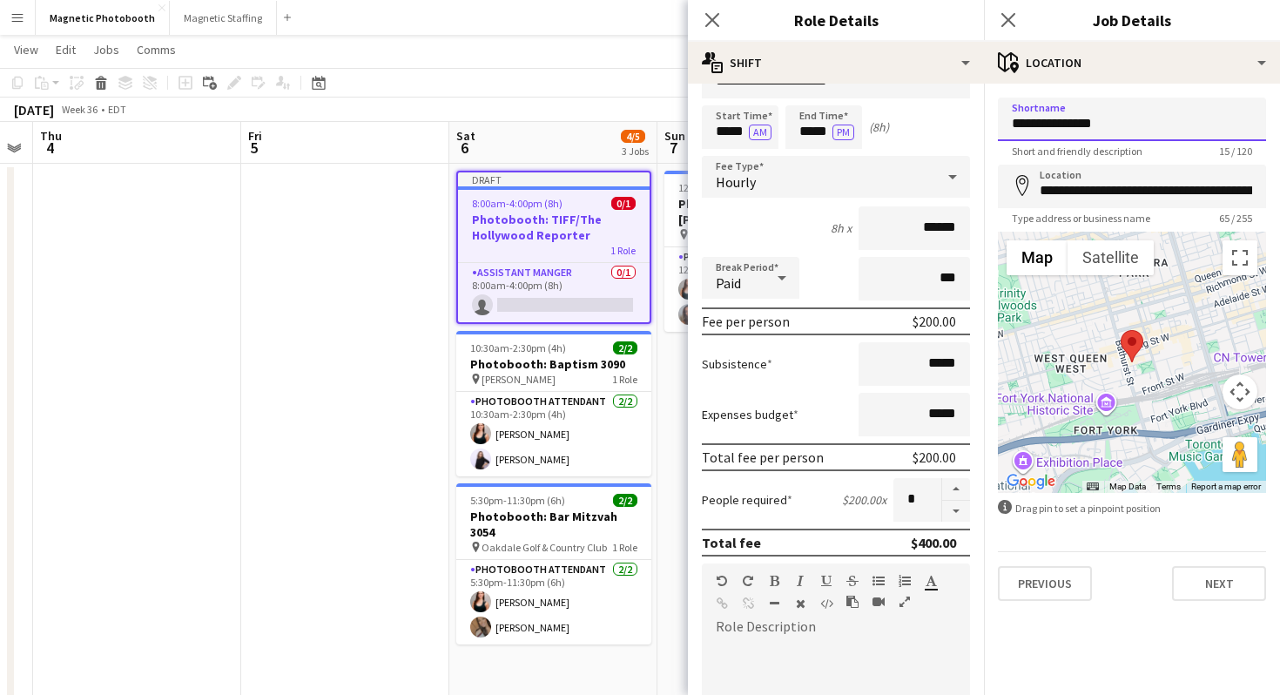
scroll to position [124, 0]
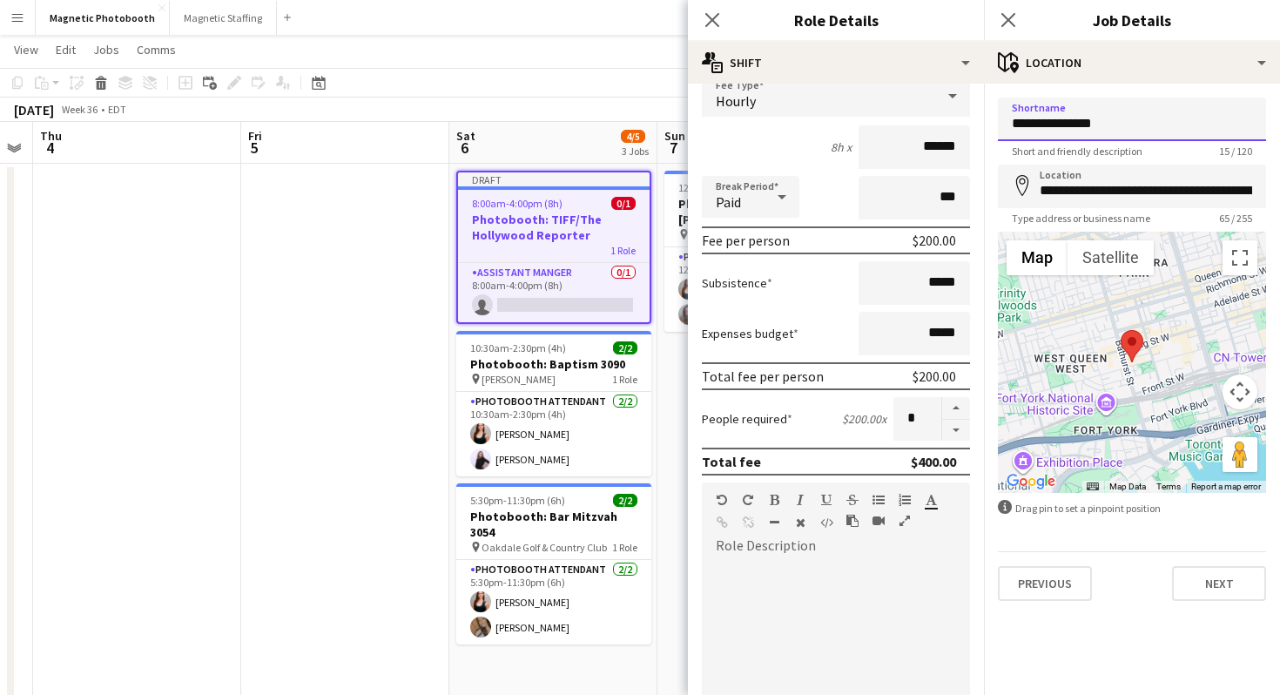
type input "**********"
click at [850, 551] on div at bounding box center [836, 658] width 268 height 221
click at [1007, 20] on icon at bounding box center [1007, 19] width 17 height 17
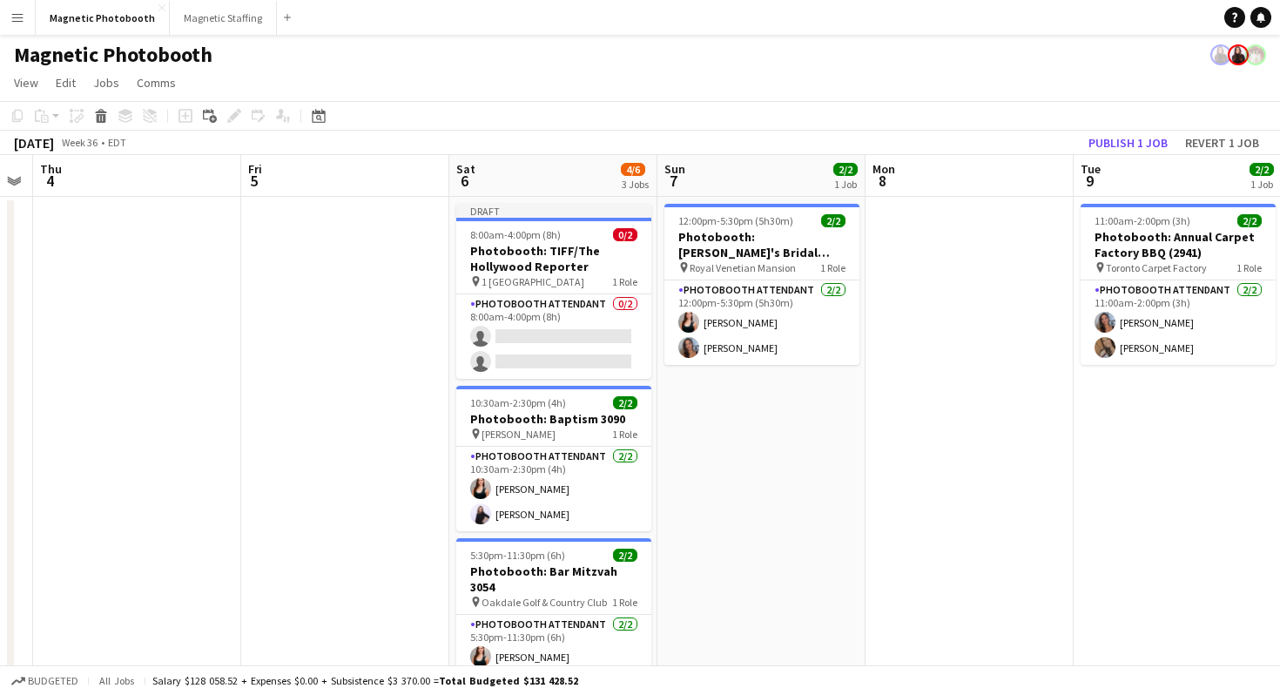
scroll to position [9, 0]
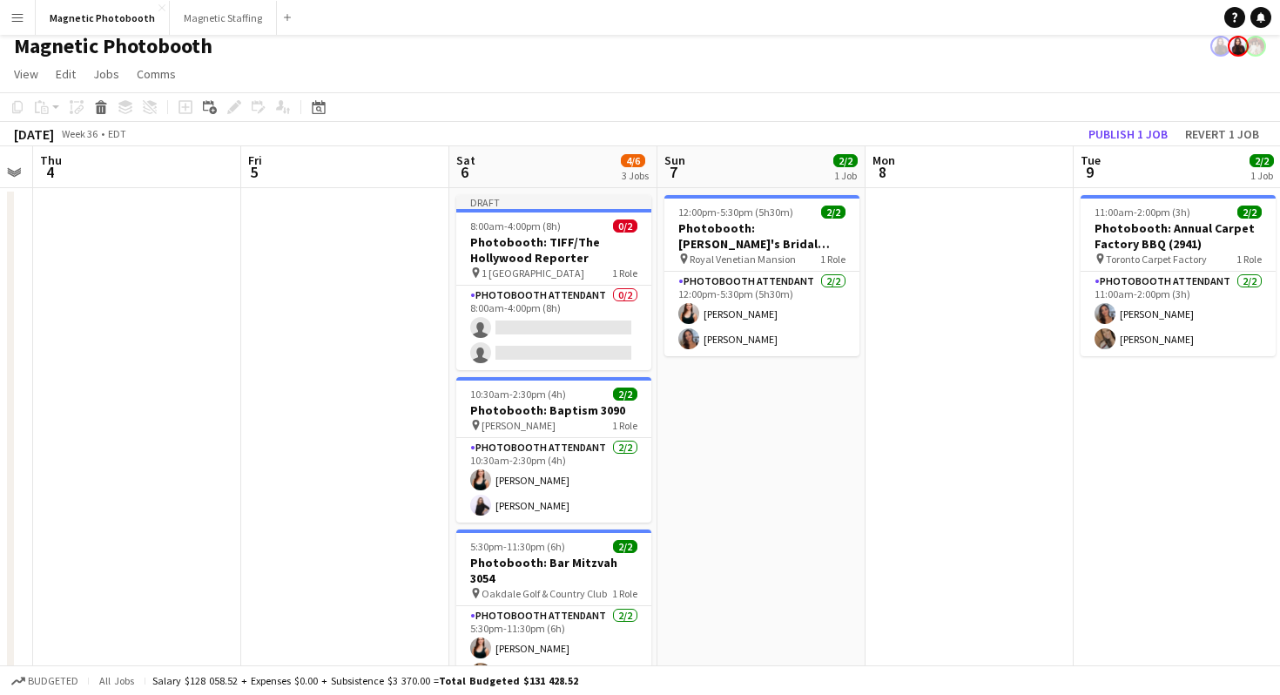
click at [1083, 50] on div "Magnetic Photobooth" at bounding box center [640, 42] width 1280 height 33
click at [1122, 125] on button "Publish 1 job" at bounding box center [1127, 134] width 93 height 23
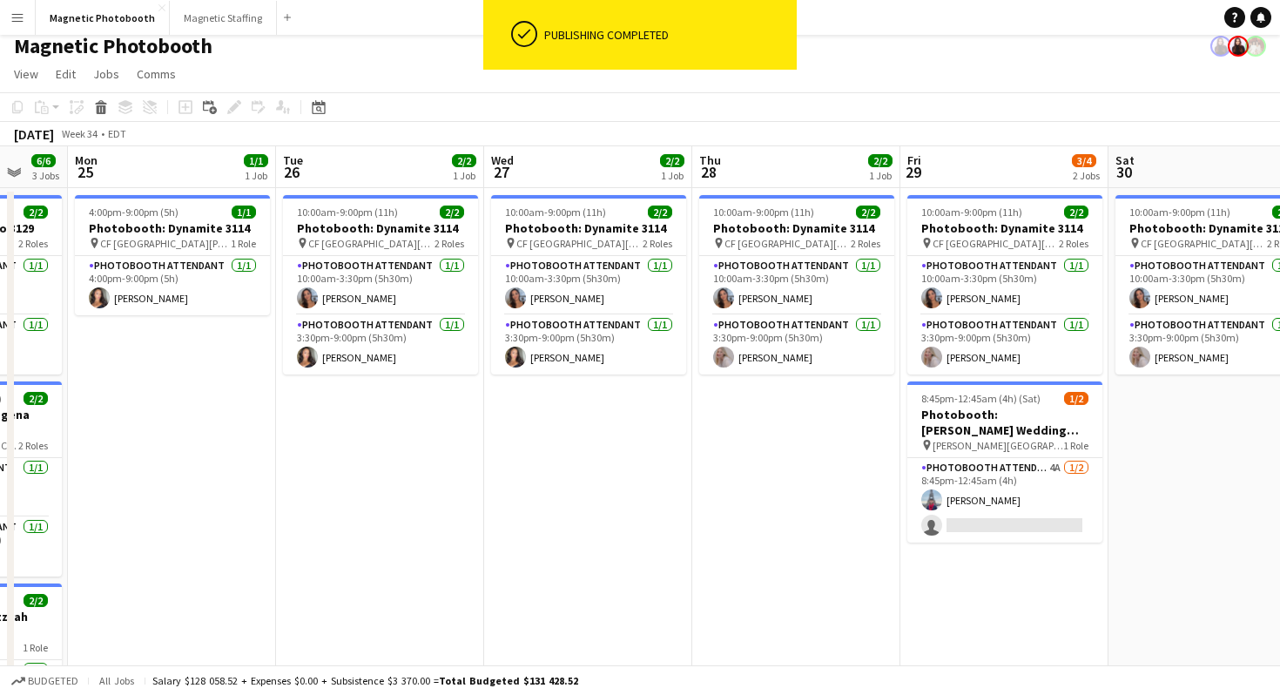
scroll to position [0, 499]
